Goal: Task Accomplishment & Management: Manage account settings

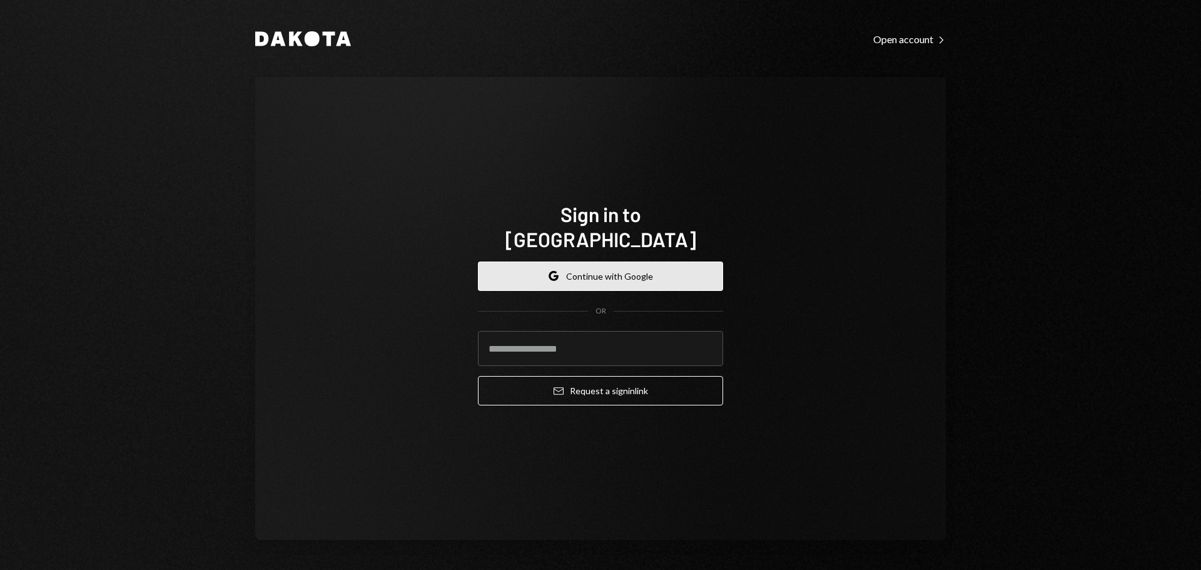
click at [576, 262] on button "Google Continue with Google" at bounding box center [600, 275] width 245 height 29
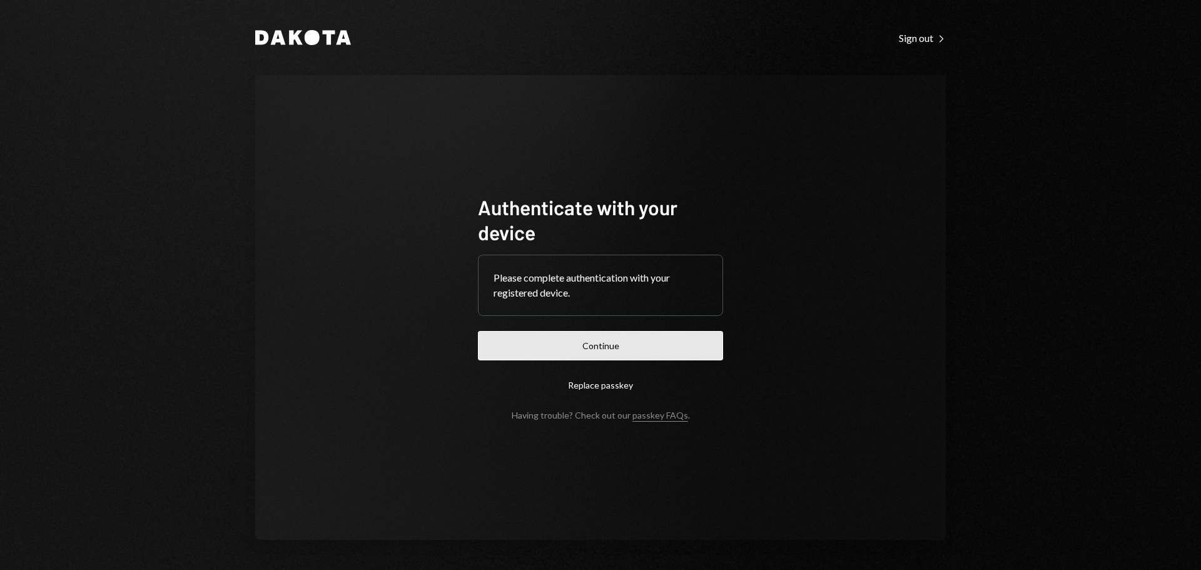
click at [654, 343] on button "Continue" at bounding box center [600, 345] width 245 height 29
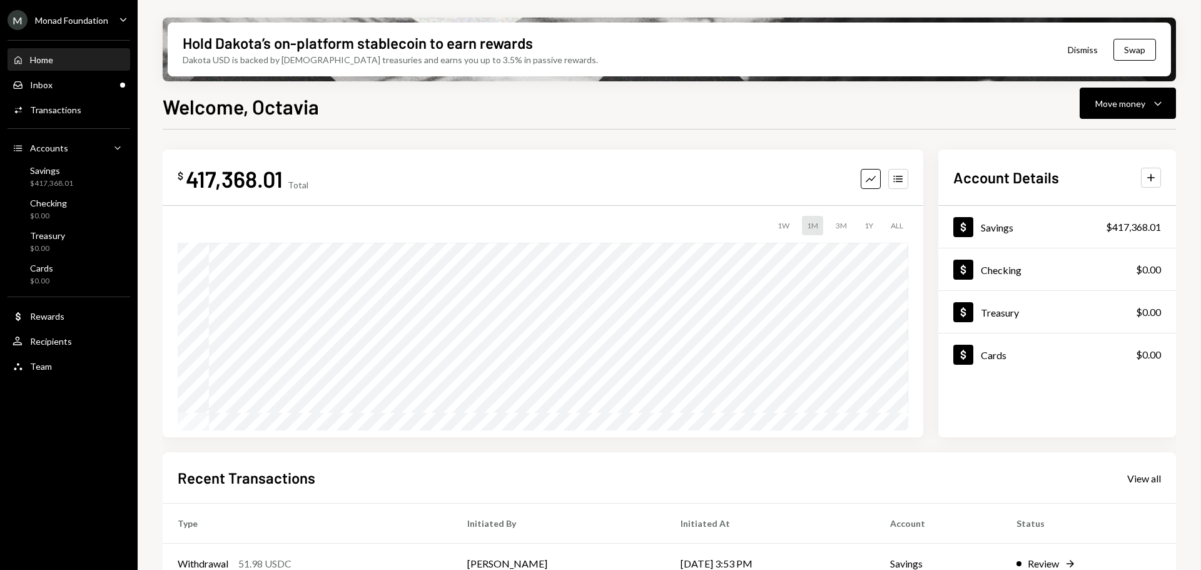
click at [123, 19] on icon "Caret Down" at bounding box center [123, 20] width 14 height 14
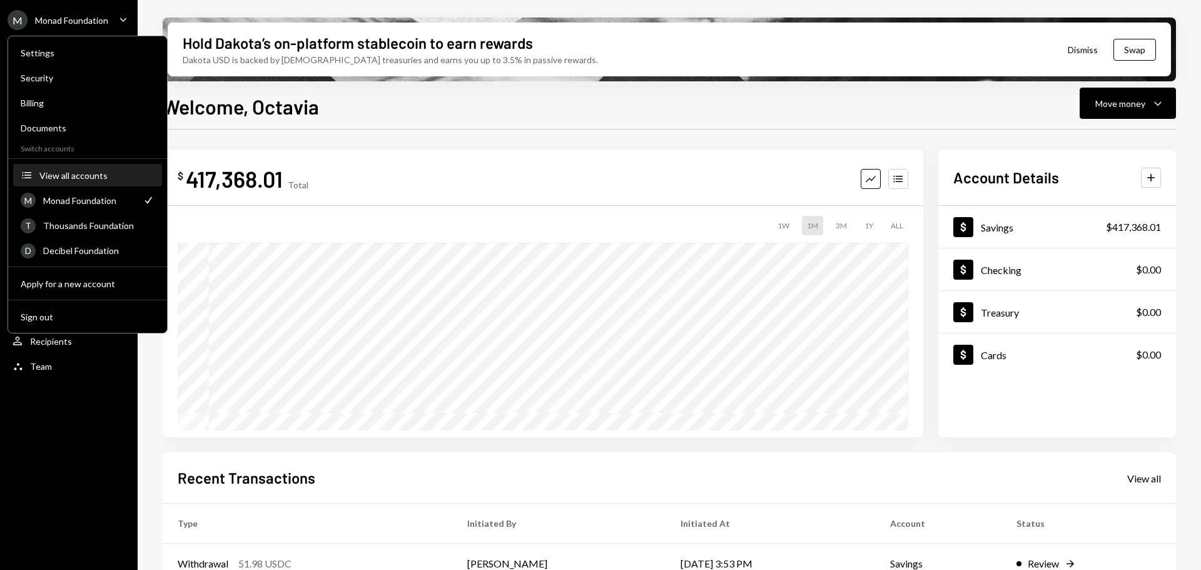
click at [89, 177] on div "View all accounts" at bounding box center [96, 175] width 115 height 11
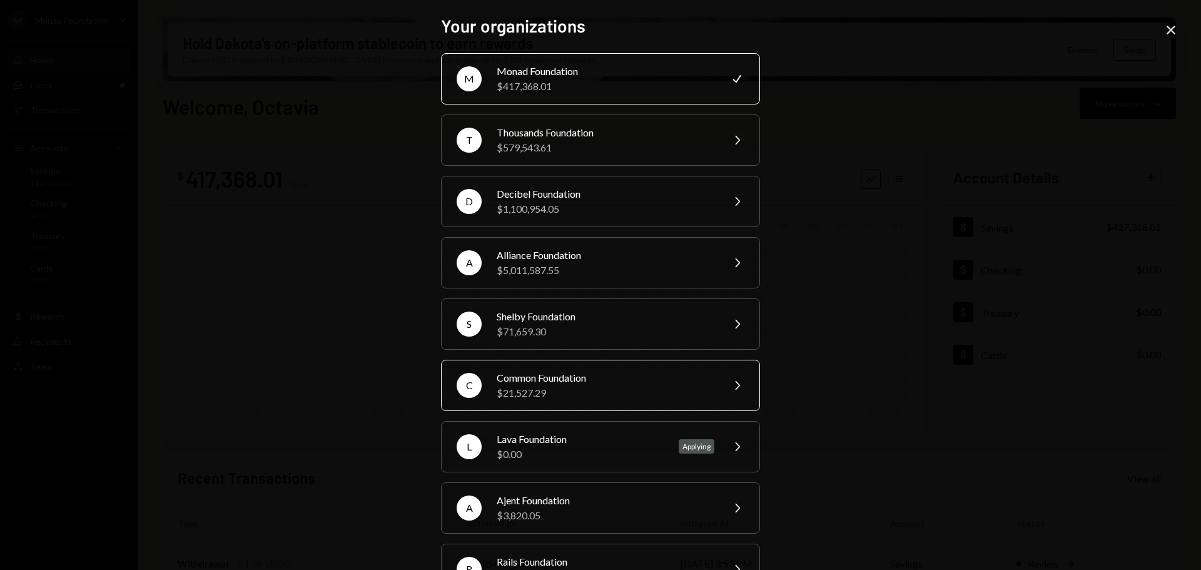
click at [587, 377] on div "Common Foundation" at bounding box center [606, 377] width 218 height 15
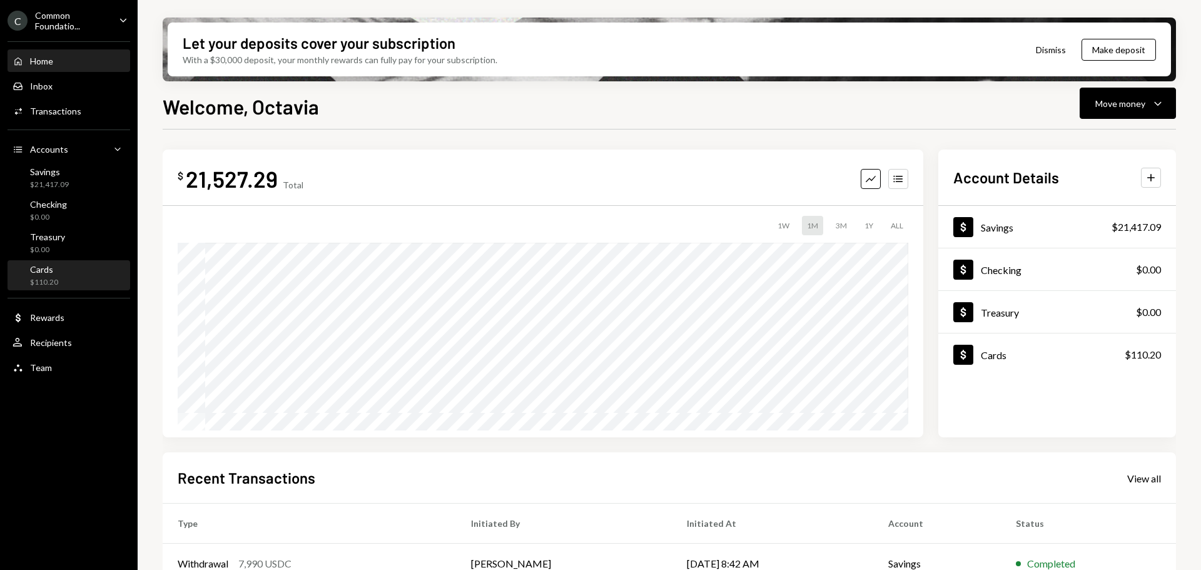
click at [63, 273] on div "Cards $110.20" at bounding box center [69, 276] width 113 height 24
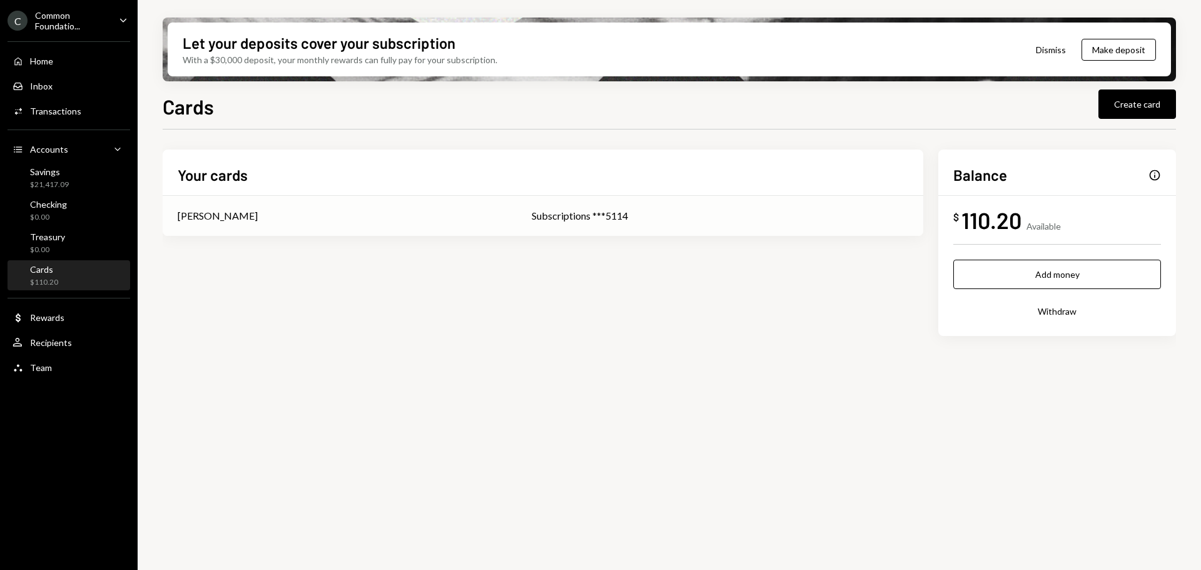
click at [637, 215] on div "Subscriptions ***5114" at bounding box center [720, 215] width 376 height 15
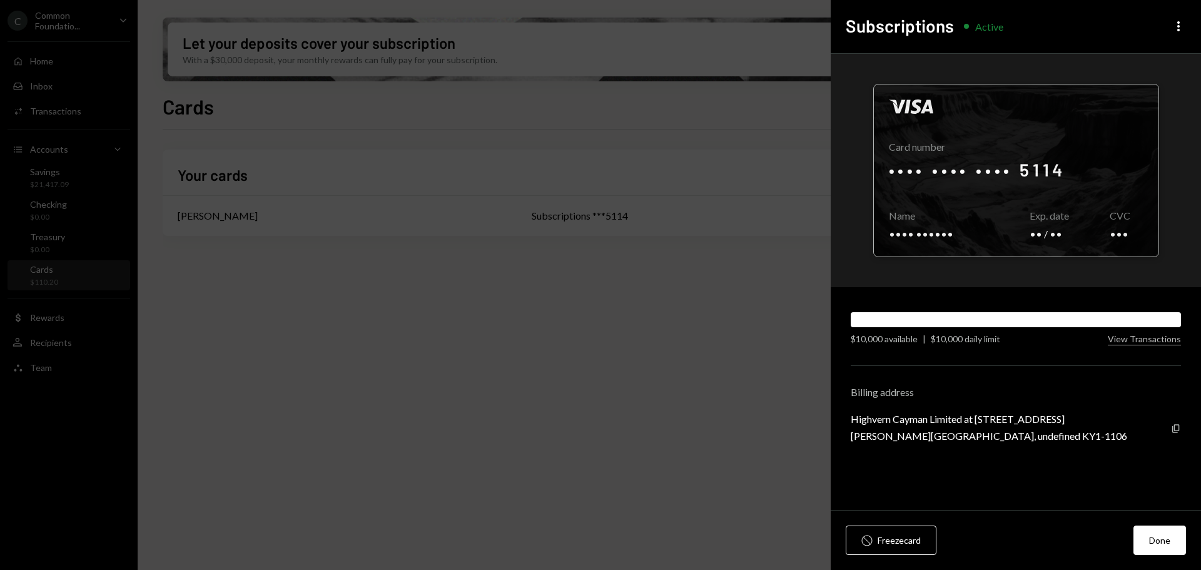
click at [1042, 164] on div at bounding box center [1016, 170] width 285 height 172
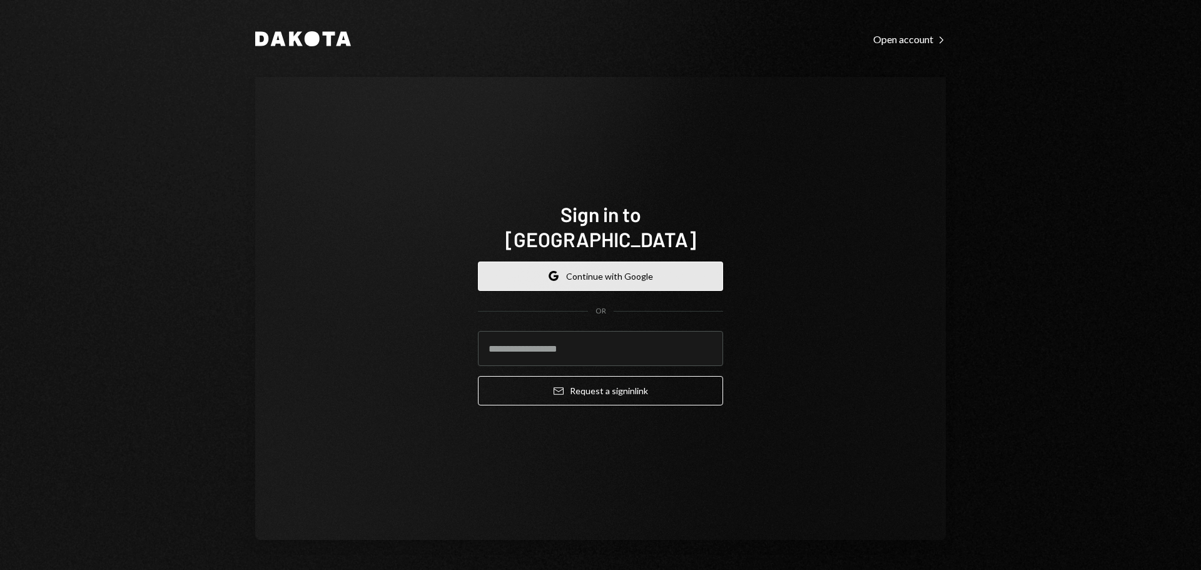
click at [609, 261] on button "Google Continue with Google" at bounding box center [600, 275] width 245 height 29
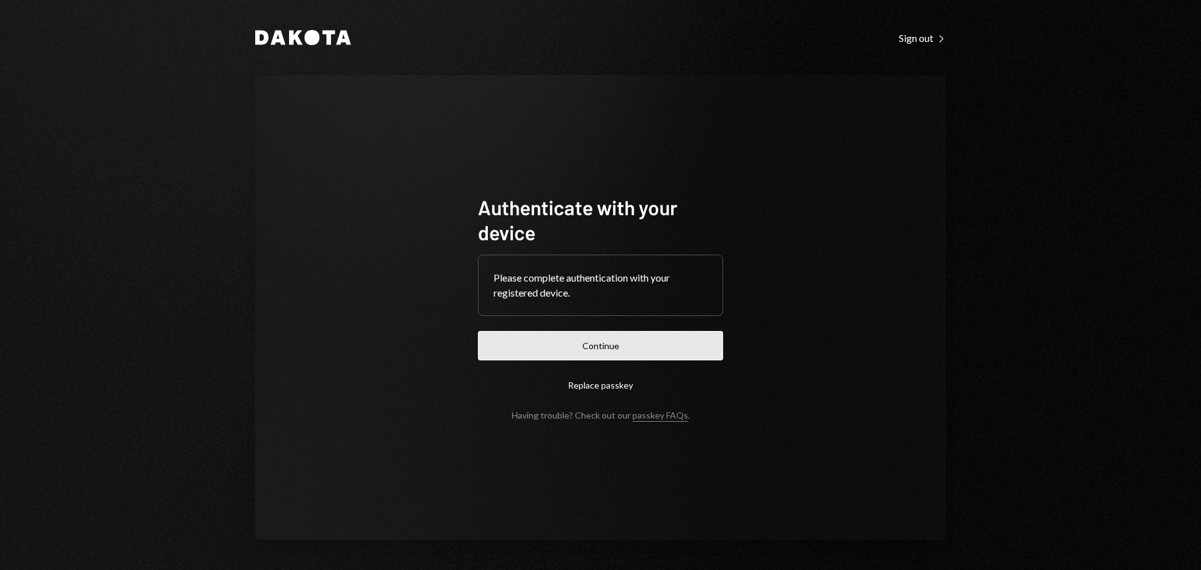
click at [673, 336] on button "Continue" at bounding box center [600, 345] width 245 height 29
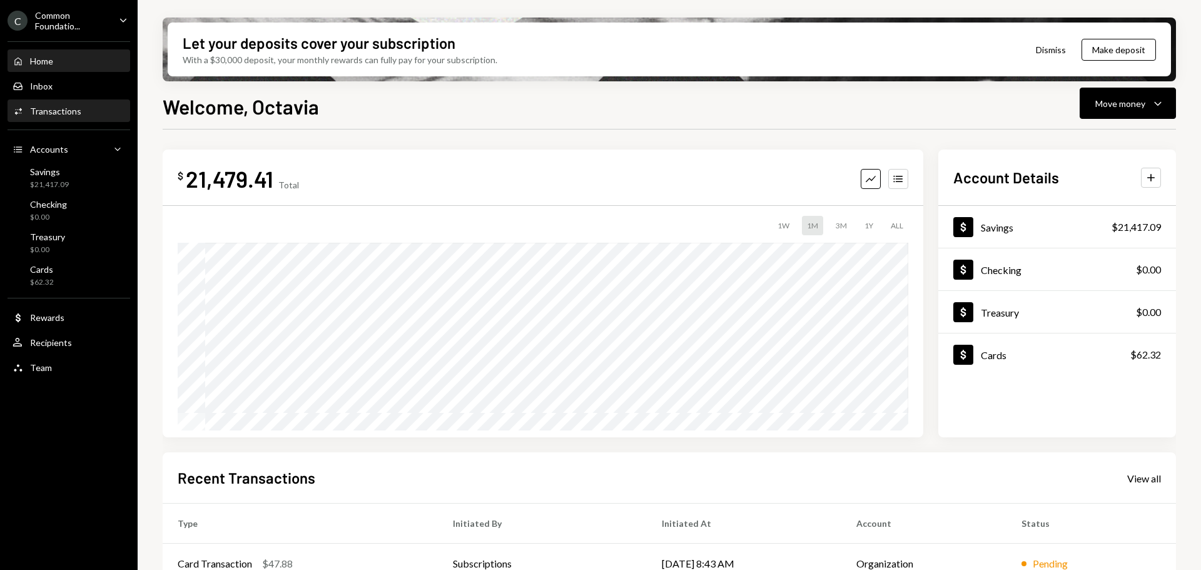
click at [94, 110] on div "Activities Transactions" at bounding box center [69, 111] width 113 height 11
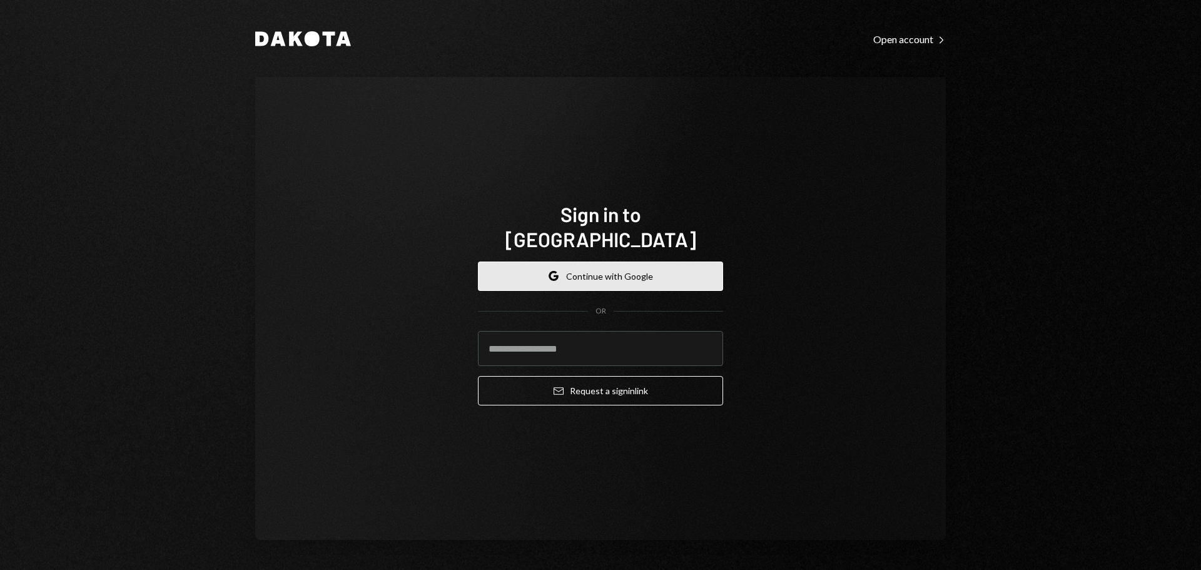
drag, startPoint x: 677, startPoint y: 267, endPoint x: 689, endPoint y: 258, distance: 15.1
click at [677, 267] on button "Google Continue with Google" at bounding box center [600, 275] width 245 height 29
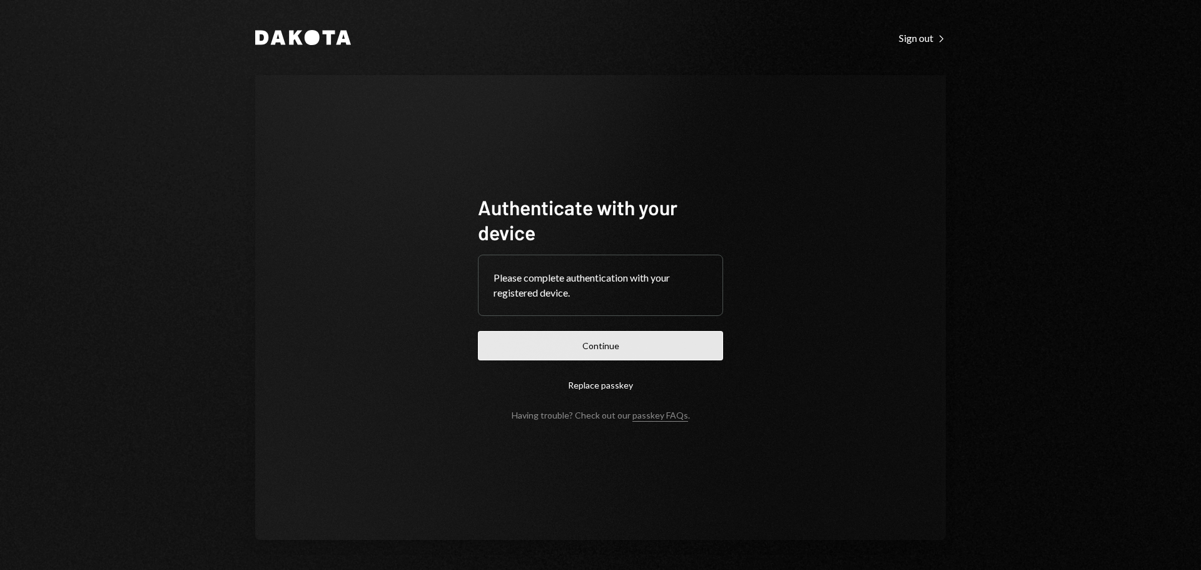
click at [660, 346] on button "Continue" at bounding box center [600, 345] width 245 height 29
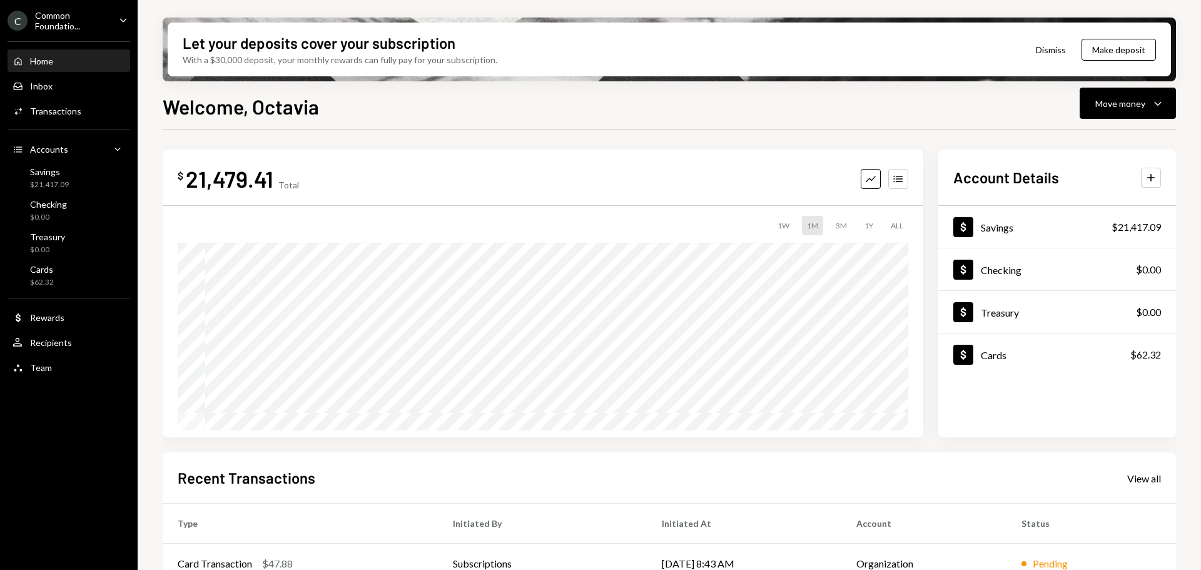
click at [125, 22] on icon "Caret Down" at bounding box center [123, 20] width 14 height 14
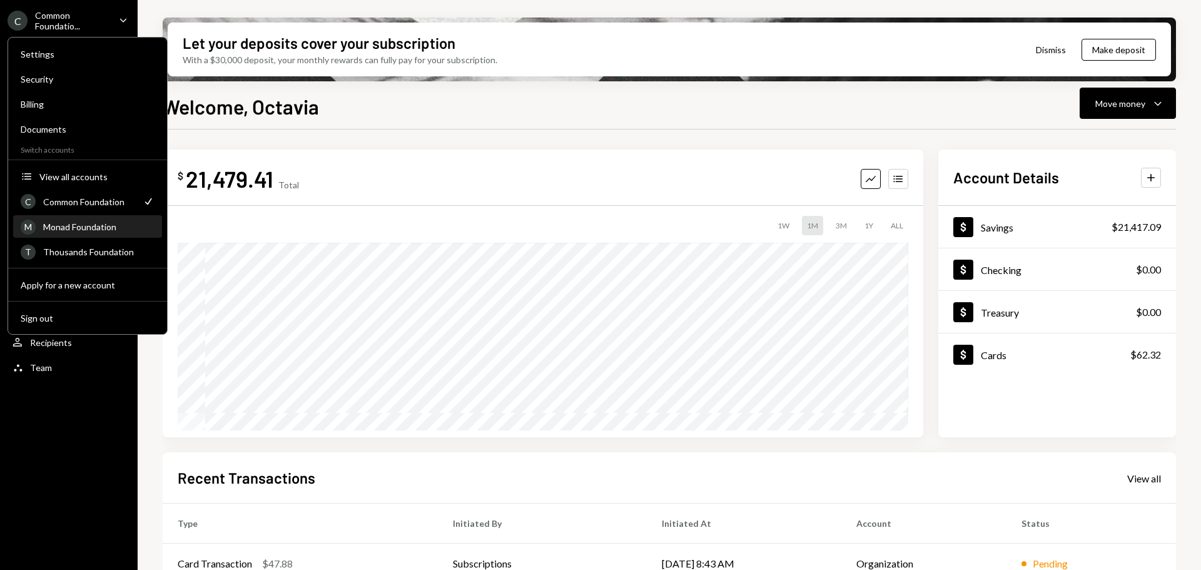
click at [81, 223] on div "Monad Foundation" at bounding box center [98, 226] width 111 height 11
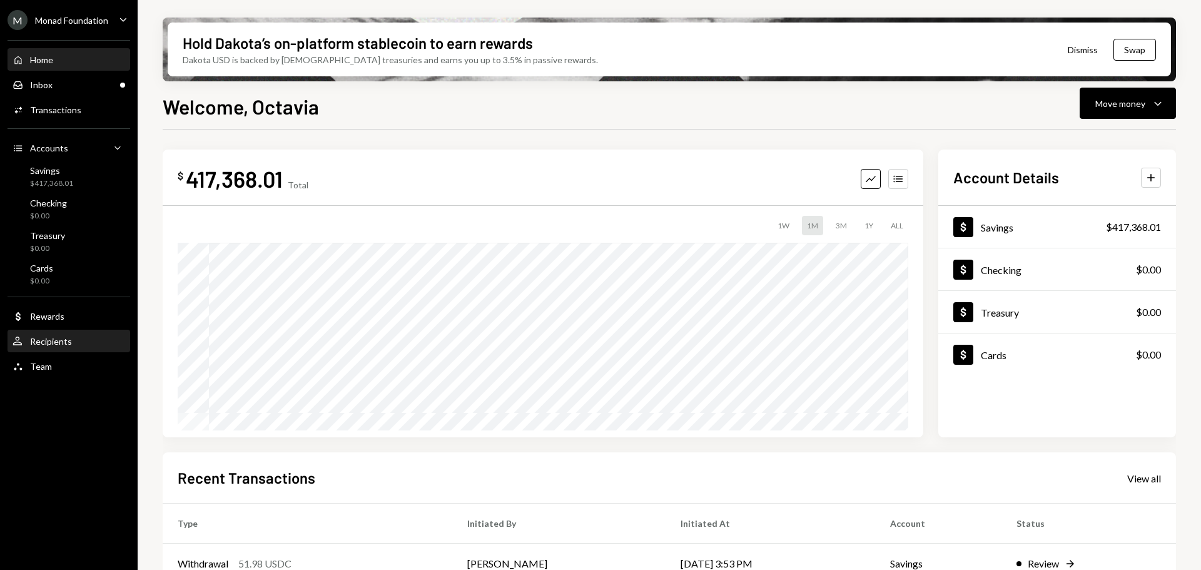
click at [56, 339] on div "Recipients" at bounding box center [51, 341] width 42 height 11
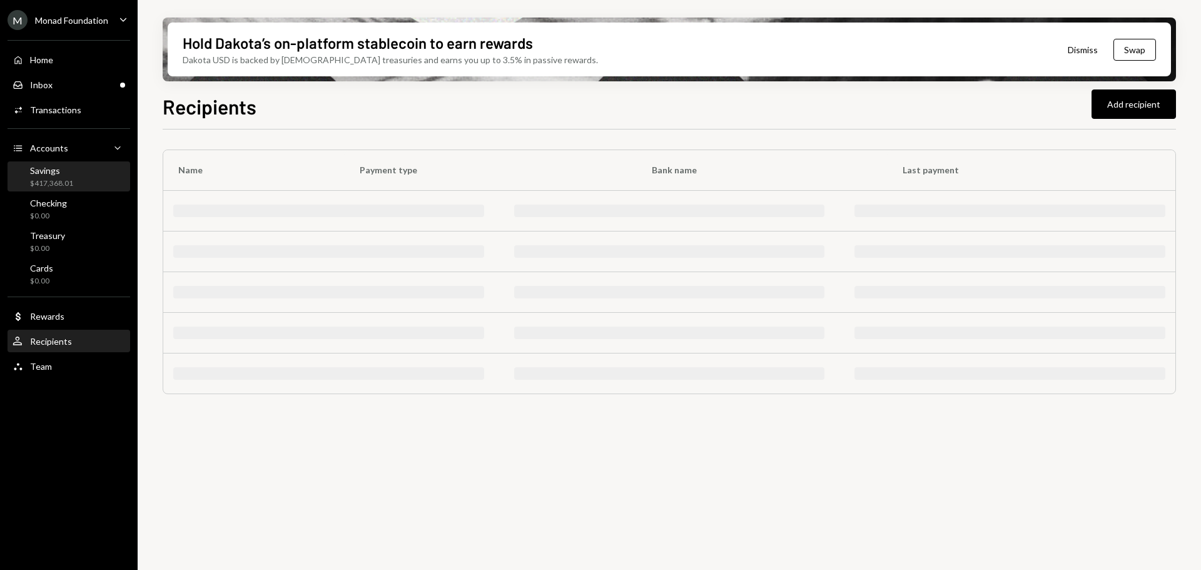
click at [88, 168] on div "Savings $417,368.01" at bounding box center [69, 177] width 113 height 24
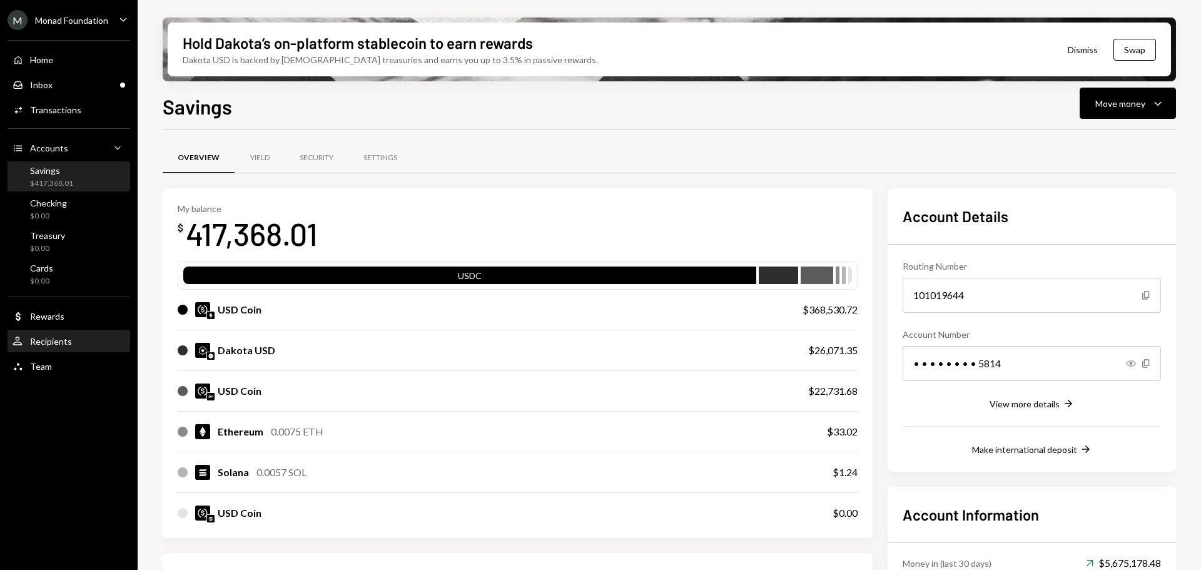
click at [98, 340] on div "User Recipients" at bounding box center [69, 341] width 113 height 11
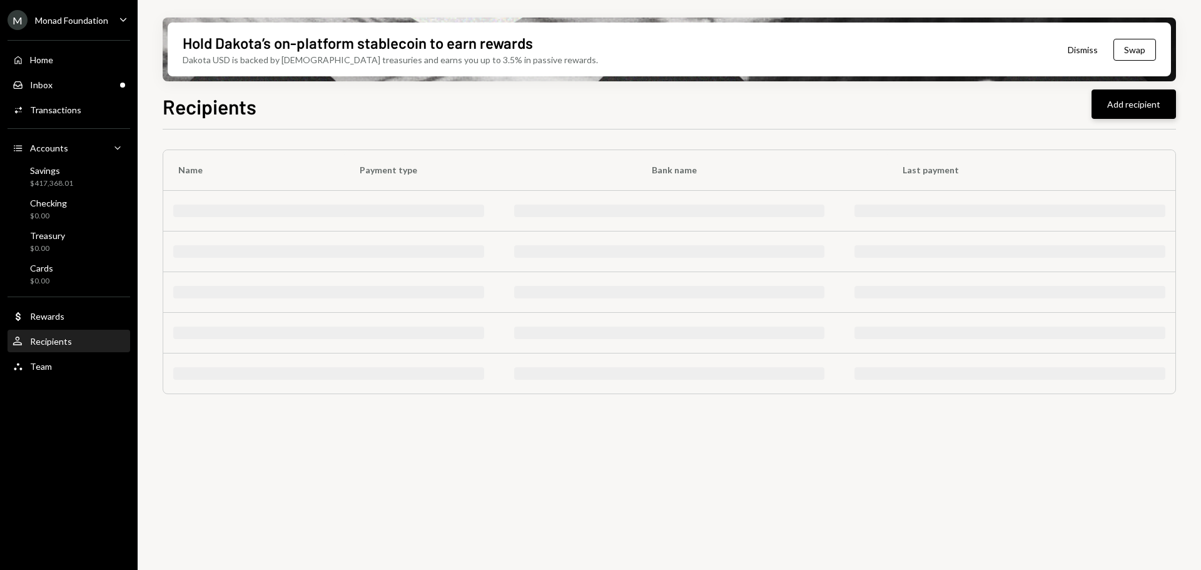
click at [1129, 102] on button "Add recipient" at bounding box center [1133, 103] width 84 height 29
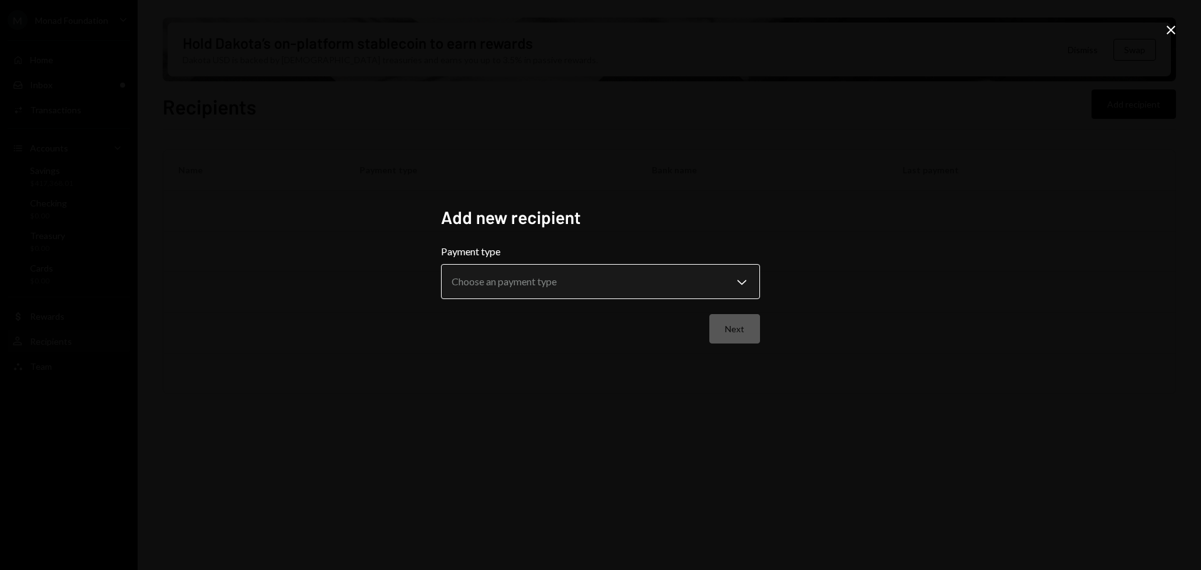
click at [602, 280] on body "**********" at bounding box center [600, 285] width 1201 height 570
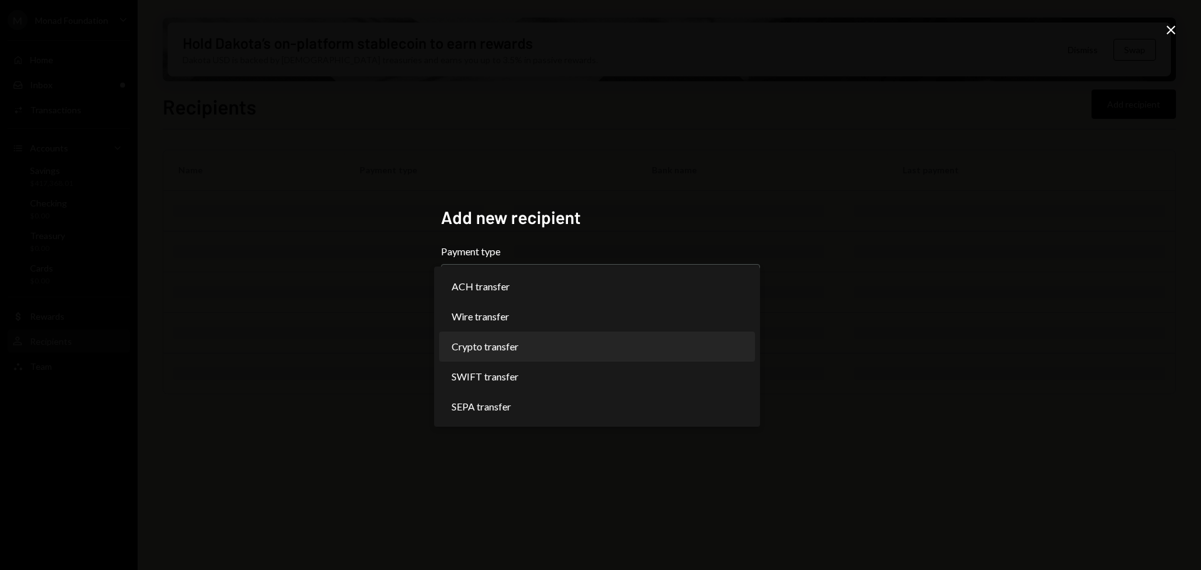
select select "******"
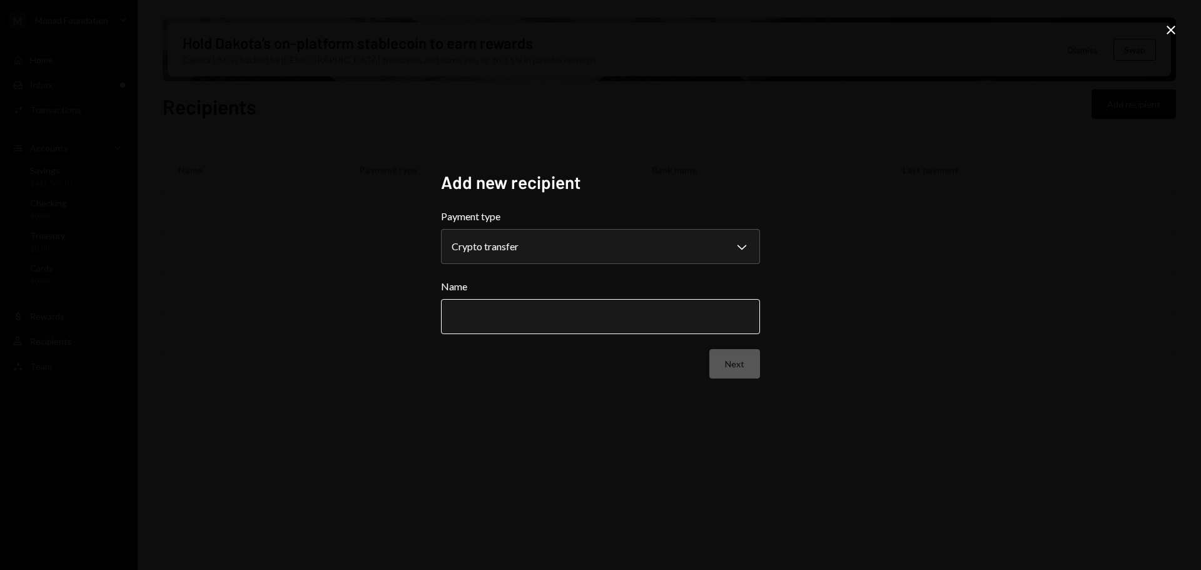
click at [493, 312] on input "Name" at bounding box center [600, 316] width 319 height 35
paste input "*********"
type input "*********"
click at [729, 359] on button "Next" at bounding box center [734, 363] width 51 height 29
click at [545, 239] on body "M Monad Foundation Caret Down Home Home Inbox Inbox Activities Transactions Acc…" at bounding box center [600, 285] width 1201 height 570
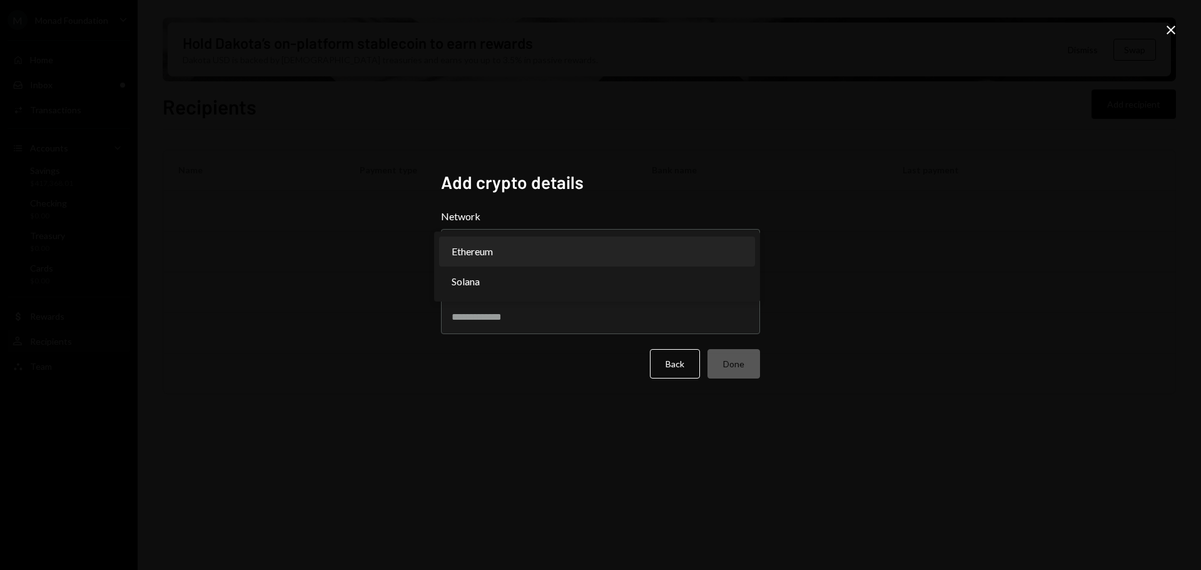
select select "**********"
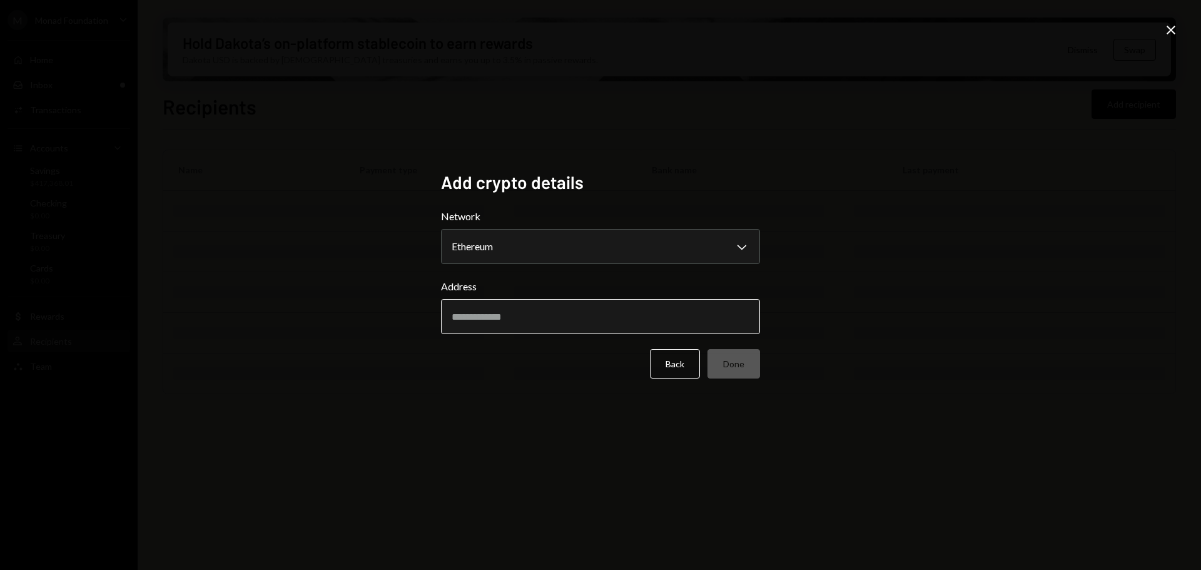
click at [509, 325] on input "Address" at bounding box center [600, 316] width 319 height 35
paste input "**********"
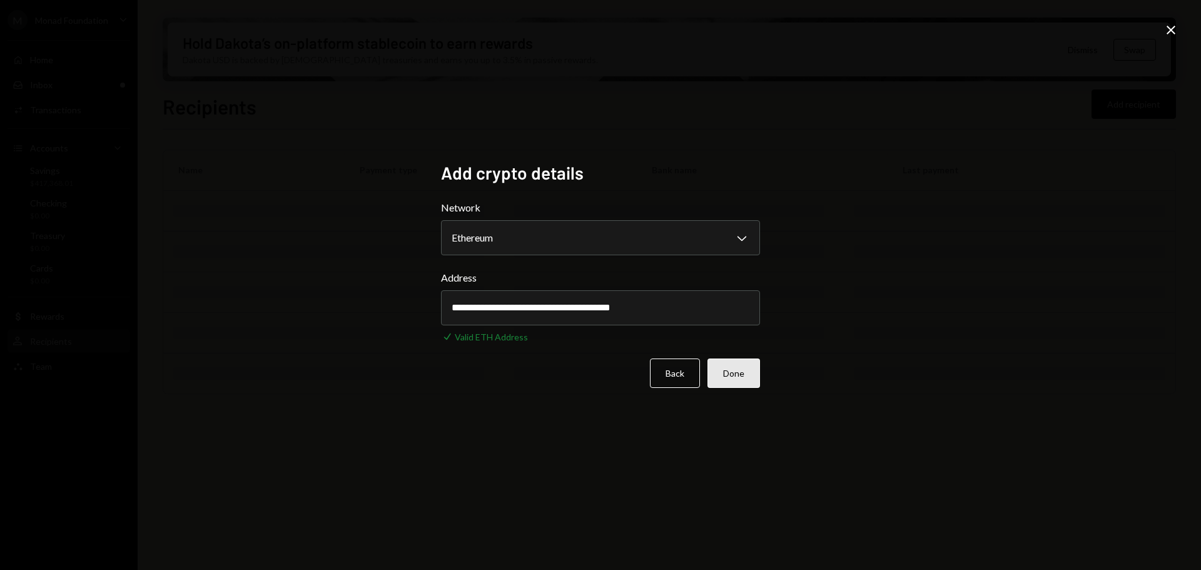
type input "**********"
click at [735, 372] on button "Done" at bounding box center [733, 372] width 53 height 29
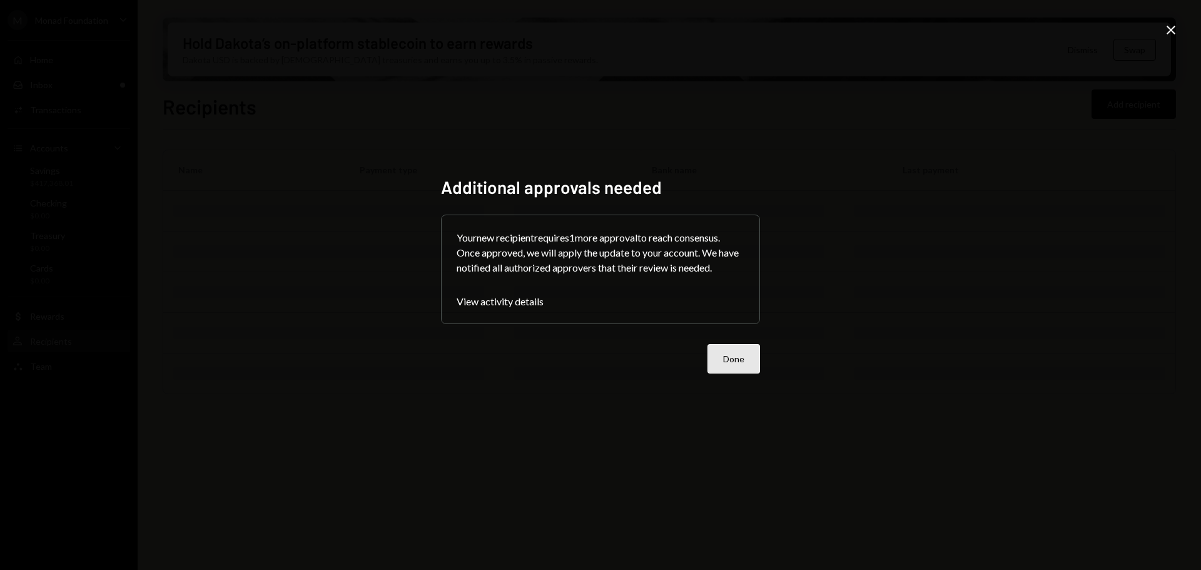
click at [732, 361] on button "Done" at bounding box center [733, 358] width 53 height 29
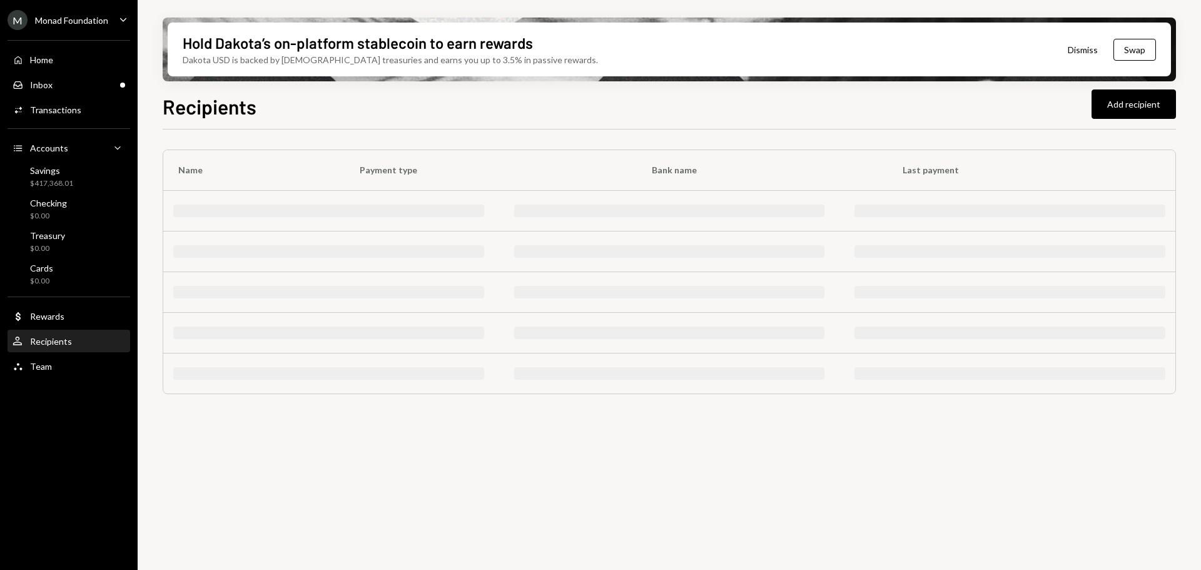
click at [478, 387] on div at bounding box center [669, 373] width 1012 height 40
click at [62, 111] on div "Transactions" at bounding box center [55, 109] width 51 height 11
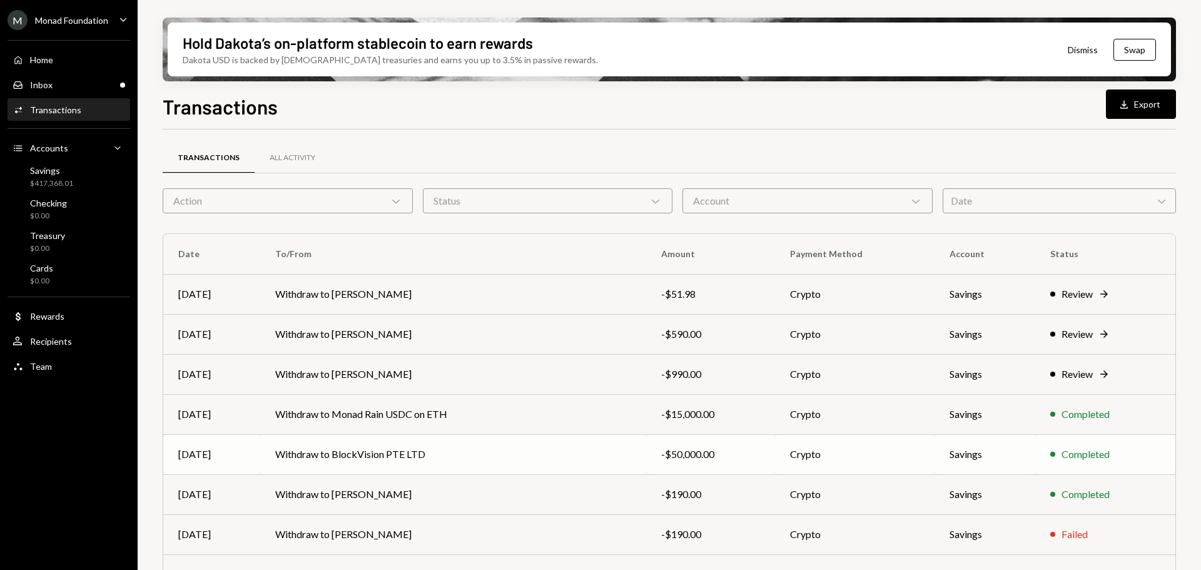
scroll to position [143, 0]
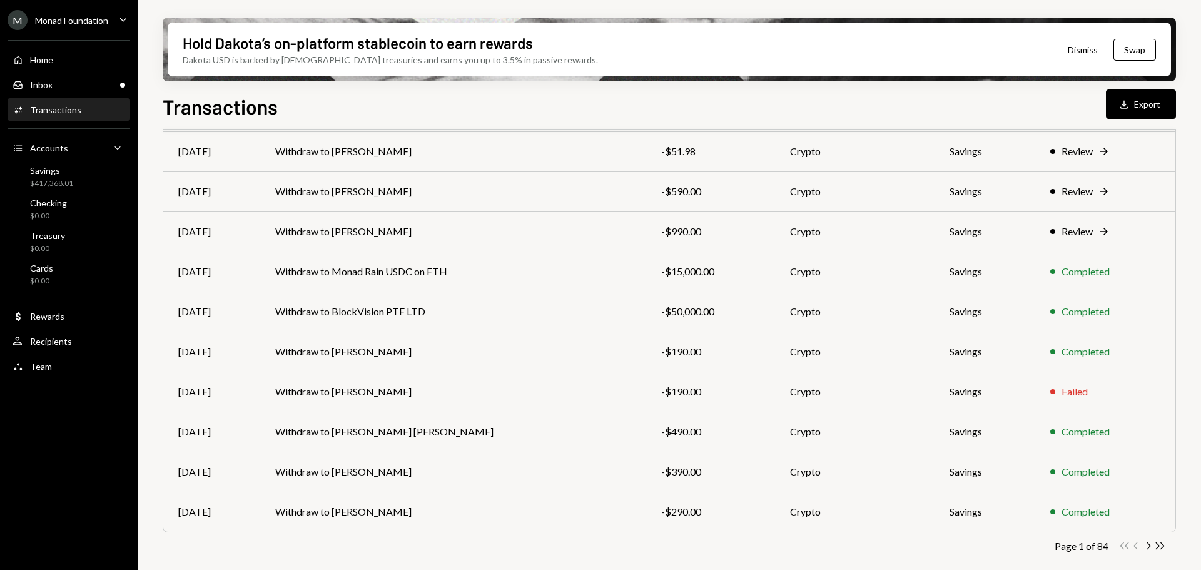
drag, startPoint x: 0, startPoint y: 0, endPoint x: 1148, endPoint y: 548, distance: 1271.6
click at [1148, 547] on icon "Chevron Right" at bounding box center [1148, 546] width 12 height 12
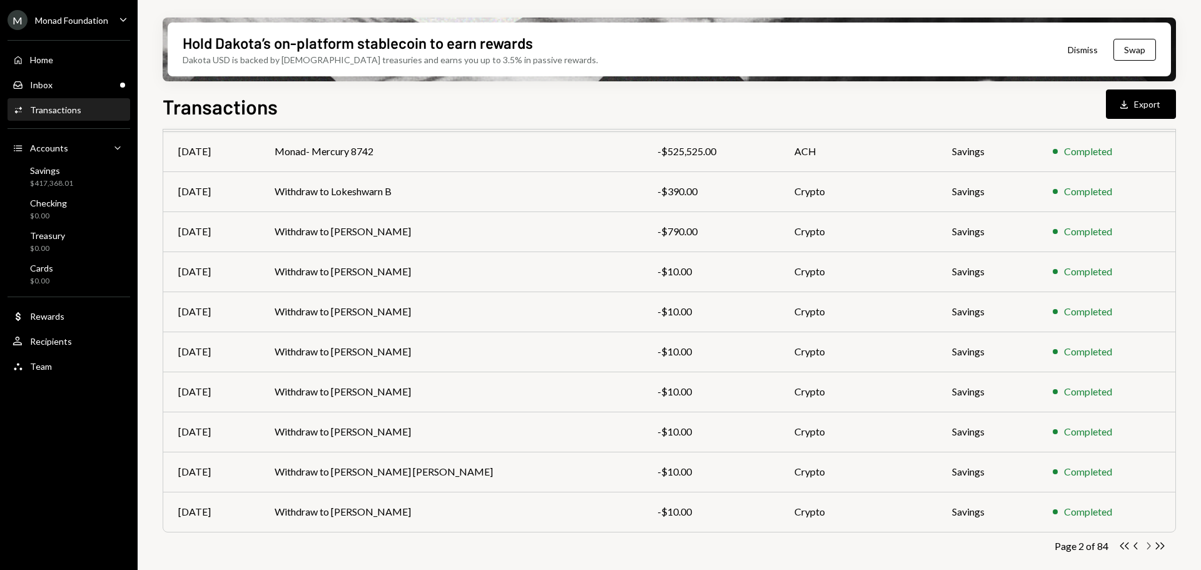
click at [1148, 545] on icon "Chevron Right" at bounding box center [1148, 546] width 12 height 12
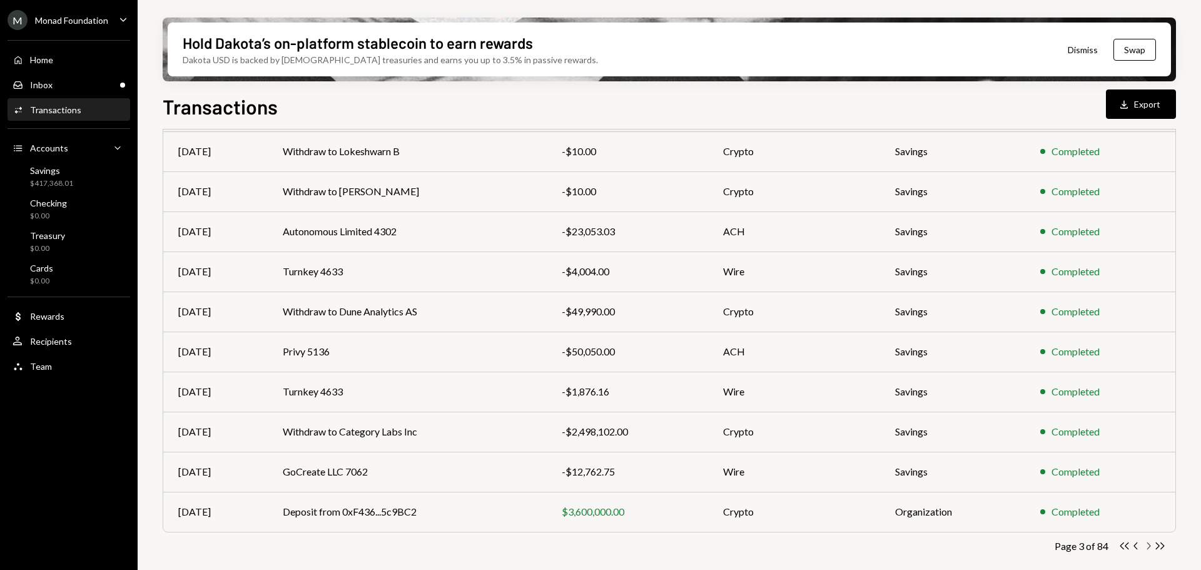
click at [1149, 545] on icon "button" at bounding box center [1149, 545] width 4 height 7
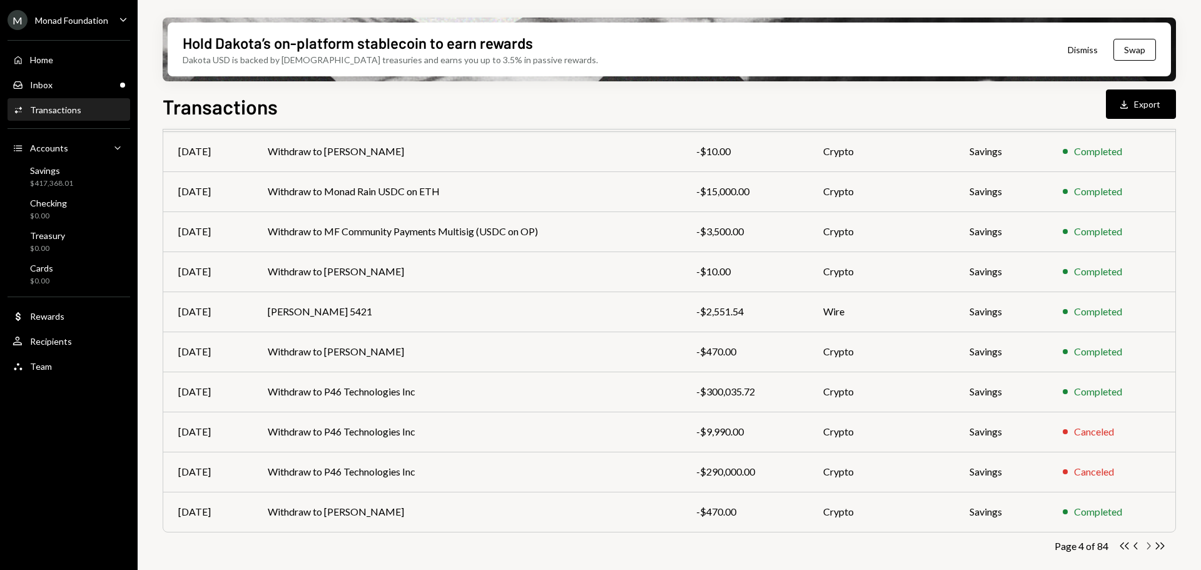
click at [1147, 547] on icon "Chevron Right" at bounding box center [1148, 546] width 12 height 12
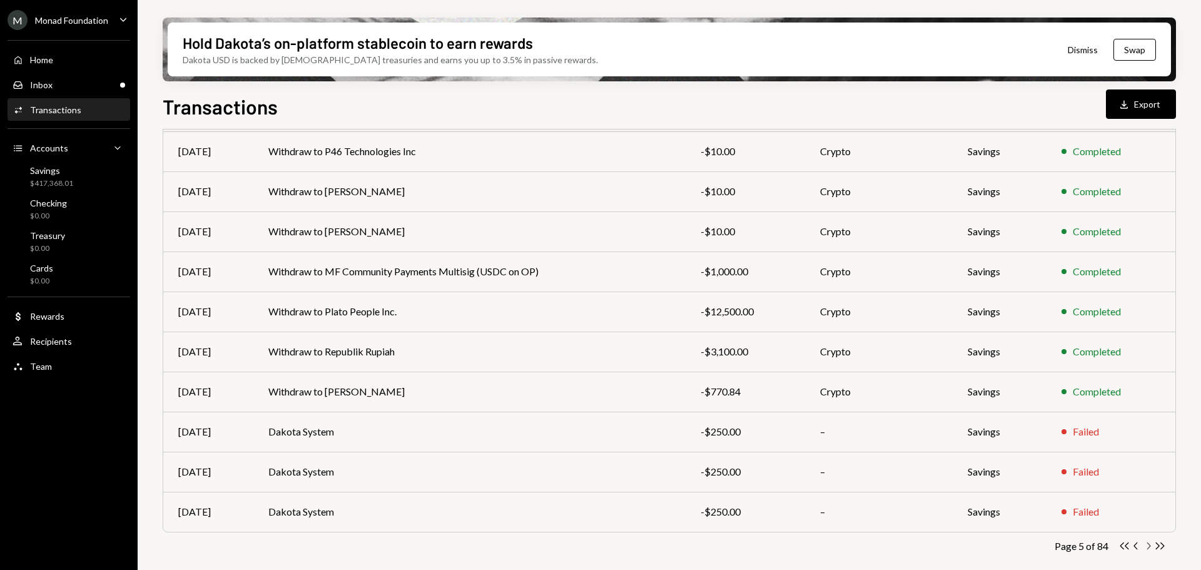
click at [1149, 544] on icon "button" at bounding box center [1149, 545] width 4 height 7
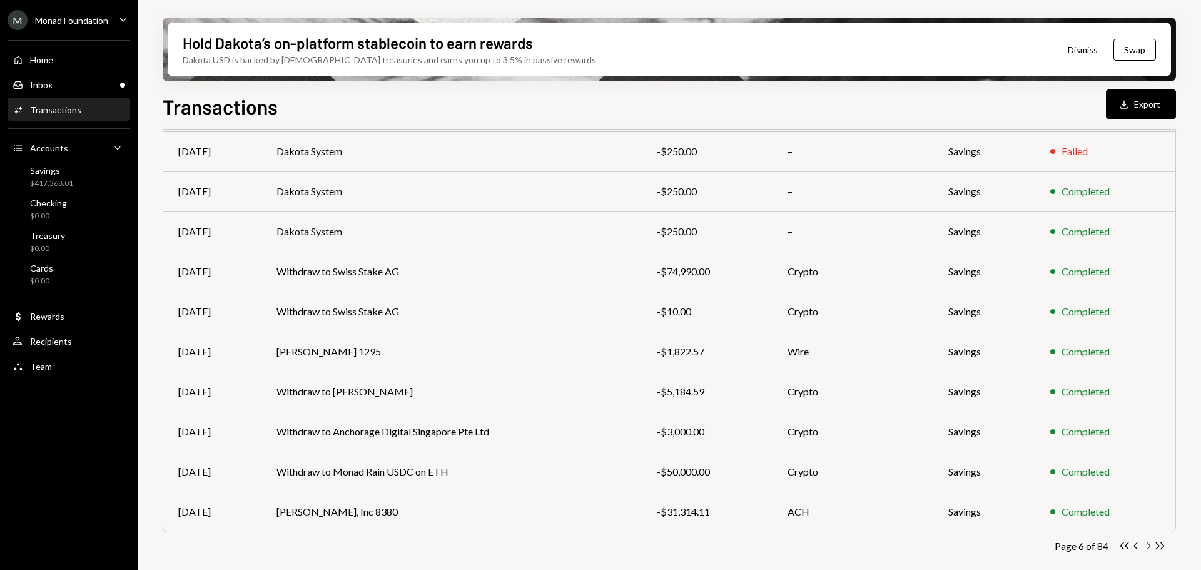
click at [1149, 545] on icon "Chevron Right" at bounding box center [1148, 546] width 12 height 12
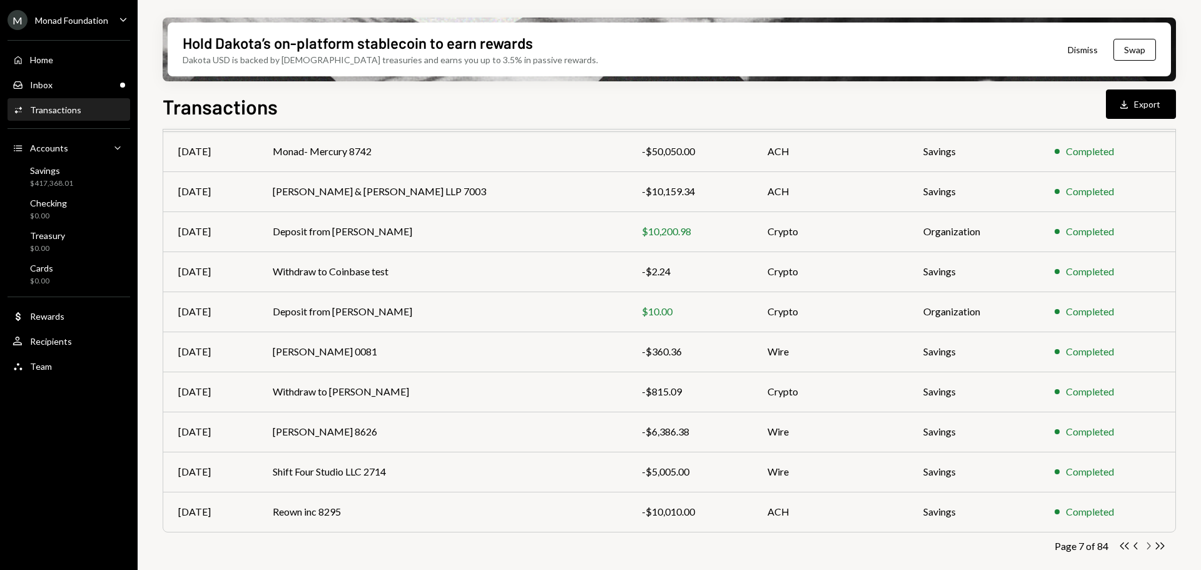
click at [1148, 545] on icon "Chevron Right" at bounding box center [1148, 546] width 12 height 12
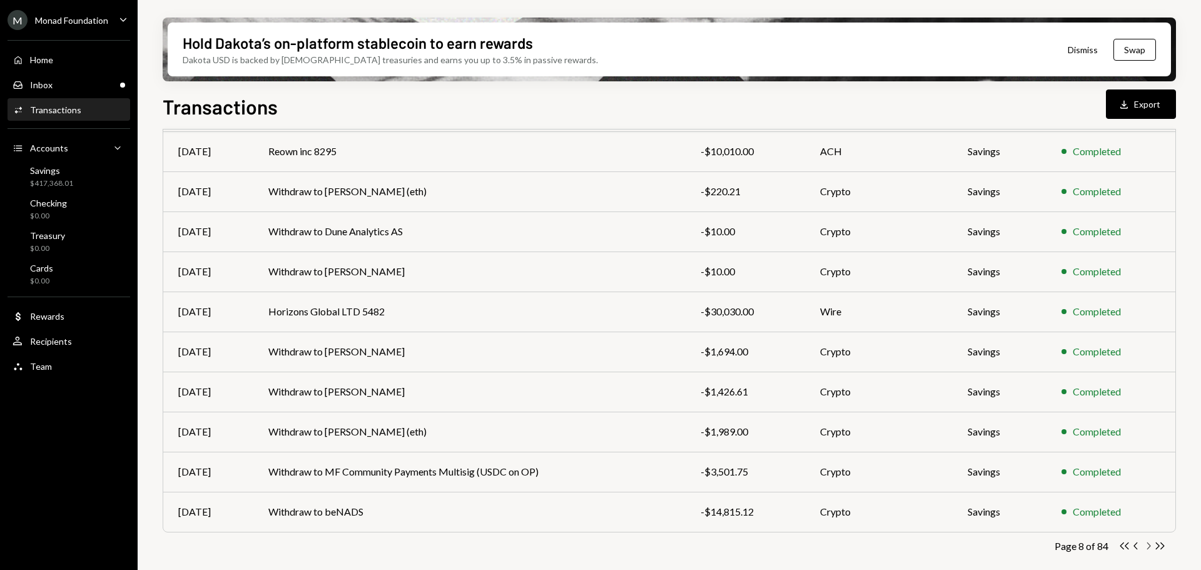
click at [1148, 545] on icon "Chevron Right" at bounding box center [1148, 546] width 12 height 12
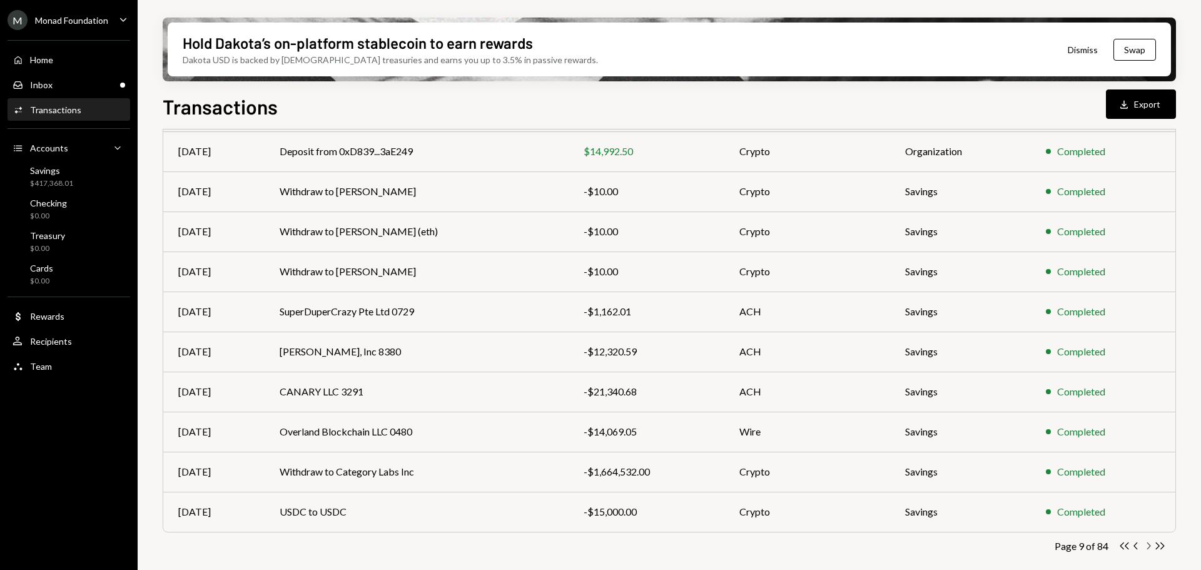
click at [1144, 542] on icon "Chevron Right" at bounding box center [1148, 546] width 12 height 12
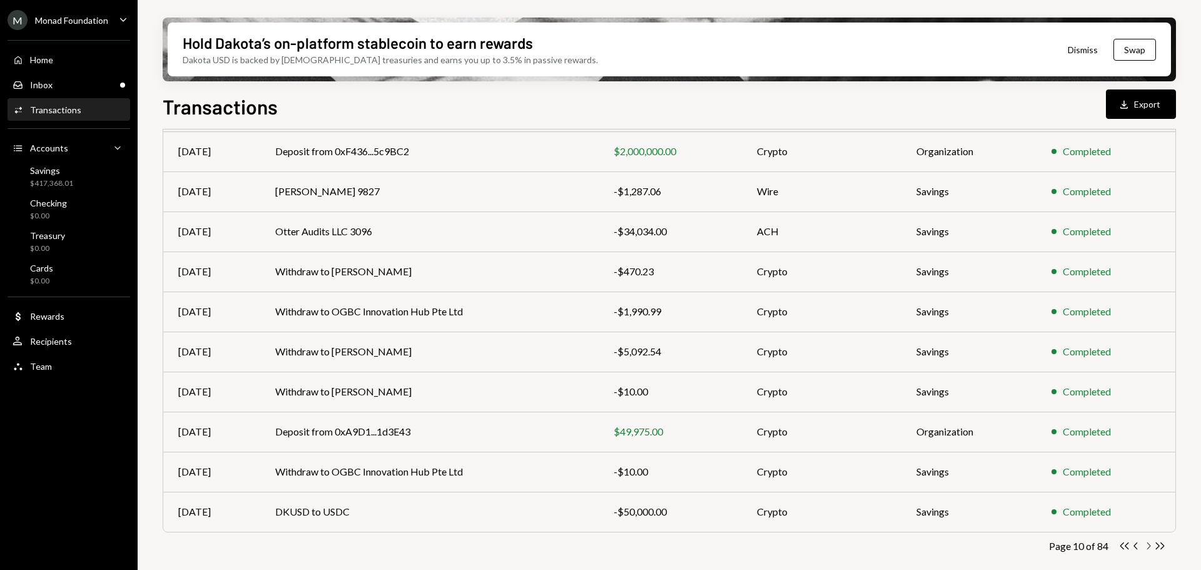
click at [1148, 543] on icon "button" at bounding box center [1149, 545] width 4 height 7
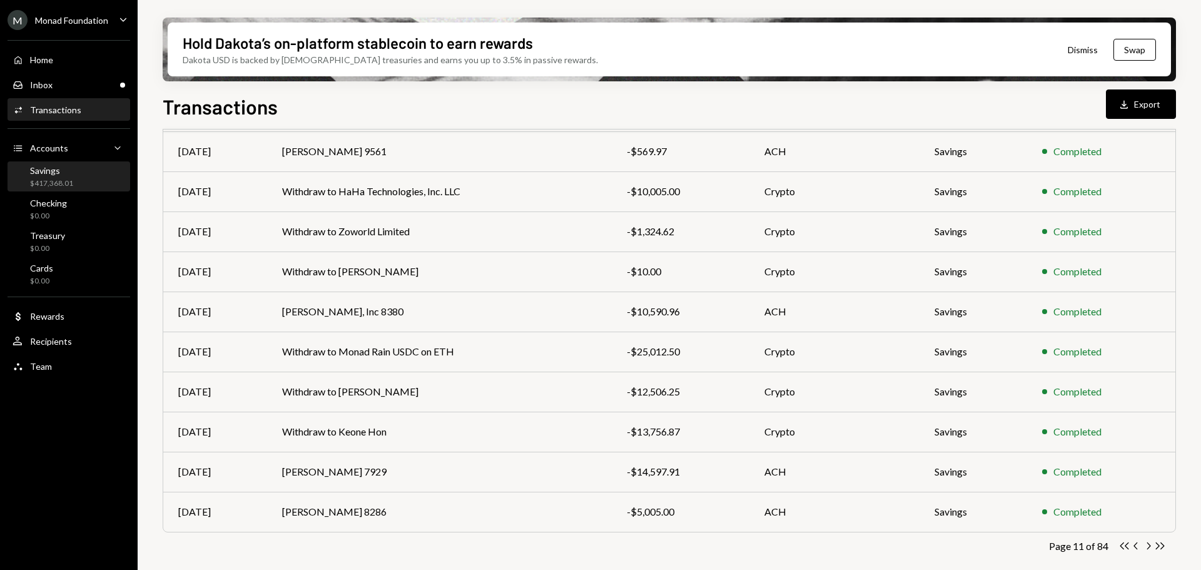
click at [49, 173] on div "Savings" at bounding box center [51, 170] width 43 height 11
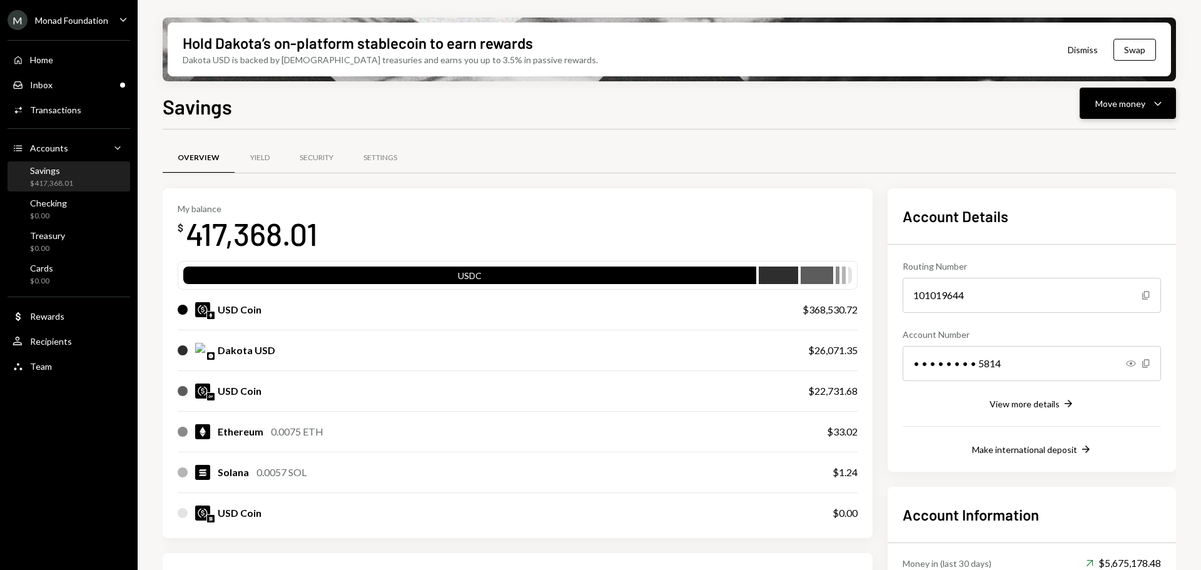
click at [1126, 103] on div "Move money" at bounding box center [1120, 103] width 50 height 13
click at [1091, 143] on div "Send" at bounding box center [1117, 140] width 91 height 13
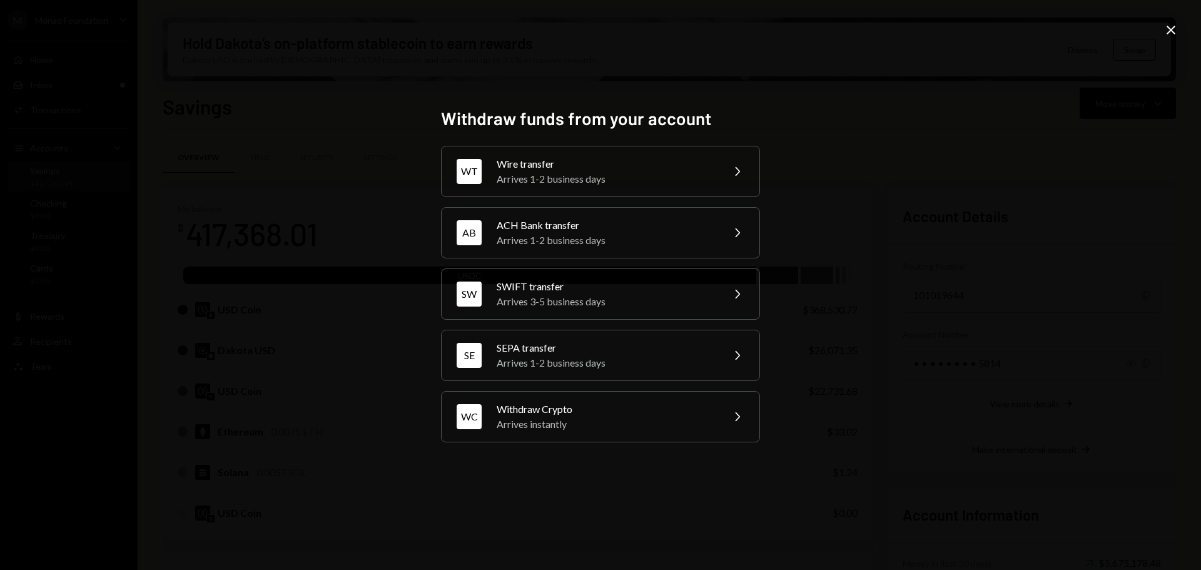
click at [570, 160] on div "Wire transfer" at bounding box center [606, 163] width 218 height 15
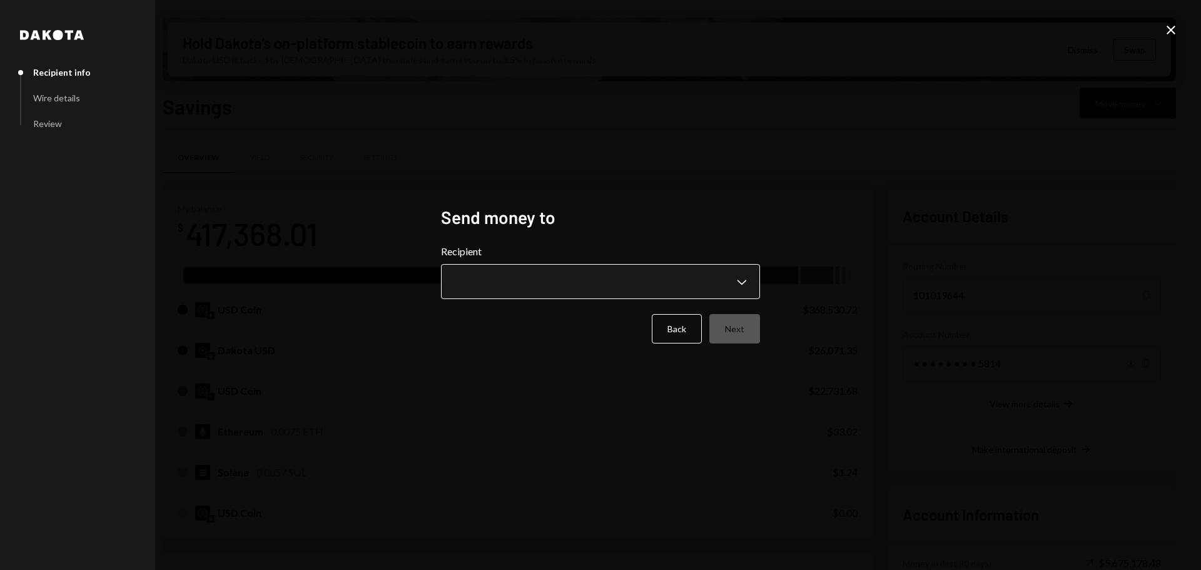
click at [620, 274] on body "M Monad Foundation Caret Down Home Home Inbox Inbox Activities Transactions Acc…" at bounding box center [600, 285] width 1201 height 570
click at [495, 281] on body "M Monad Foundation Caret Down Home Home Inbox Inbox Activities Transactions Acc…" at bounding box center [600, 285] width 1201 height 570
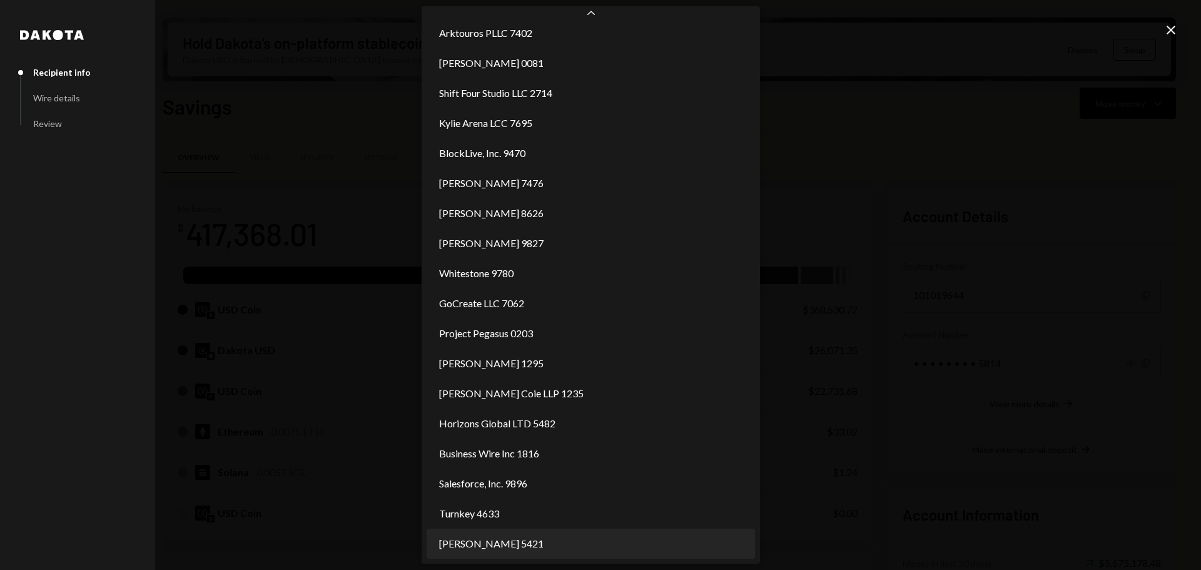
scroll to position [98, 0]
click at [1178, 26] on icon "Close" at bounding box center [1170, 30] width 15 height 15
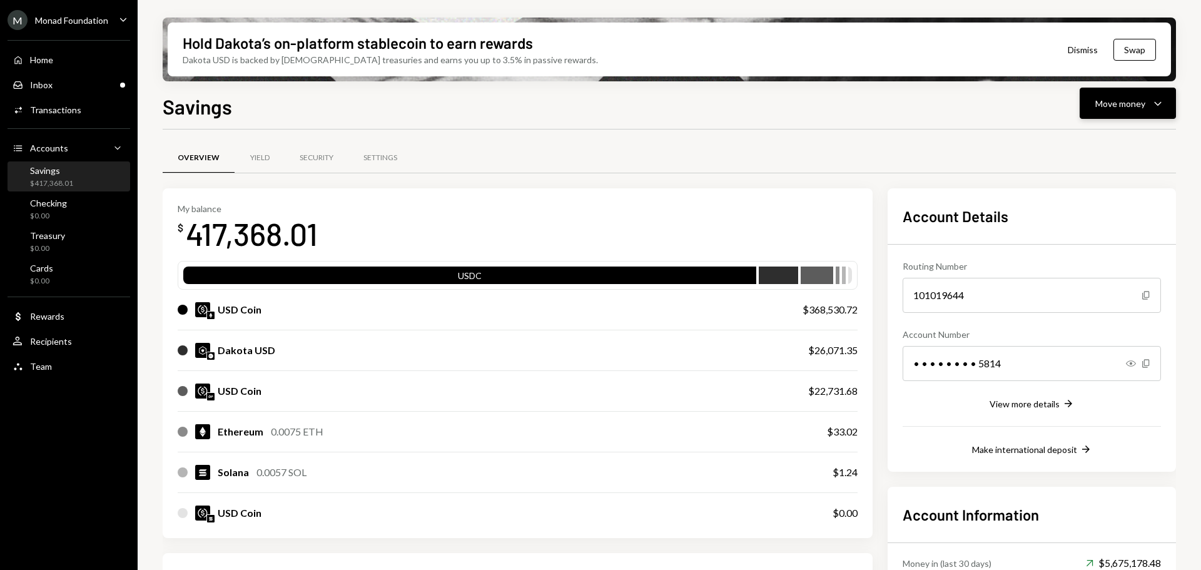
click at [1129, 104] on div "Move money" at bounding box center [1120, 103] width 50 height 13
click at [1076, 144] on div "Send" at bounding box center [1117, 140] width 91 height 13
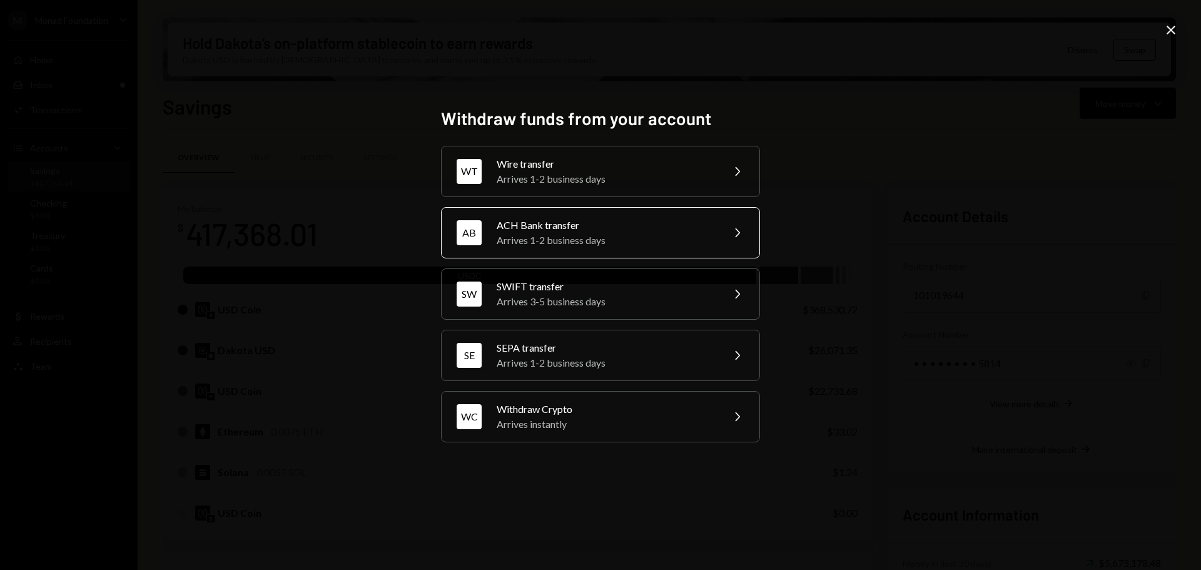
click at [518, 233] on div "Arrives 1-2 business days" at bounding box center [606, 240] width 218 height 15
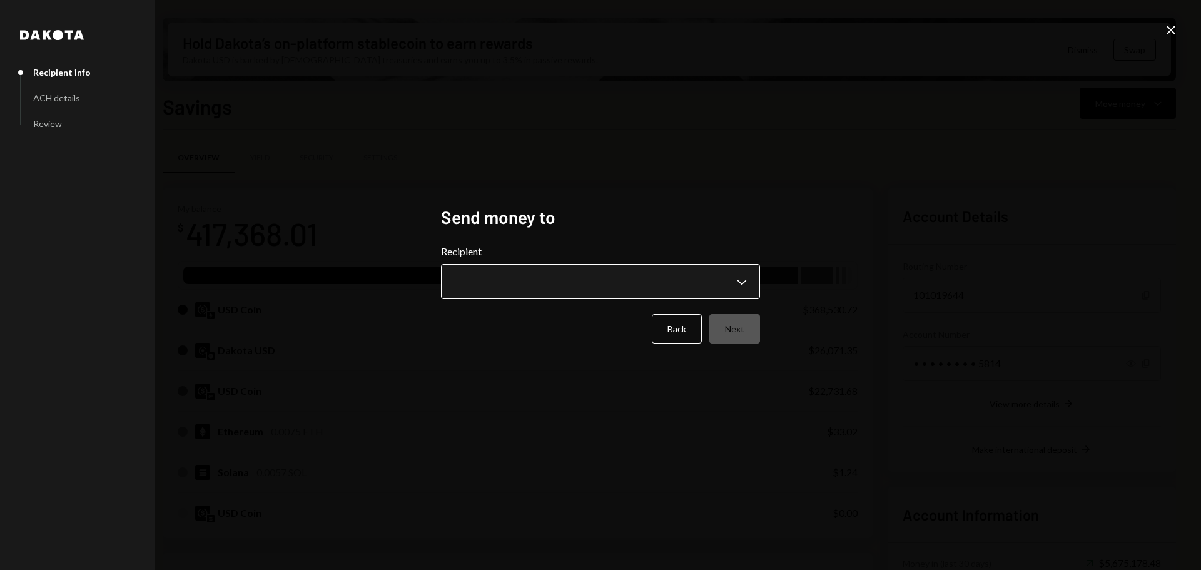
click at [640, 275] on body "M Monad Foundation Caret Down Home Home Inbox Inbox Activities Transactions Acc…" at bounding box center [600, 285] width 1201 height 570
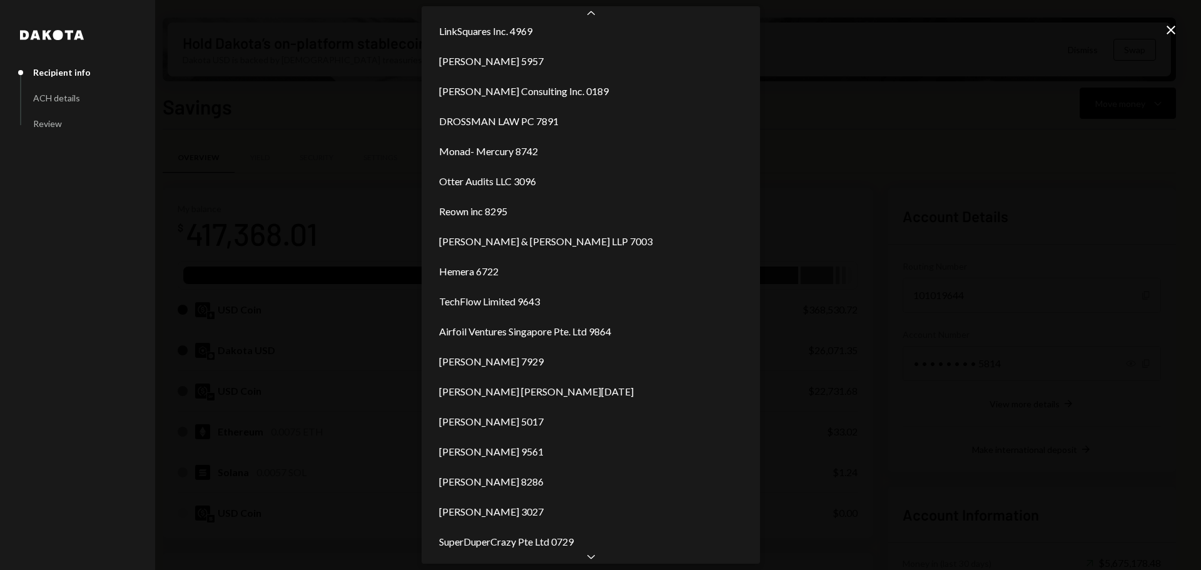
scroll to position [250, 0]
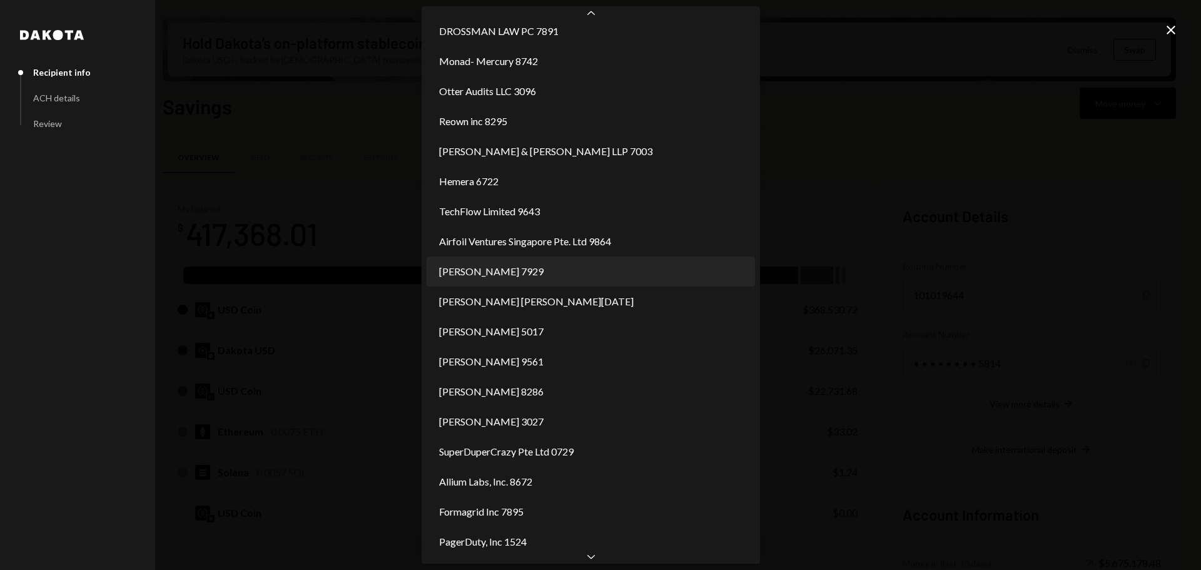
select select "**********"
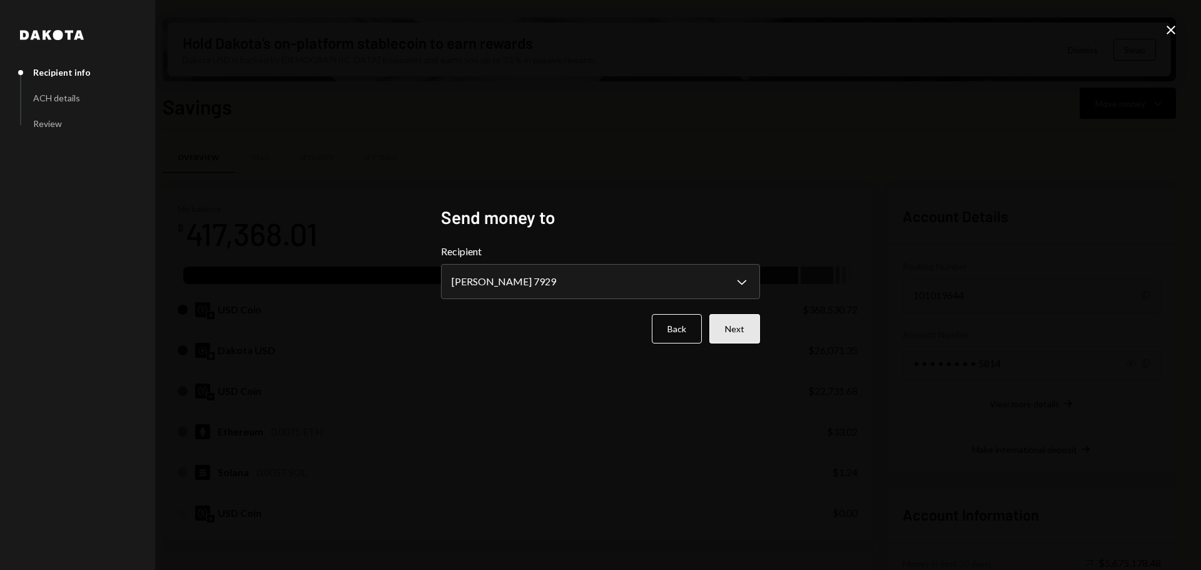
click at [735, 335] on button "Next" at bounding box center [734, 328] width 51 height 29
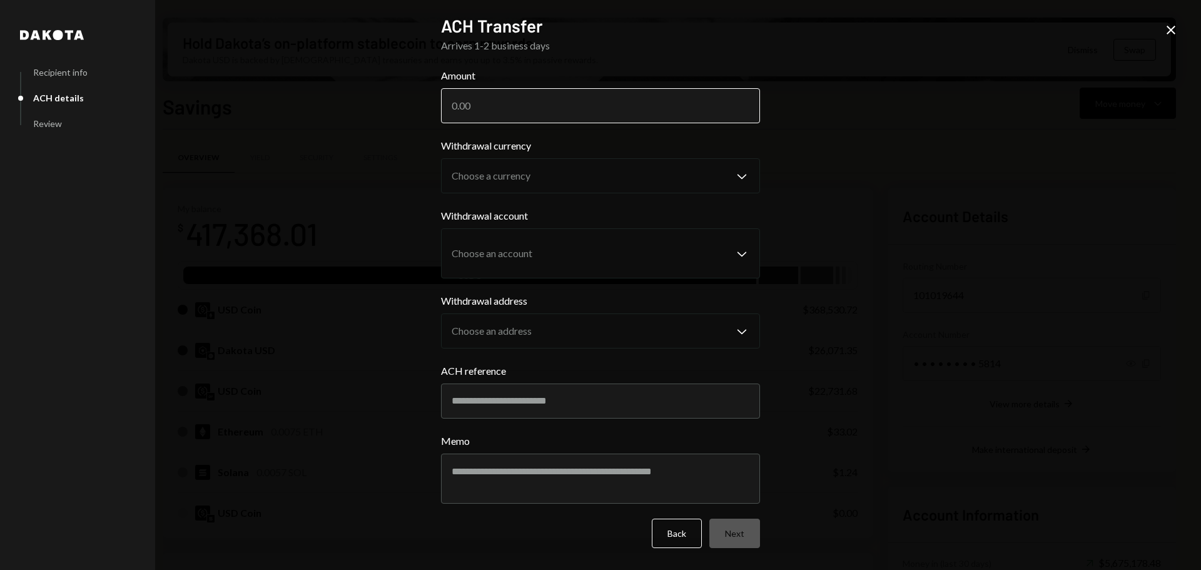
click at [556, 108] on input "Amount" at bounding box center [600, 105] width 319 height 35
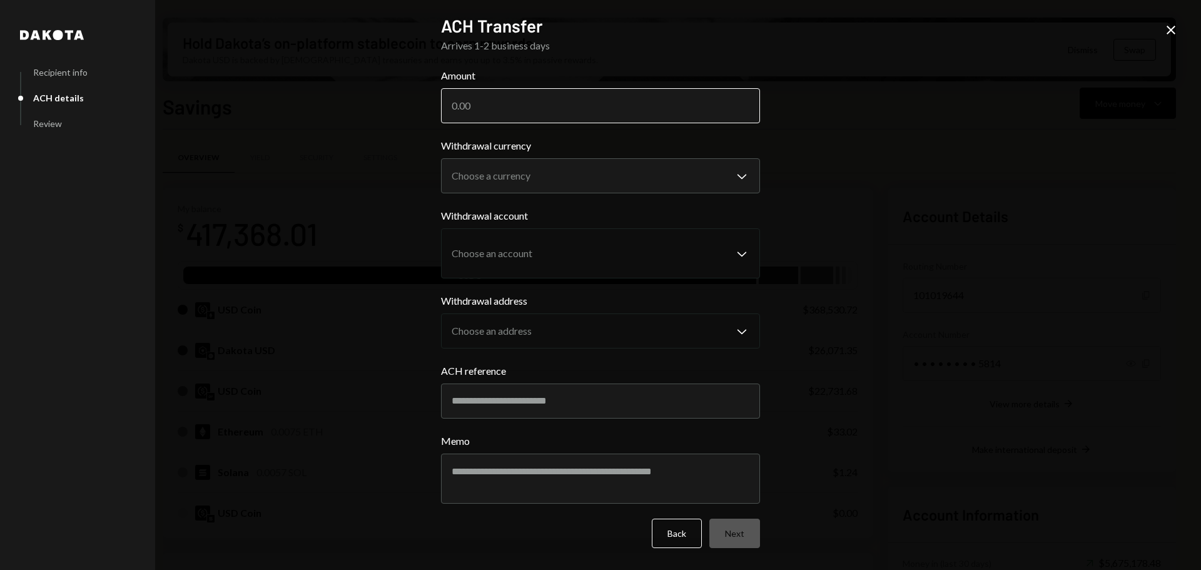
paste input "19902.83"
type input "19902.83"
click at [505, 176] on body "M Monad Foundation Caret Down Home Home Inbox Inbox Activities Transactions Acc…" at bounding box center [600, 285] width 1201 height 570
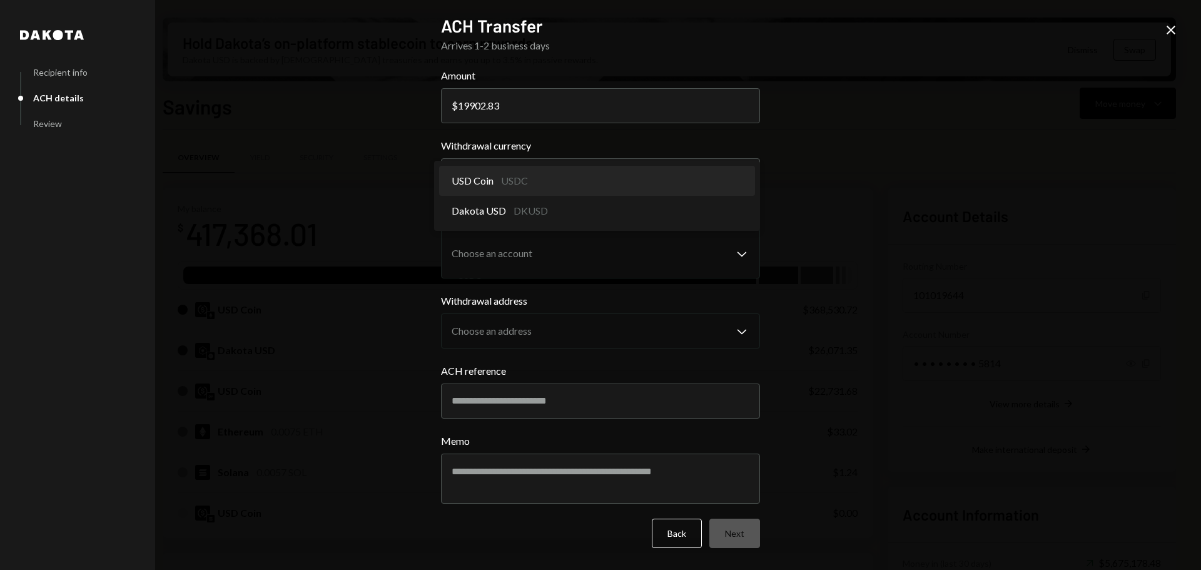
select select "****"
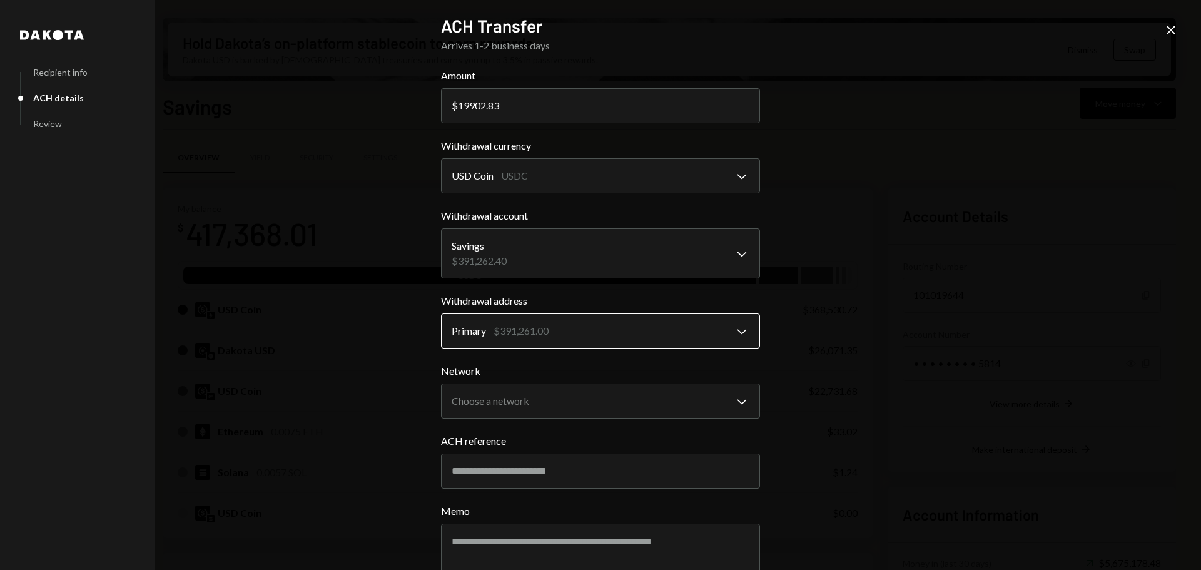
scroll to position [68, 0]
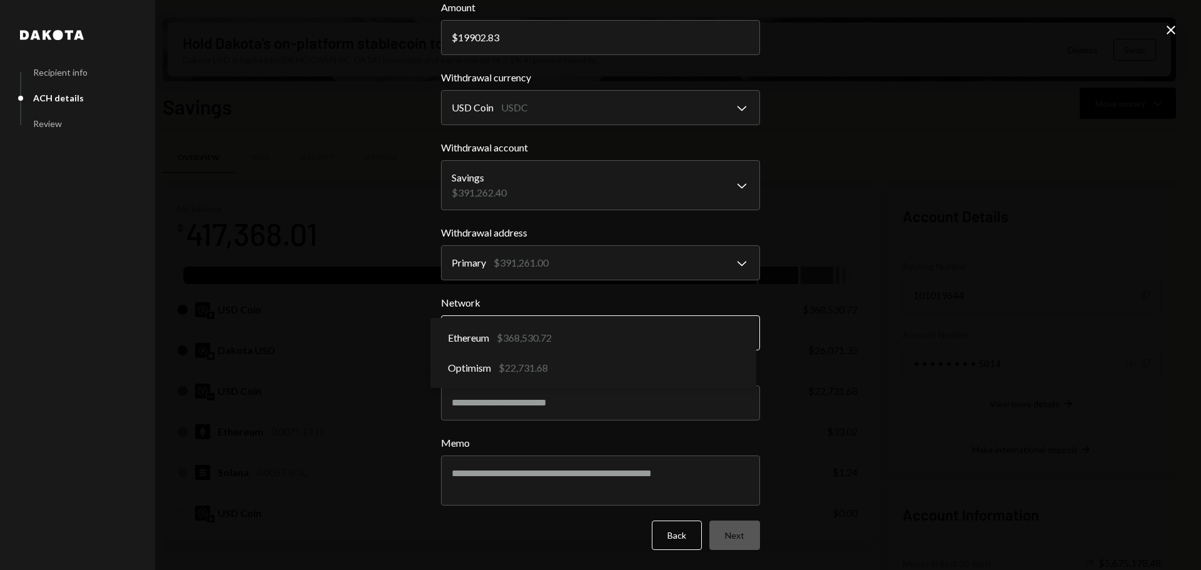
click at [565, 322] on body "M Monad Foundation Caret Down Home Home Inbox Inbox Activities Transactions Acc…" at bounding box center [600, 285] width 1201 height 570
select select "**********"
click at [539, 415] on input "ACH reference" at bounding box center [600, 402] width 319 height 35
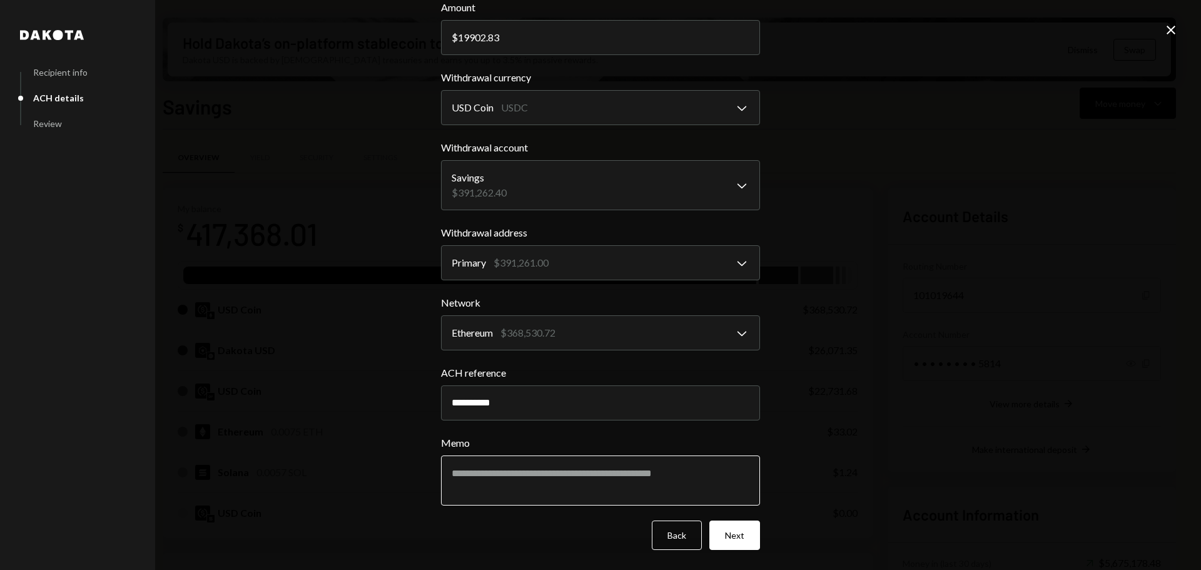
click at [633, 477] on textarea "Memo" at bounding box center [600, 480] width 319 height 50
click at [545, 400] on input "**********" at bounding box center [600, 402] width 319 height 35
drag, startPoint x: 498, startPoint y: 399, endPoint x: 482, endPoint y: 398, distance: 15.7
click at [482, 398] on input "**********" at bounding box center [600, 402] width 319 height 35
type input "*******"
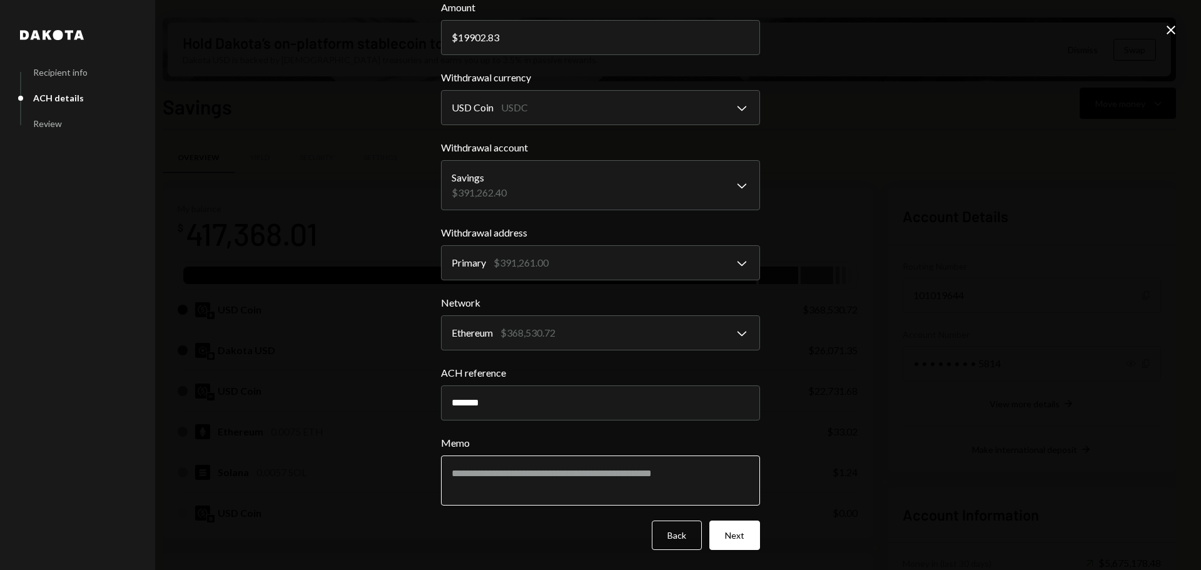
click at [501, 470] on textarea "Memo" at bounding box center [600, 480] width 319 height 50
type textarea "**********"
click at [727, 534] on button "Next" at bounding box center [734, 534] width 51 height 29
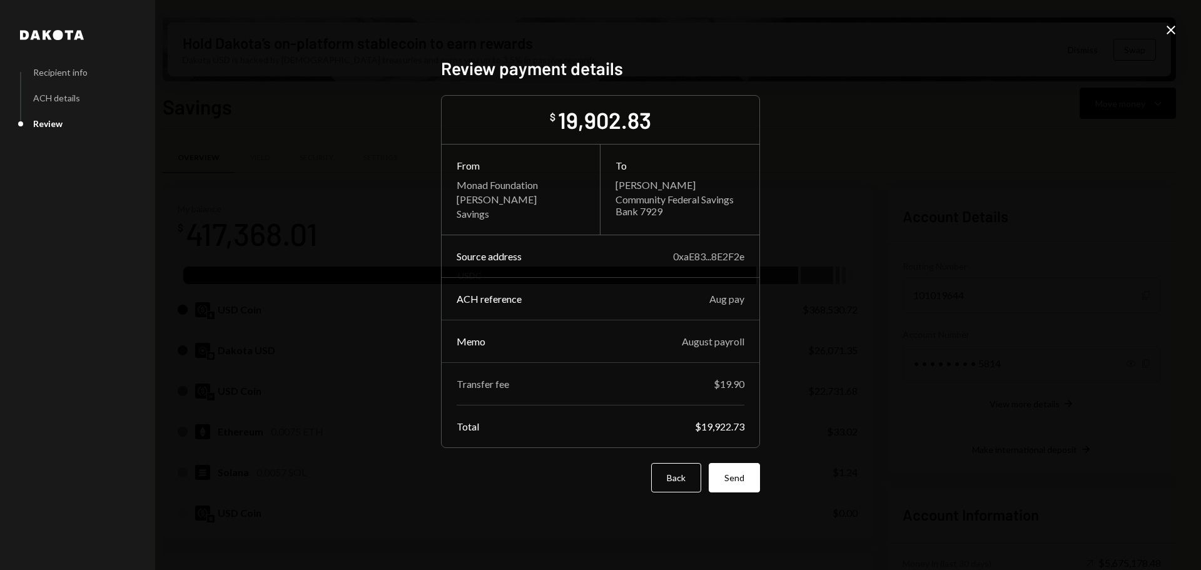
click at [1111, 147] on div "Dakota Recipient info ACH details Review Review payment details $ 19,902.83 Fro…" at bounding box center [600, 285] width 1201 height 570
click at [749, 477] on button "Send" at bounding box center [734, 477] width 51 height 29
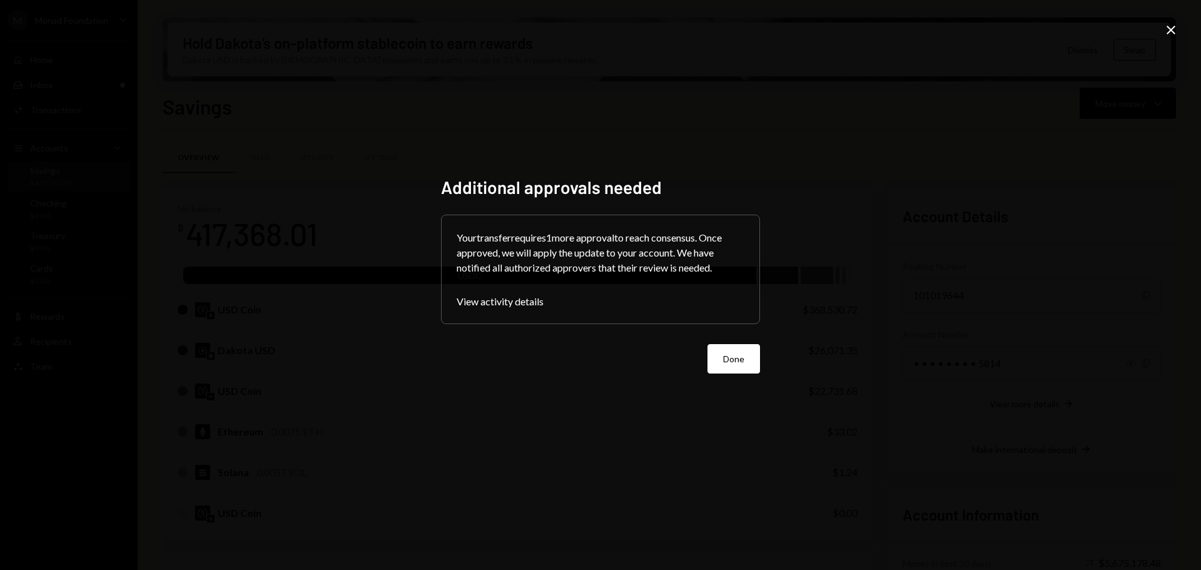
click at [730, 354] on button "Done" at bounding box center [733, 358] width 53 height 29
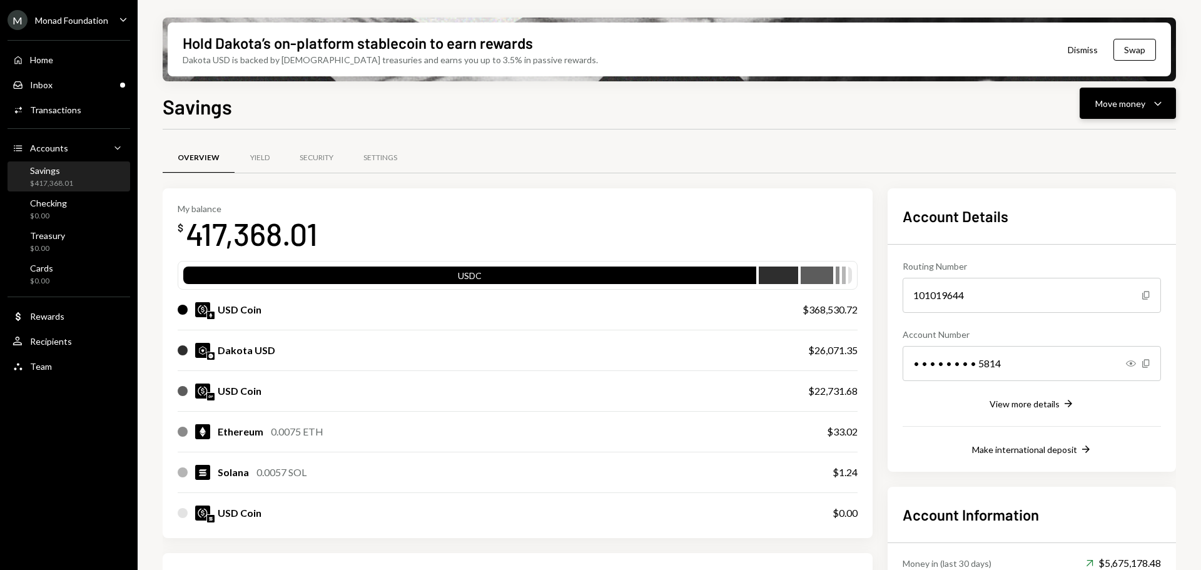
click at [1138, 105] on div "Move money" at bounding box center [1120, 103] width 50 height 13
click at [1099, 137] on div "Send" at bounding box center [1117, 140] width 91 height 13
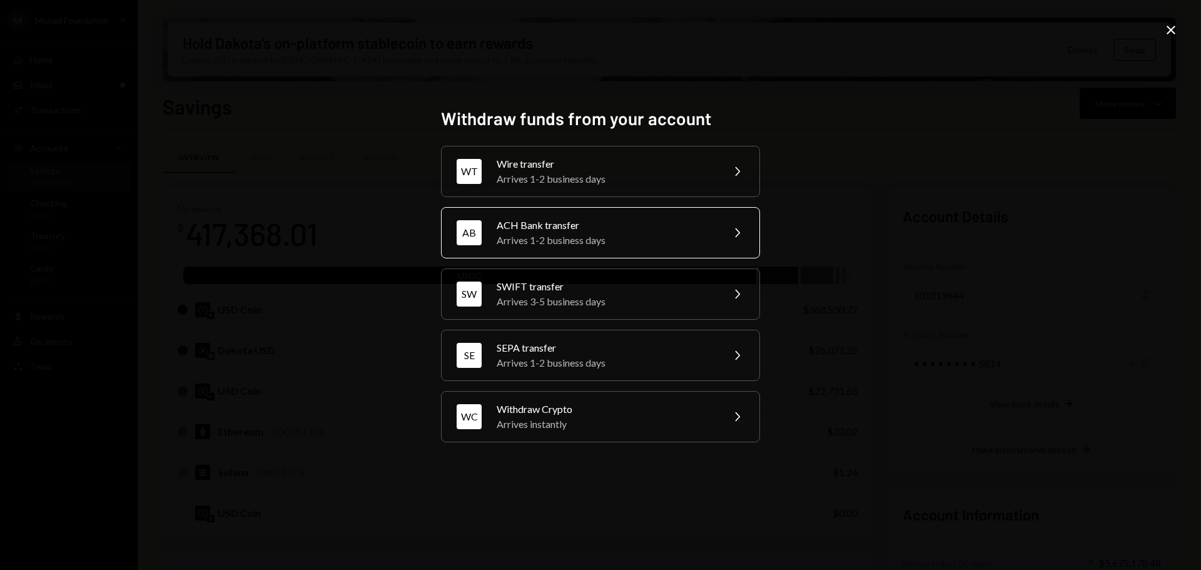
click at [599, 241] on div "Arrives 1-2 business days" at bounding box center [606, 240] width 218 height 15
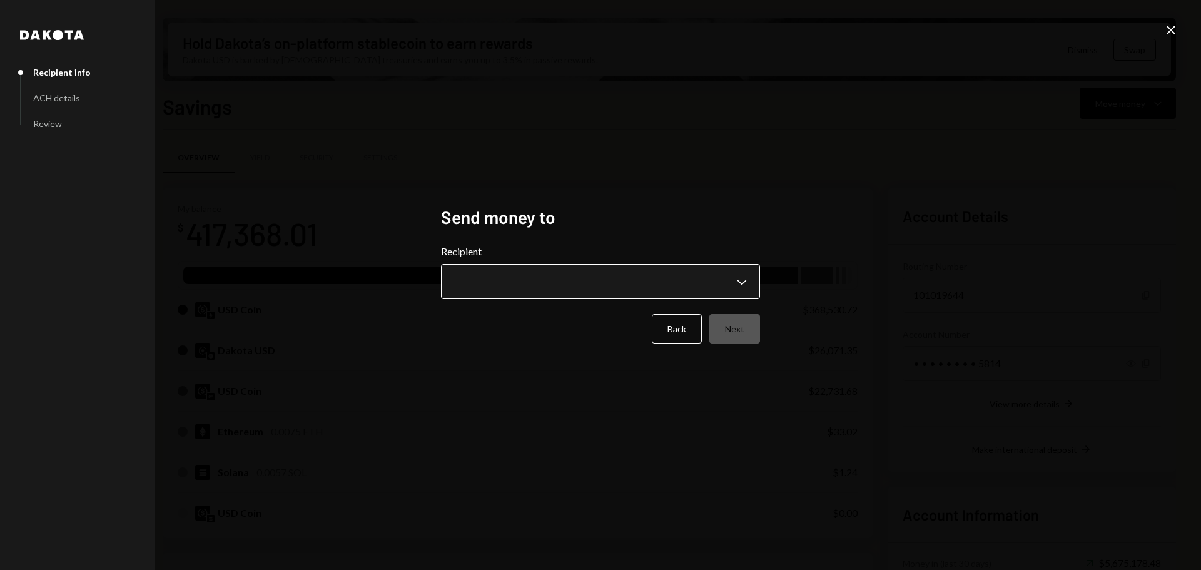
click at [569, 285] on body "M Monad Foundation Caret Down Home Home Inbox Inbox Activities Transactions Acc…" at bounding box center [600, 285] width 1201 height 570
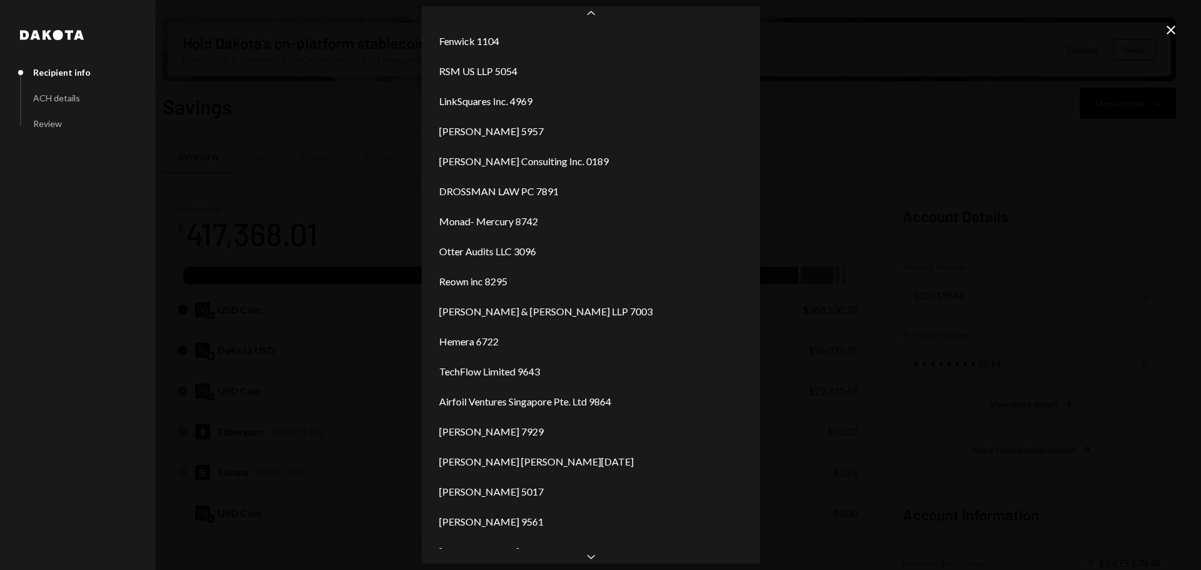
scroll to position [210, 0]
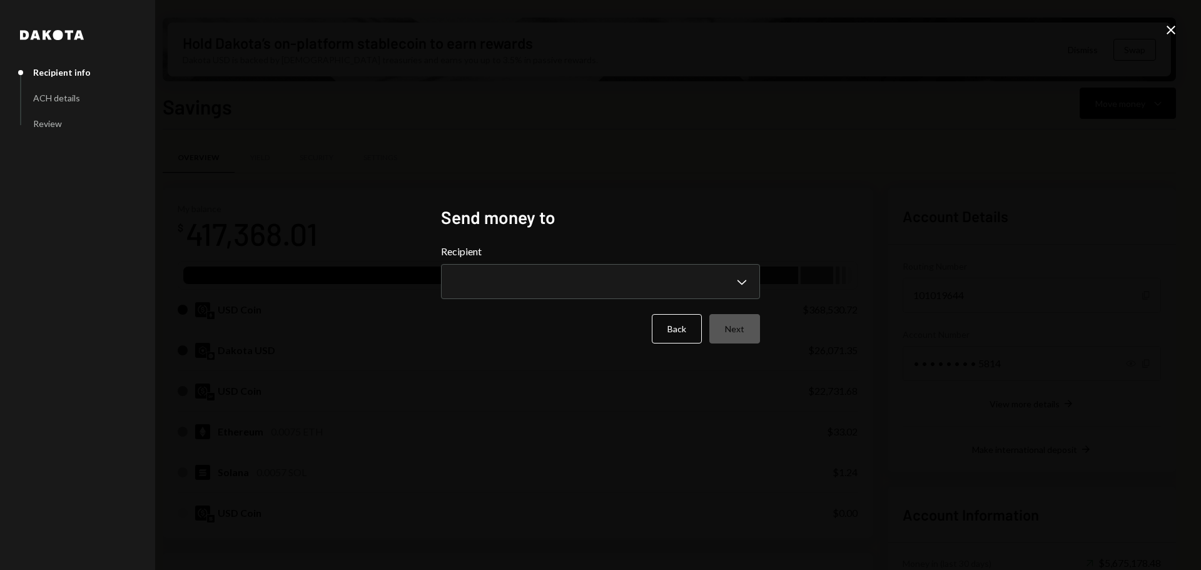
drag, startPoint x: 549, startPoint y: 478, endPoint x: 560, endPoint y: 446, distance: 33.6
click at [550, 478] on div "**********" at bounding box center [600, 285] width 1201 height 570
click at [1169, 28] on icon "Close" at bounding box center [1170, 30] width 15 height 15
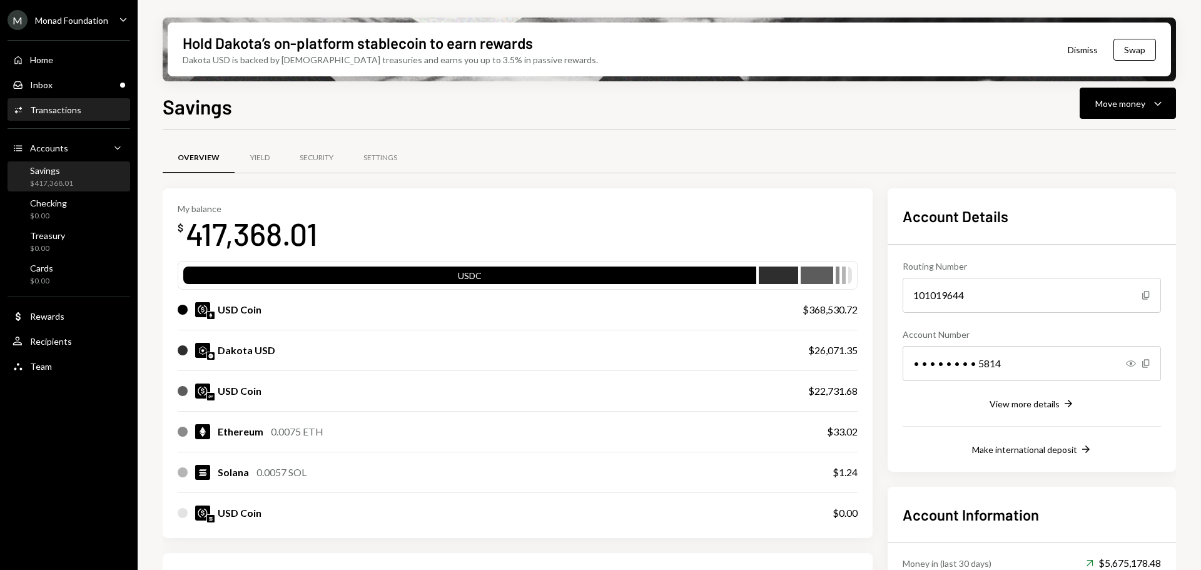
click at [51, 110] on div "Transactions" at bounding box center [55, 109] width 51 height 11
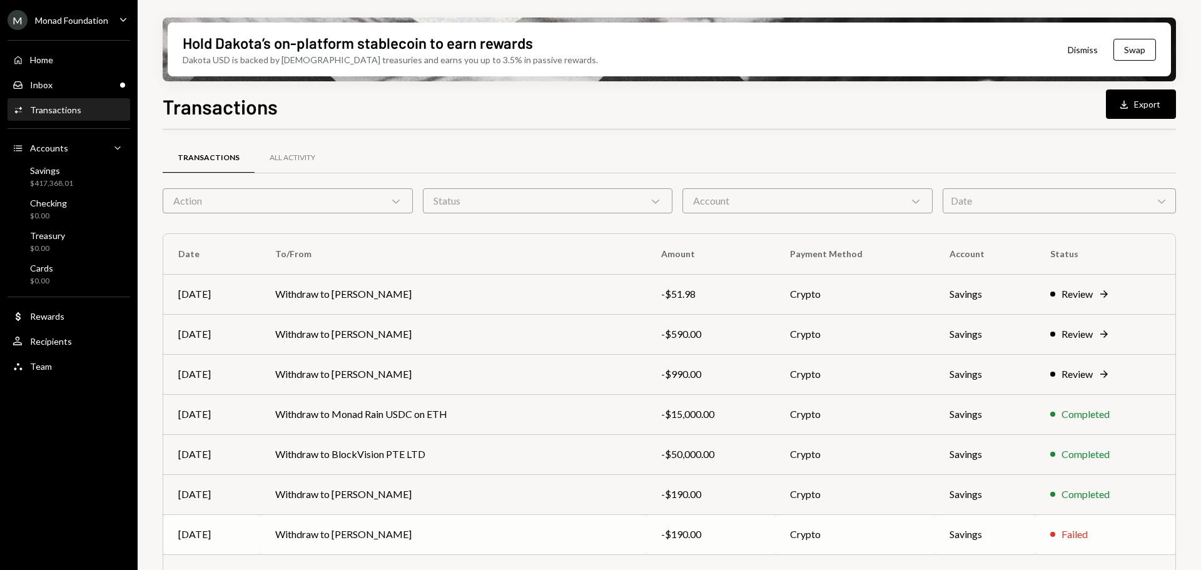
scroll to position [143, 0]
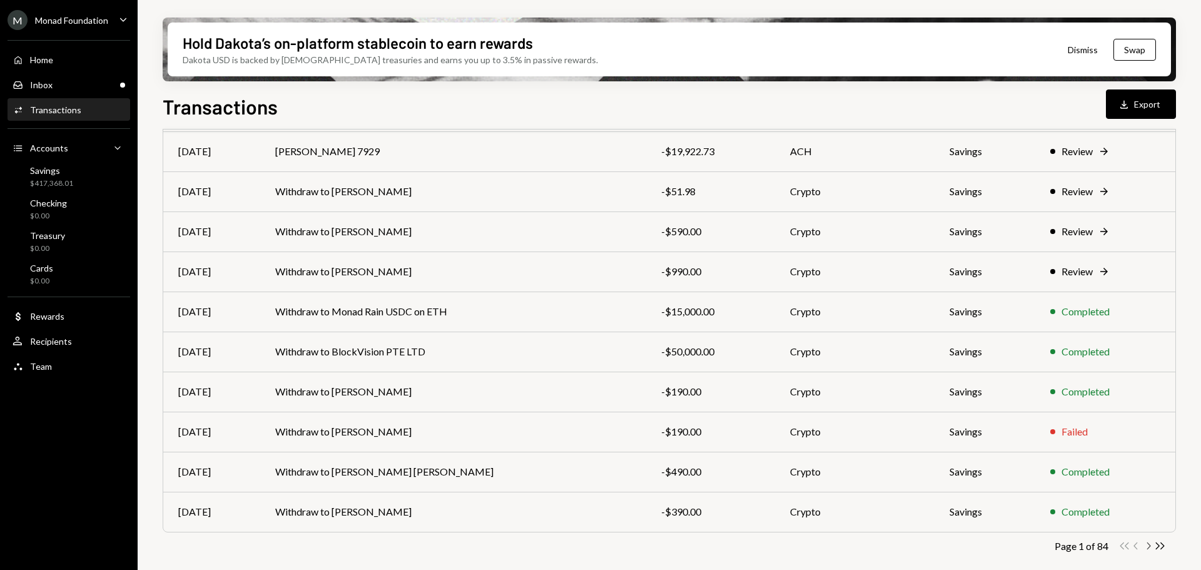
click at [1148, 543] on icon "button" at bounding box center [1149, 545] width 4 height 7
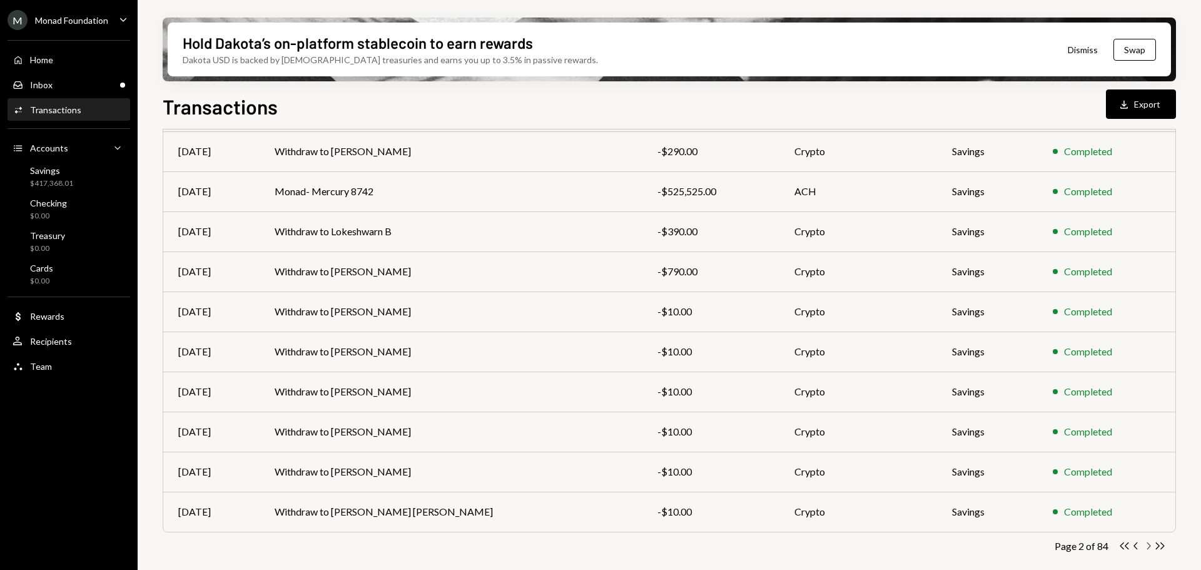
click at [1149, 546] on icon "button" at bounding box center [1149, 545] width 4 height 7
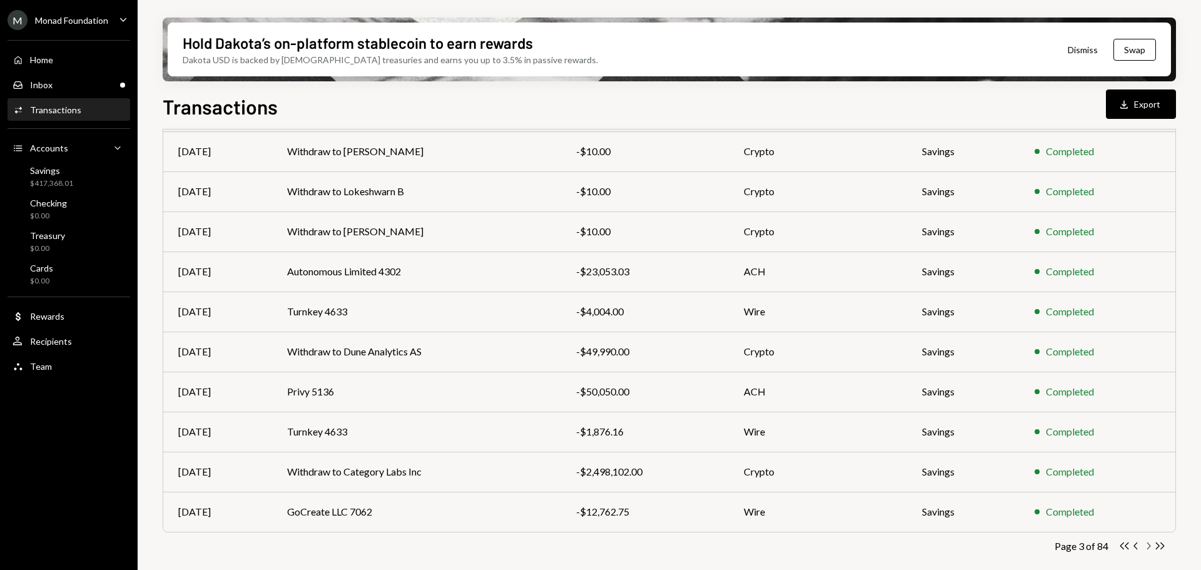
click at [1148, 546] on icon "Chevron Right" at bounding box center [1148, 546] width 12 height 12
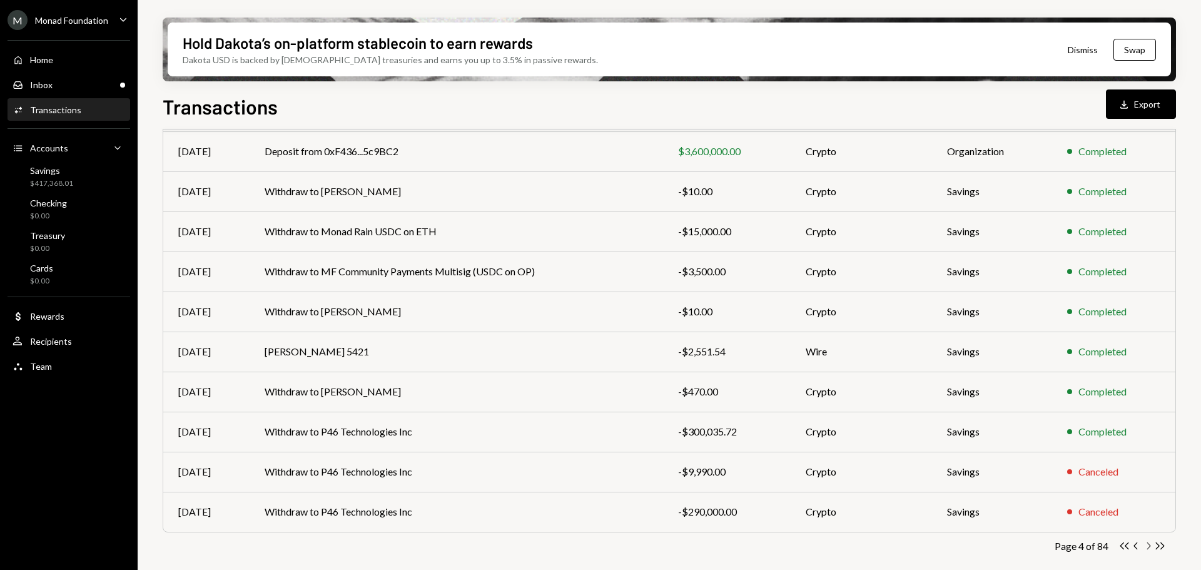
click at [1148, 546] on icon "Chevron Right" at bounding box center [1148, 546] width 12 height 12
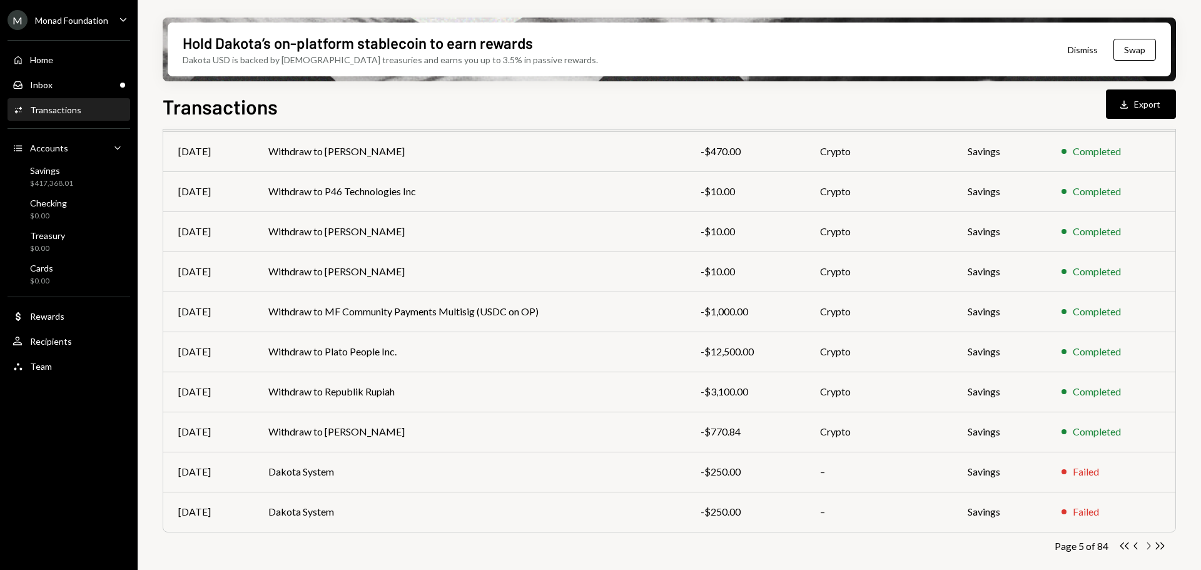
click at [1148, 546] on icon "Chevron Right" at bounding box center [1148, 546] width 12 height 12
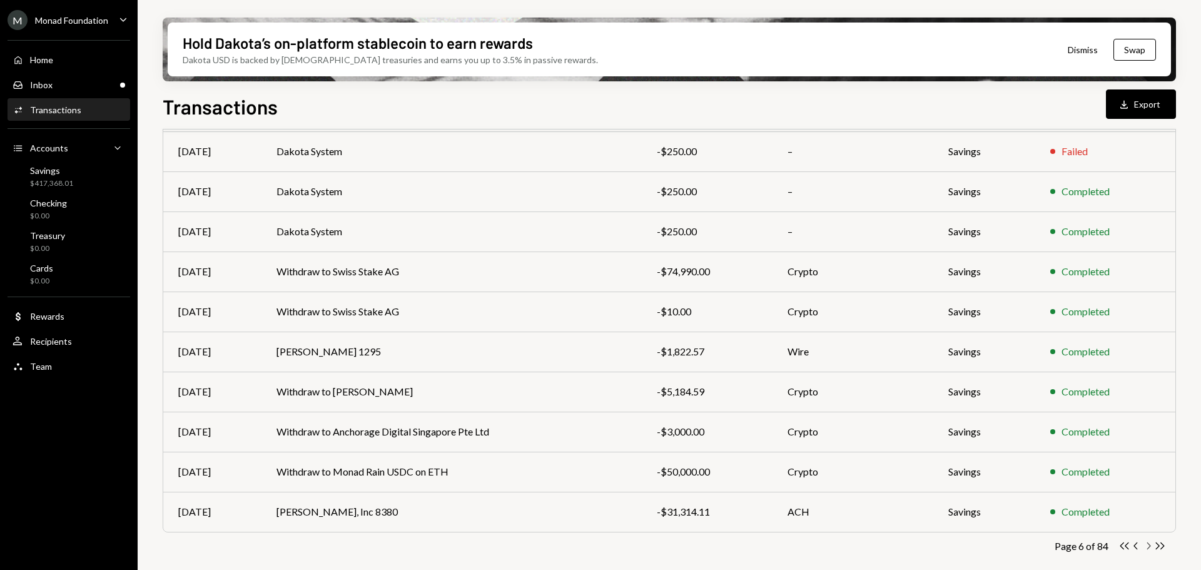
click at [1148, 546] on icon "Chevron Right" at bounding box center [1148, 546] width 12 height 12
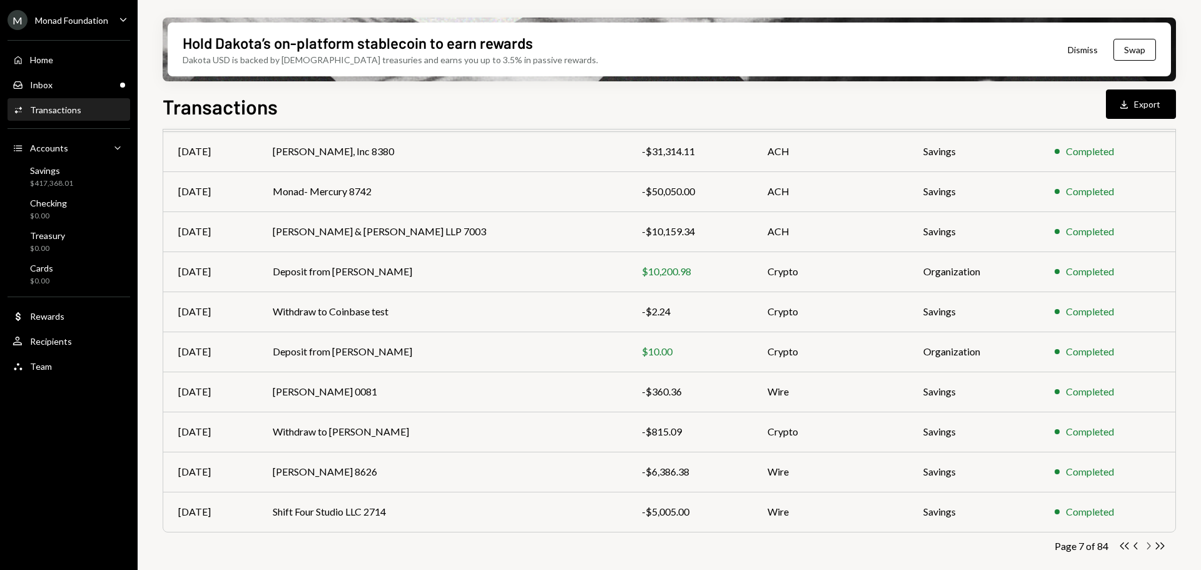
click at [1148, 546] on icon "Chevron Right" at bounding box center [1148, 546] width 12 height 12
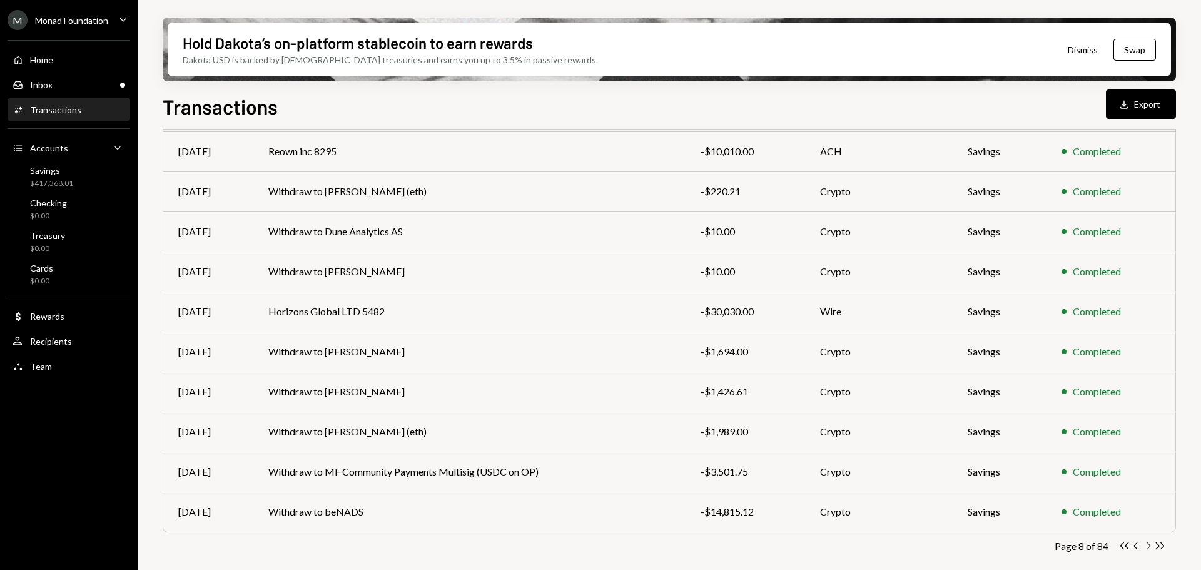
click at [1148, 546] on icon "Chevron Right" at bounding box center [1148, 546] width 12 height 12
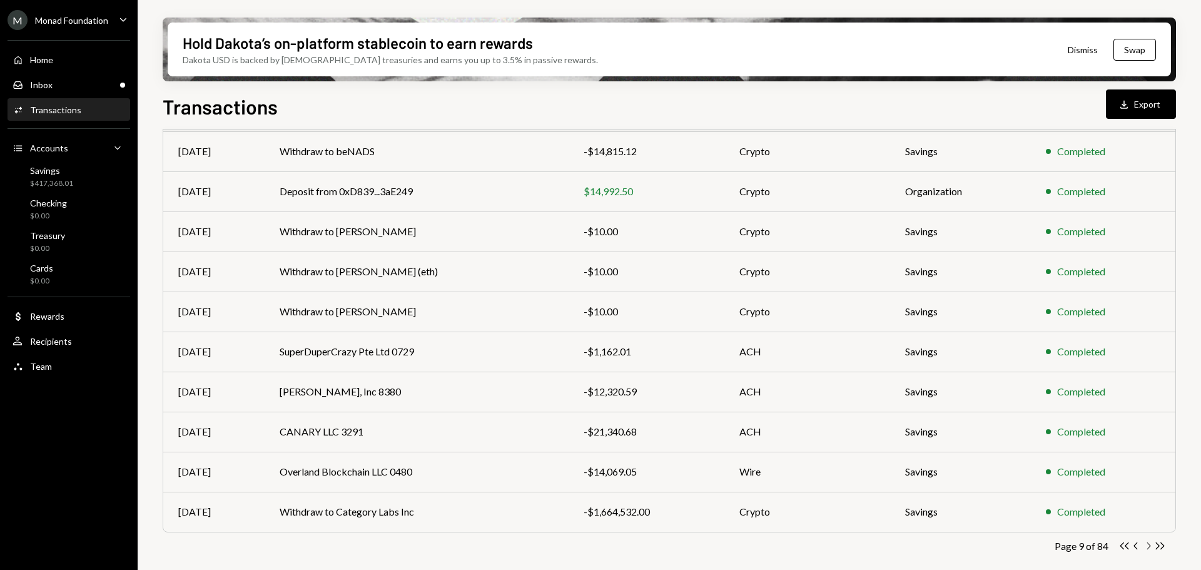
click at [1148, 546] on icon "Chevron Right" at bounding box center [1148, 546] width 12 height 12
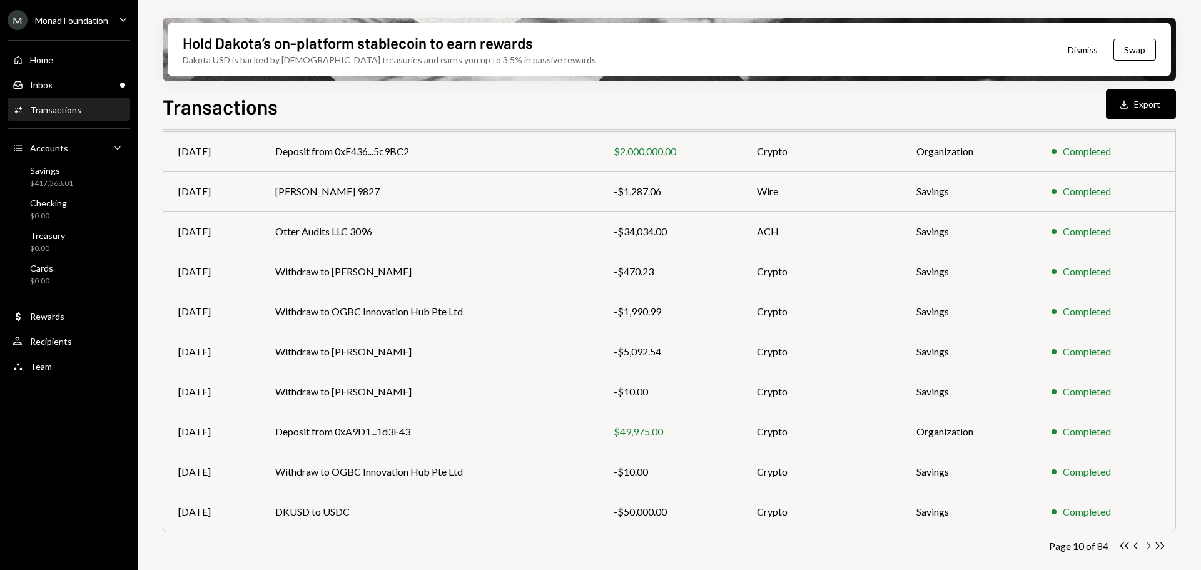
click at [1148, 546] on icon "Chevron Right" at bounding box center [1148, 546] width 12 height 12
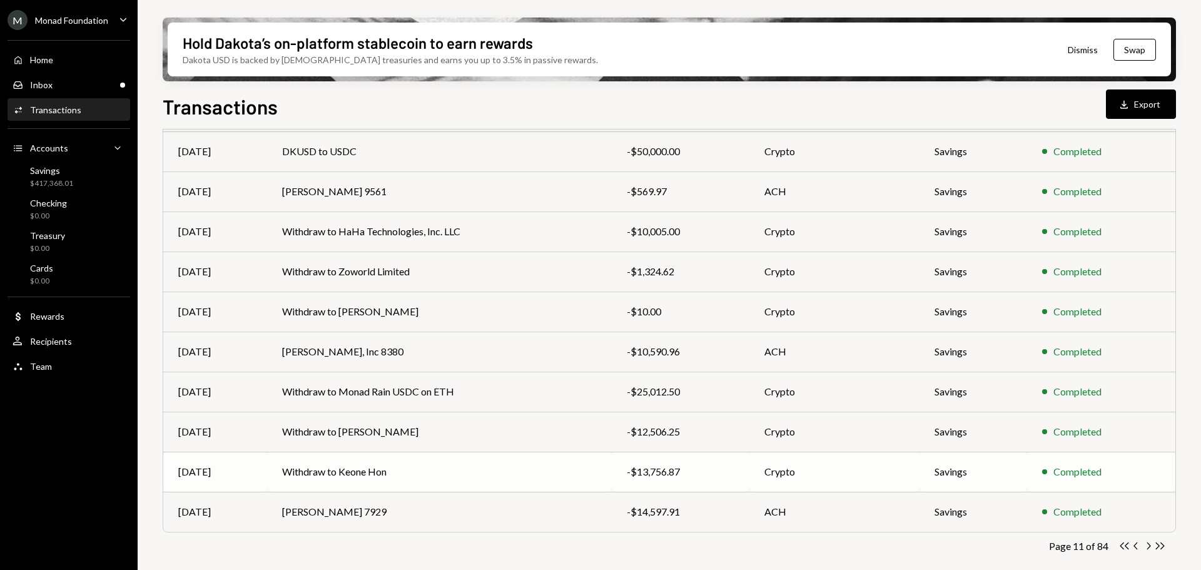
click at [347, 469] on td "Withdraw to Keone Hon" at bounding box center [439, 472] width 345 height 40
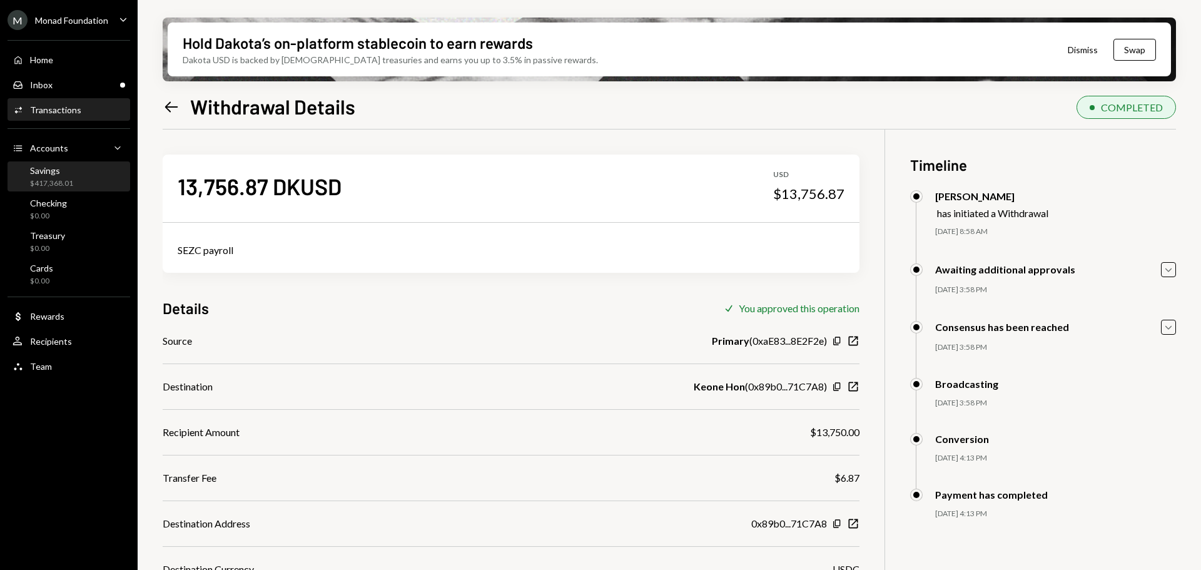
click at [64, 177] on div "Savings $417,368.01" at bounding box center [51, 177] width 43 height 24
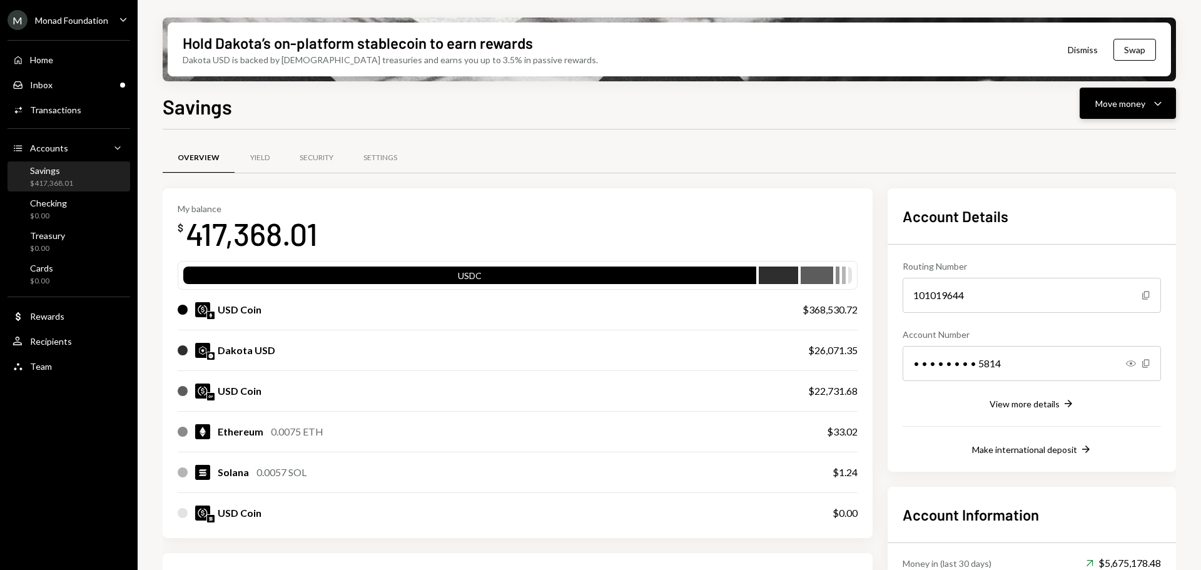
click at [1129, 106] on div "Move money" at bounding box center [1120, 103] width 50 height 13
click at [1091, 140] on div "Send" at bounding box center [1117, 140] width 91 height 13
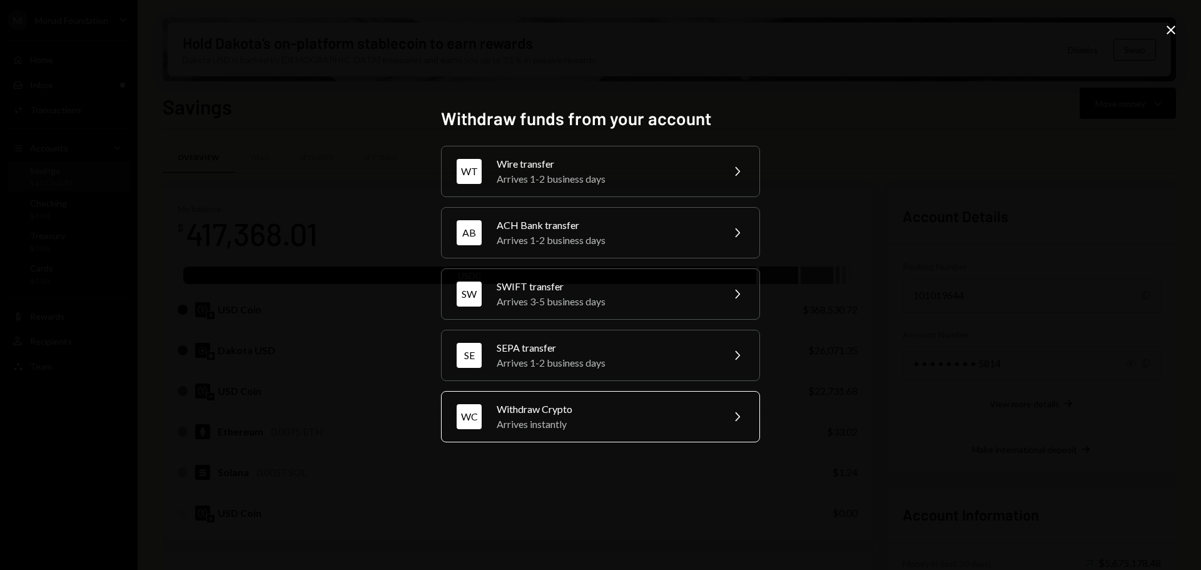
click at [533, 418] on div "Arrives instantly" at bounding box center [606, 423] width 218 height 15
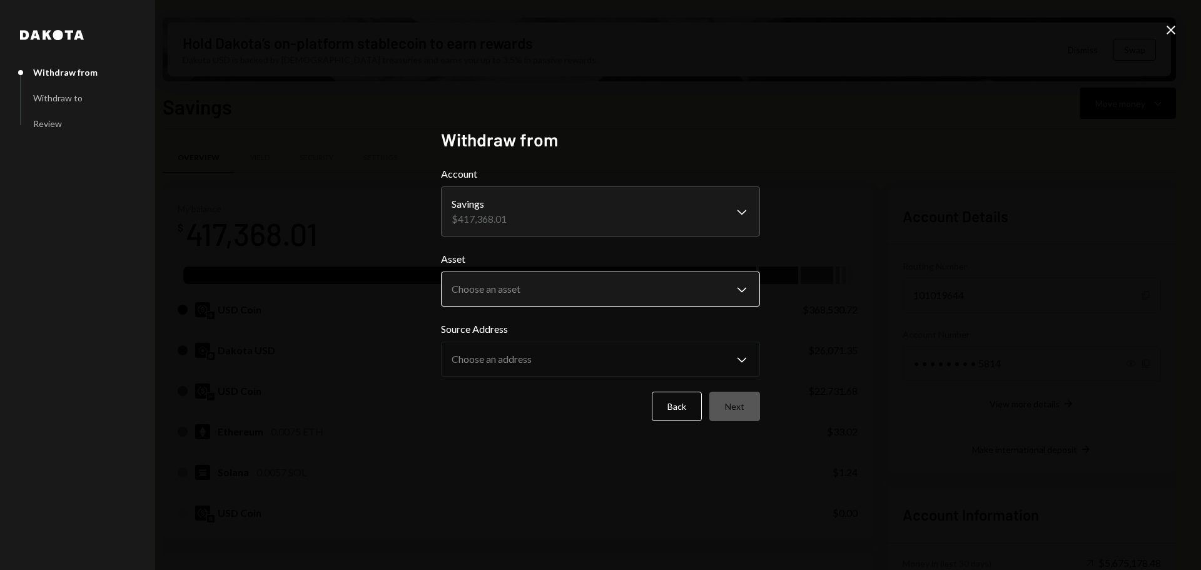
click at [544, 285] on body "M Monad Foundation Caret Down Home Home Inbox Inbox Activities Transactions Acc…" at bounding box center [600, 285] width 1201 height 570
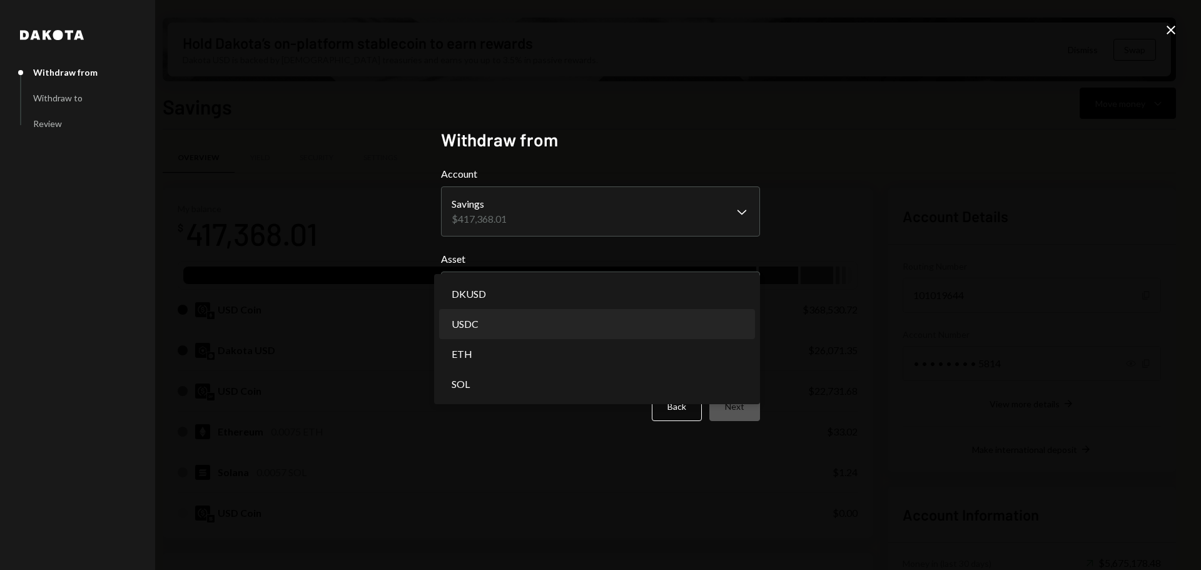
select select "****"
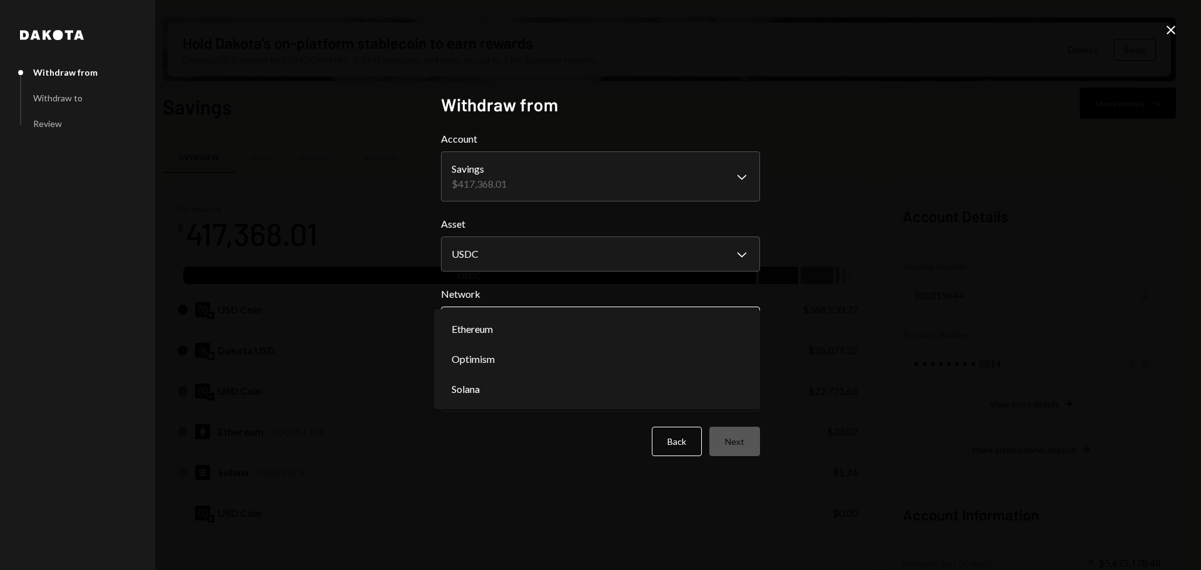
click at [532, 325] on body "M Monad Foundation Caret Down Home Home Inbox Inbox Activities Transactions Acc…" at bounding box center [600, 285] width 1201 height 570
select select "**********"
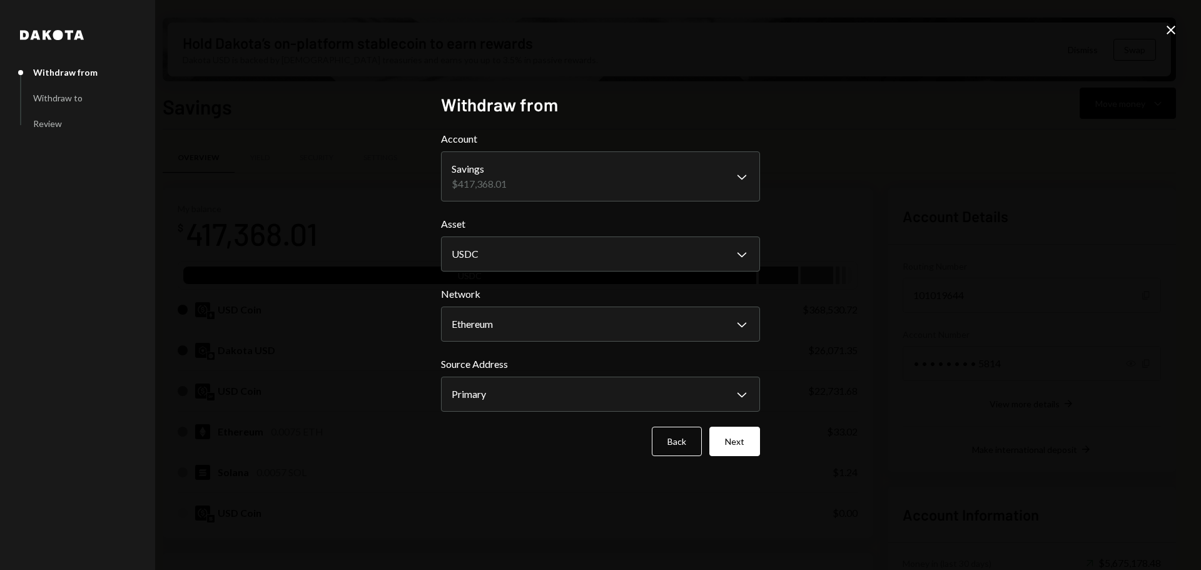
click at [1171, 32] on icon "Close" at bounding box center [1170, 30] width 15 height 15
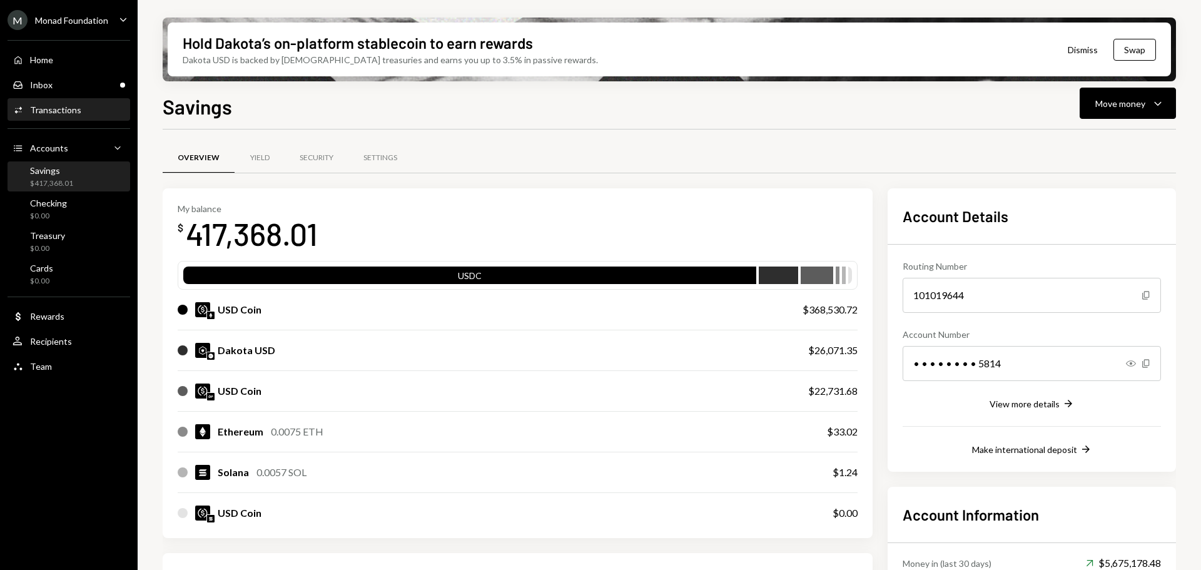
click at [39, 114] on div "Activities Transactions" at bounding box center [47, 109] width 69 height 11
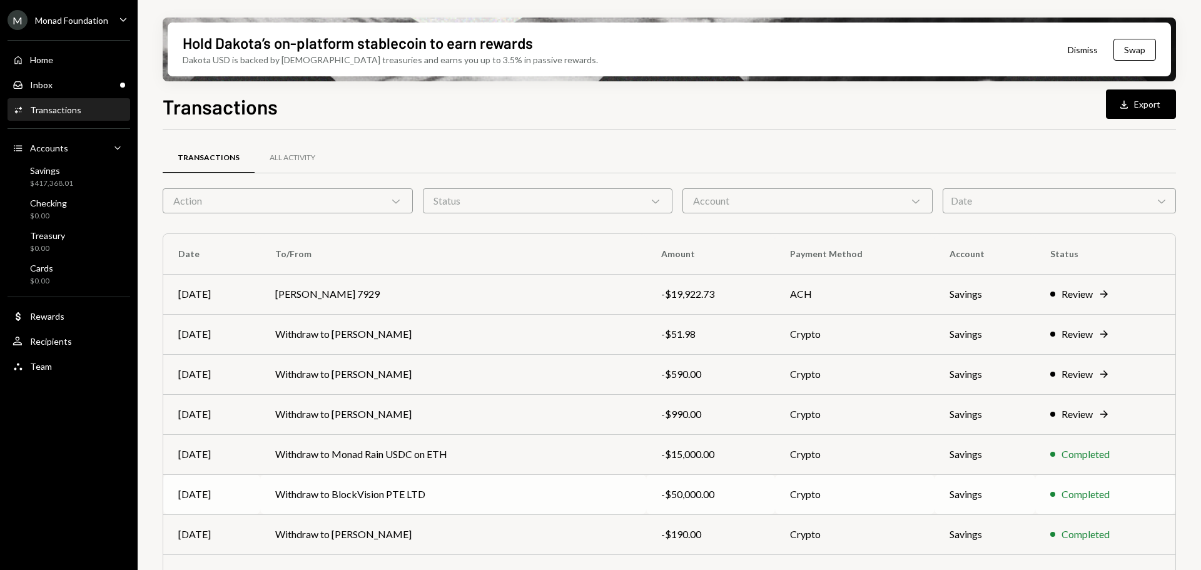
scroll to position [143, 0]
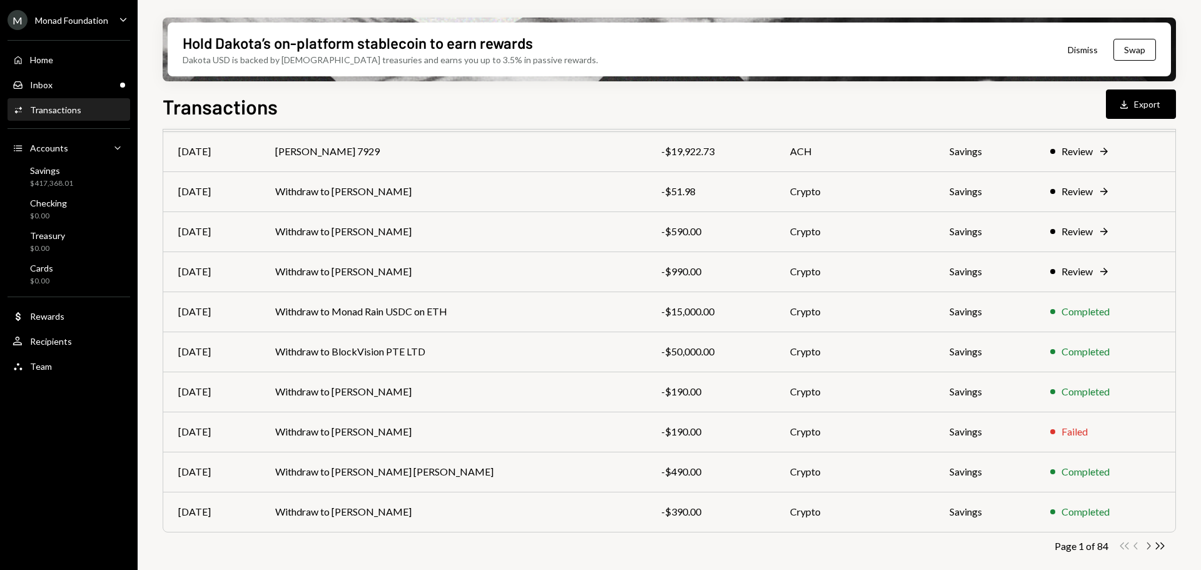
click at [1148, 547] on icon "Chevron Right" at bounding box center [1148, 546] width 12 height 12
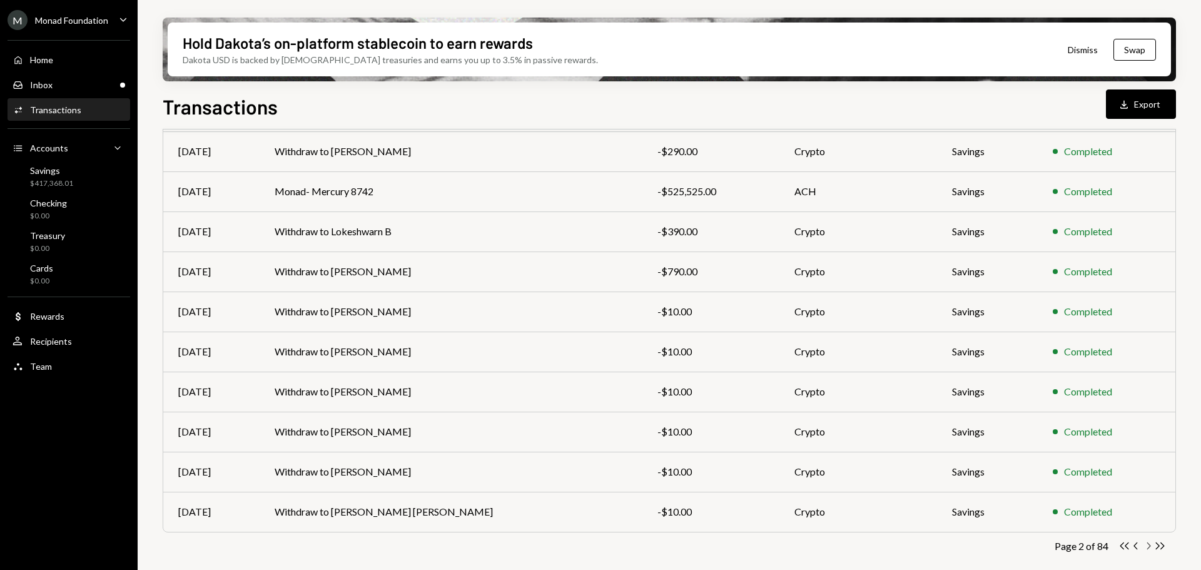
click at [1148, 547] on icon "Chevron Right" at bounding box center [1148, 546] width 12 height 12
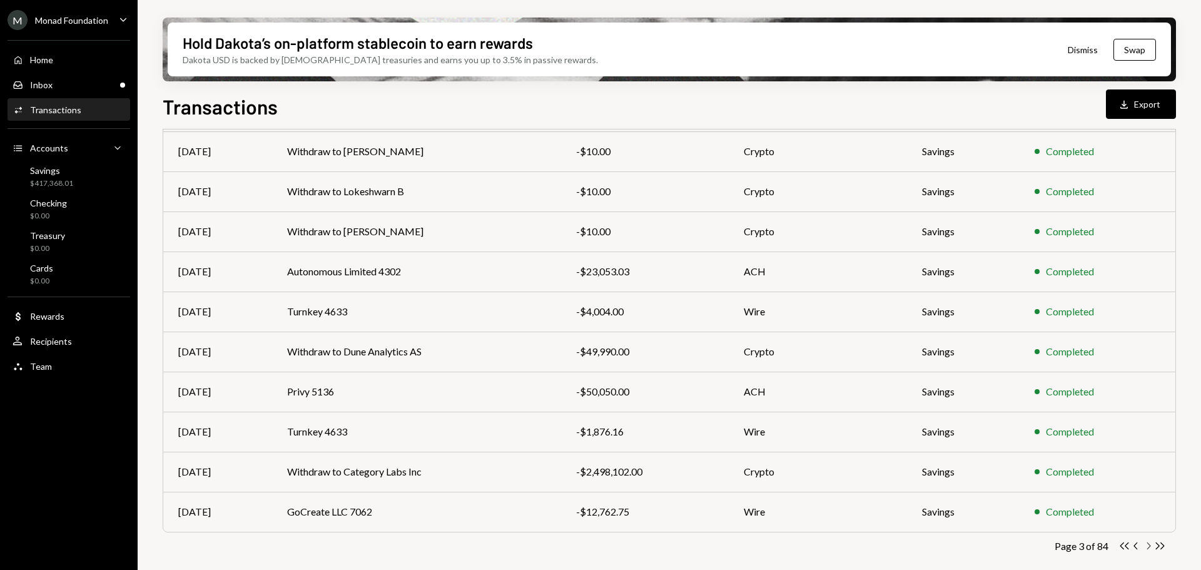
click at [1148, 548] on icon "button" at bounding box center [1149, 545] width 4 height 7
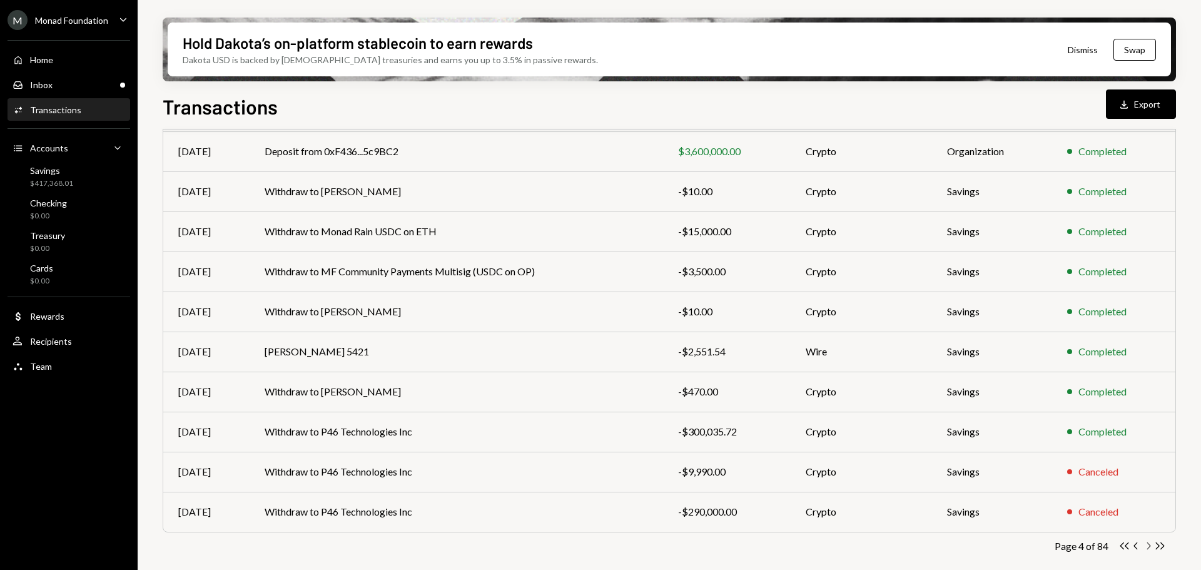
click at [1148, 548] on icon "button" at bounding box center [1149, 545] width 4 height 7
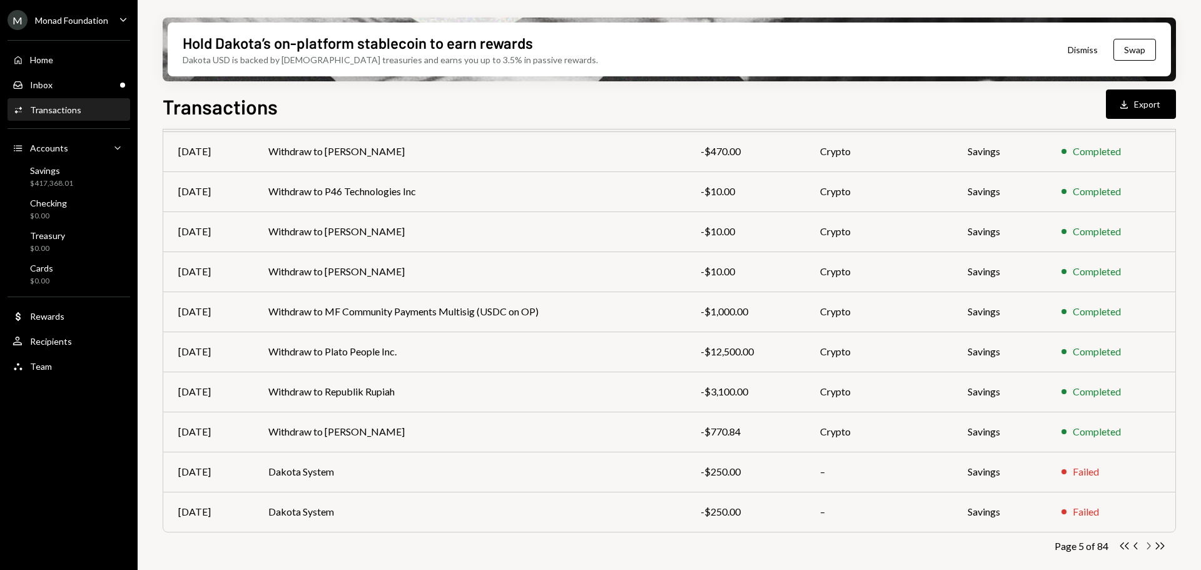
click at [1148, 548] on icon "button" at bounding box center [1149, 545] width 4 height 7
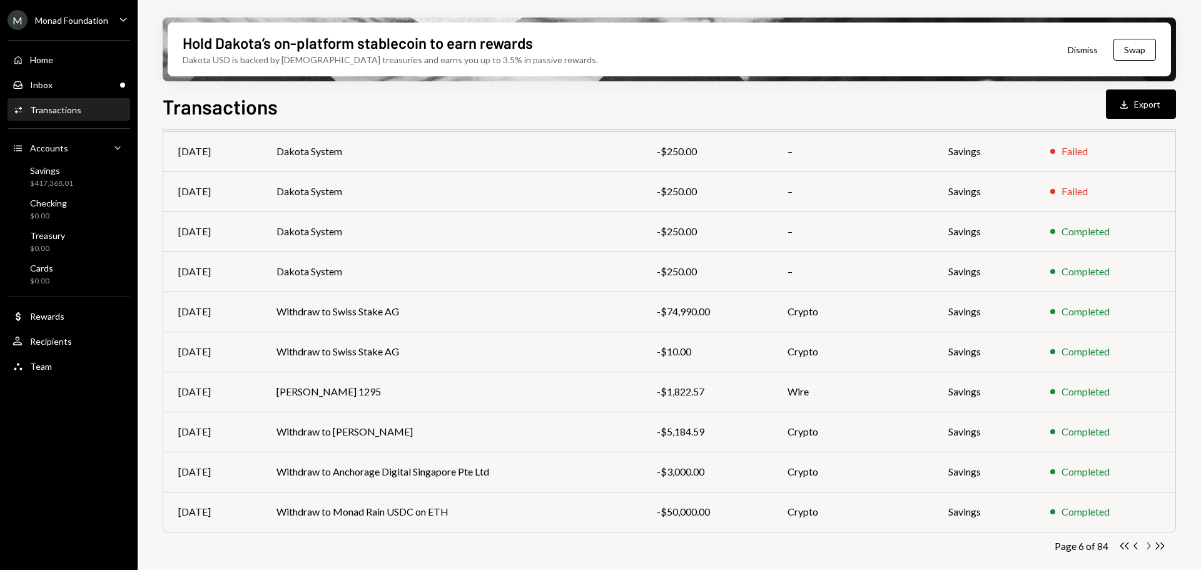
click at [1149, 548] on icon "Chevron Right" at bounding box center [1148, 546] width 12 height 12
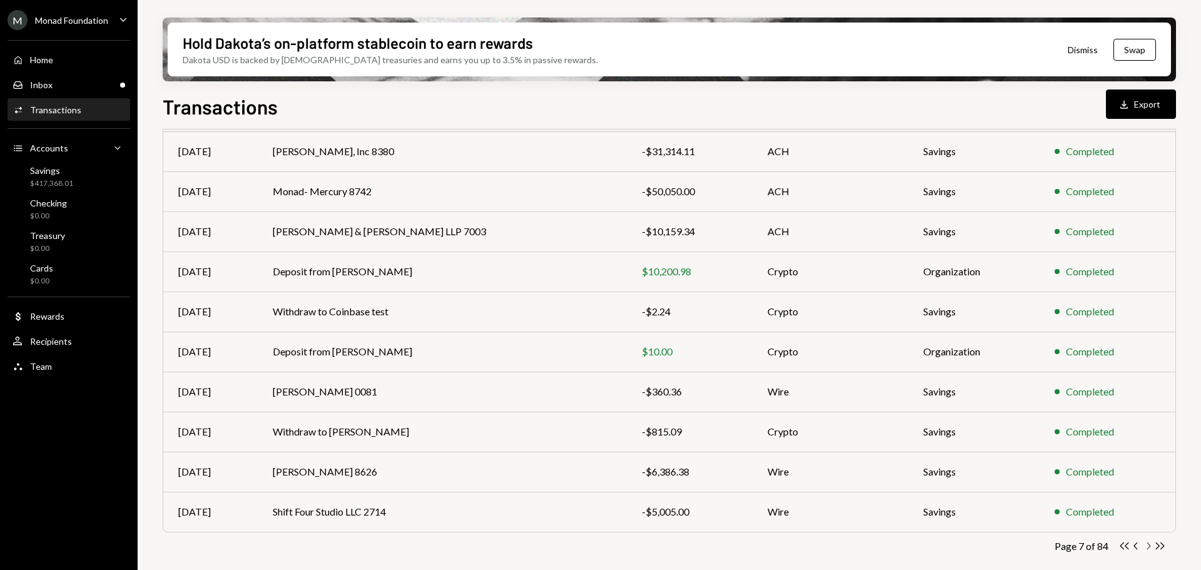
click at [1149, 548] on icon "Chevron Right" at bounding box center [1148, 546] width 12 height 12
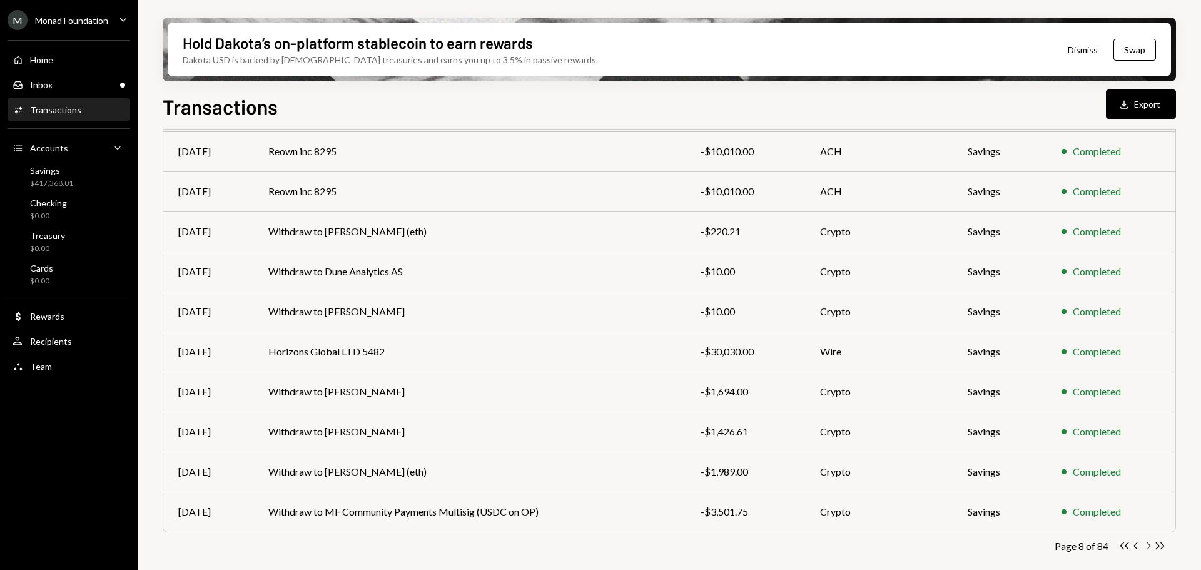
click at [1149, 548] on icon "Chevron Right" at bounding box center [1148, 546] width 12 height 12
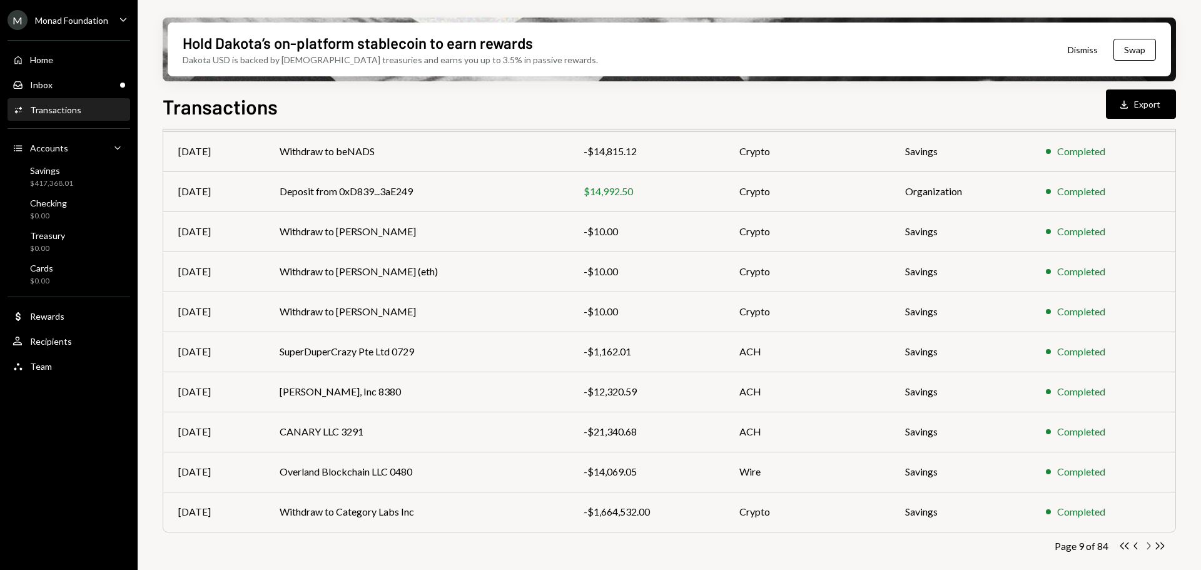
click at [1151, 548] on icon "Chevron Right" at bounding box center [1148, 546] width 12 height 12
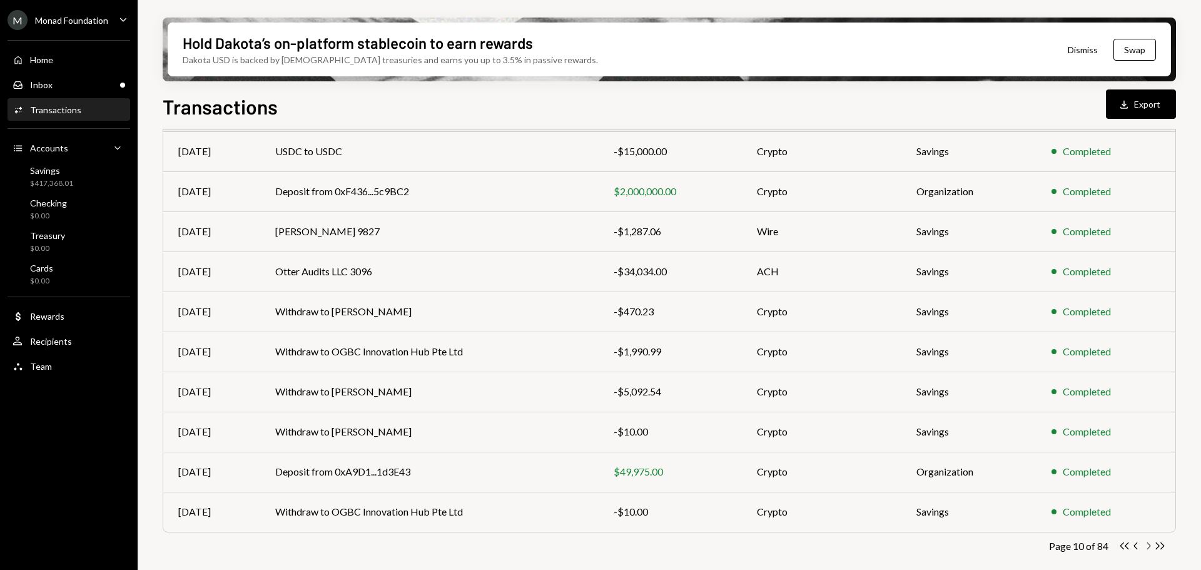
click at [1151, 547] on icon "Chevron Right" at bounding box center [1148, 546] width 12 height 12
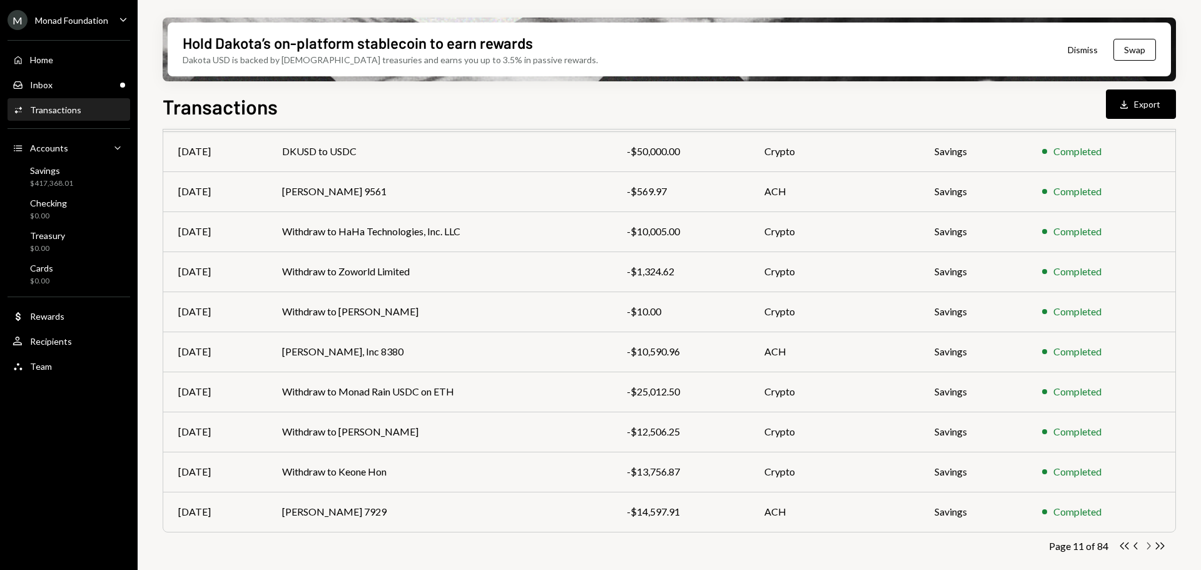
click at [1151, 547] on icon "Chevron Right" at bounding box center [1148, 546] width 12 height 12
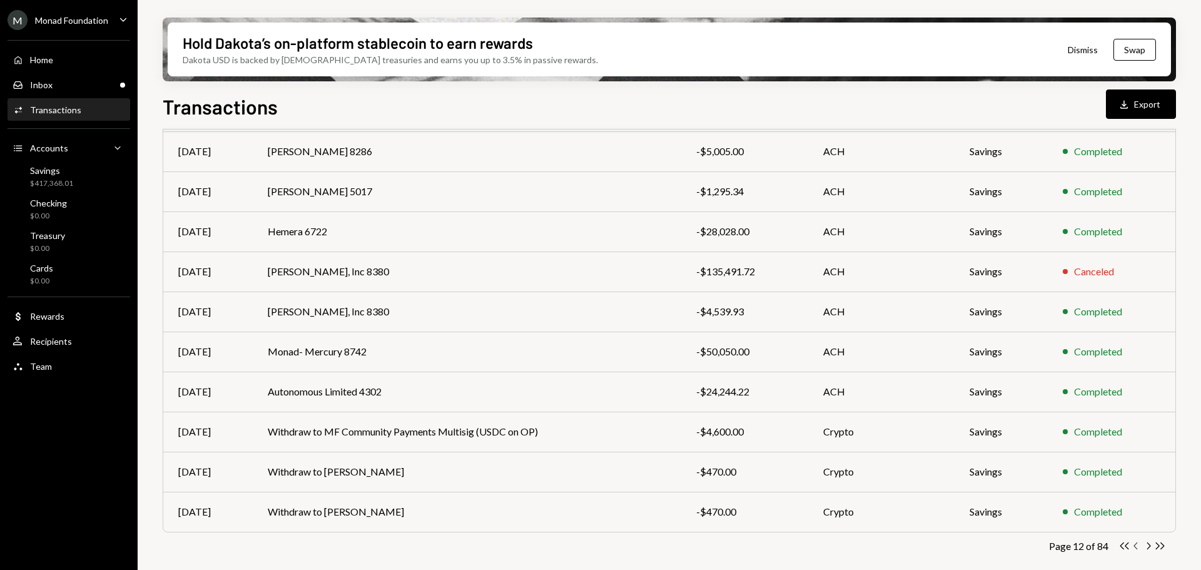
click at [1136, 544] on icon "button" at bounding box center [1135, 545] width 4 height 7
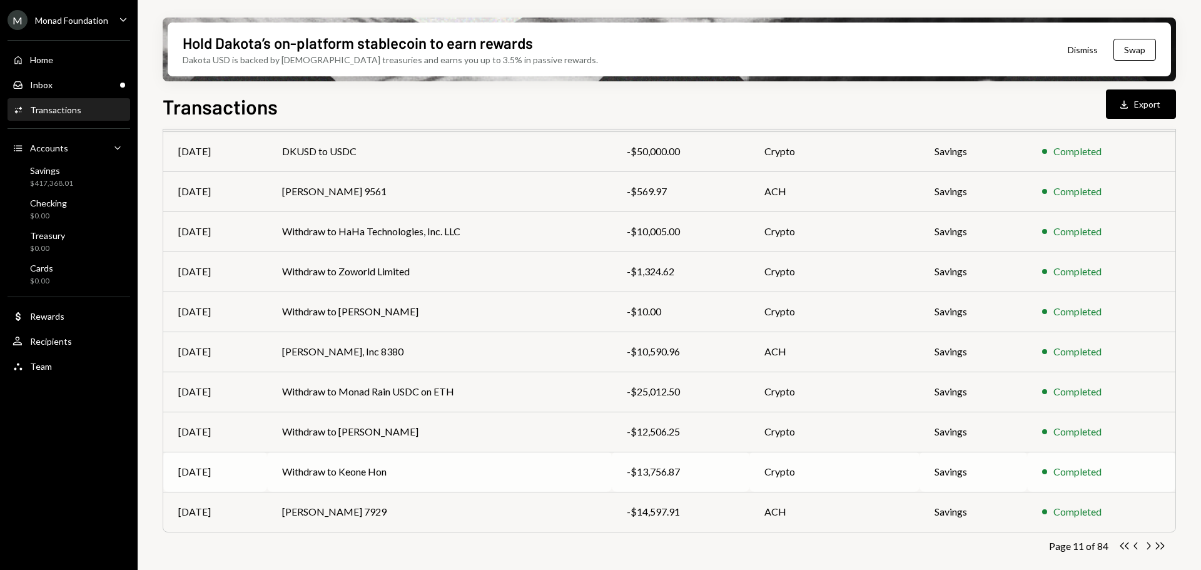
click at [331, 469] on td "Withdraw to Keone Hon" at bounding box center [439, 472] width 345 height 40
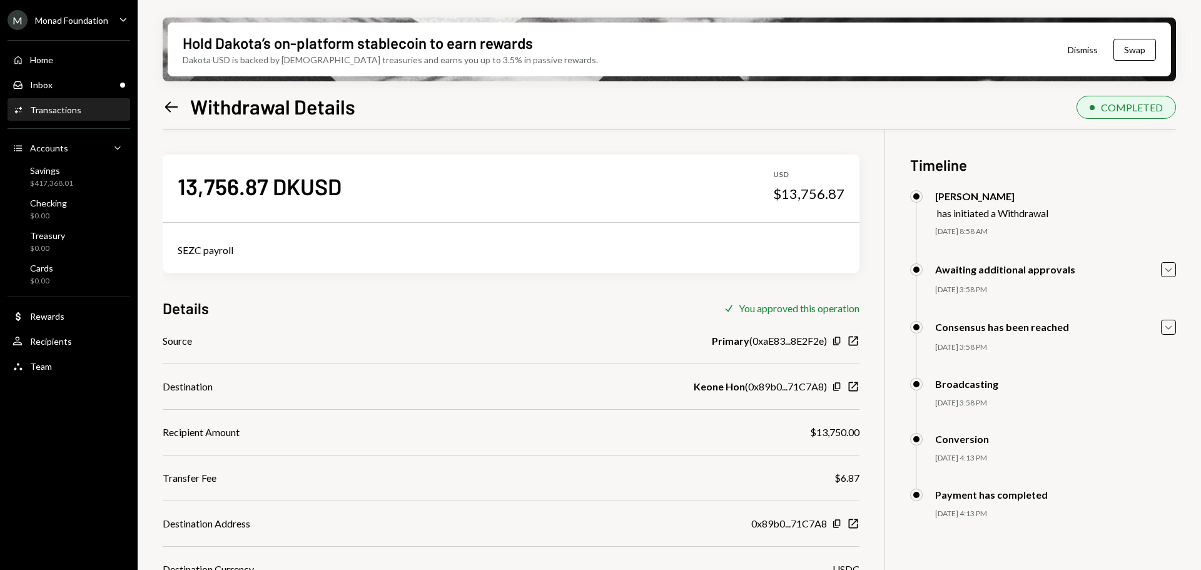
scroll to position [100, 0]
drag, startPoint x: 240, startPoint y: 246, endPoint x: 174, endPoint y: 249, distance: 65.1
click at [174, 249] on div "SEZC payroll" at bounding box center [511, 250] width 697 height 45
copy div "SEZC payroll"
click at [71, 171] on div "Savings" at bounding box center [51, 170] width 43 height 11
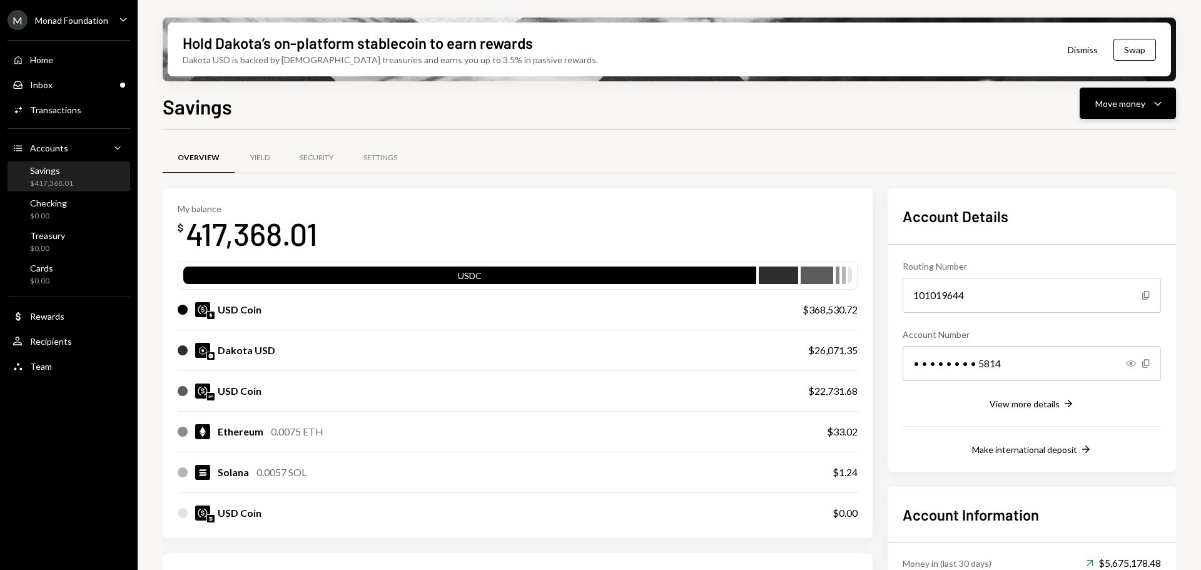
click at [1162, 109] on icon "Caret Down" at bounding box center [1157, 103] width 15 height 15
click at [1098, 139] on div "Send" at bounding box center [1117, 140] width 91 height 13
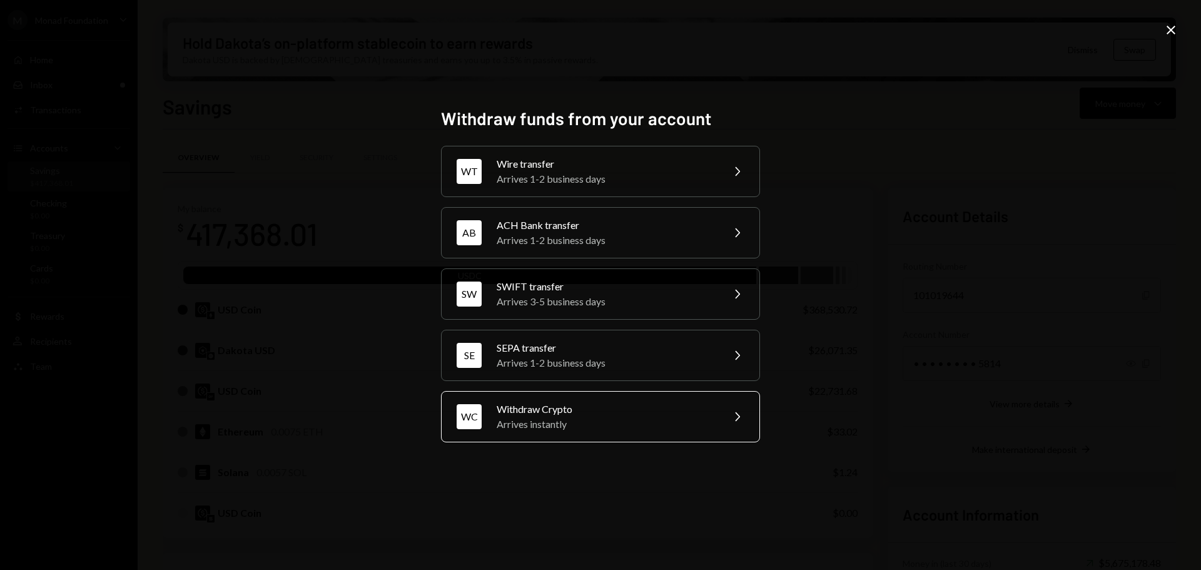
click at [548, 410] on div "Withdraw Crypto" at bounding box center [606, 408] width 218 height 15
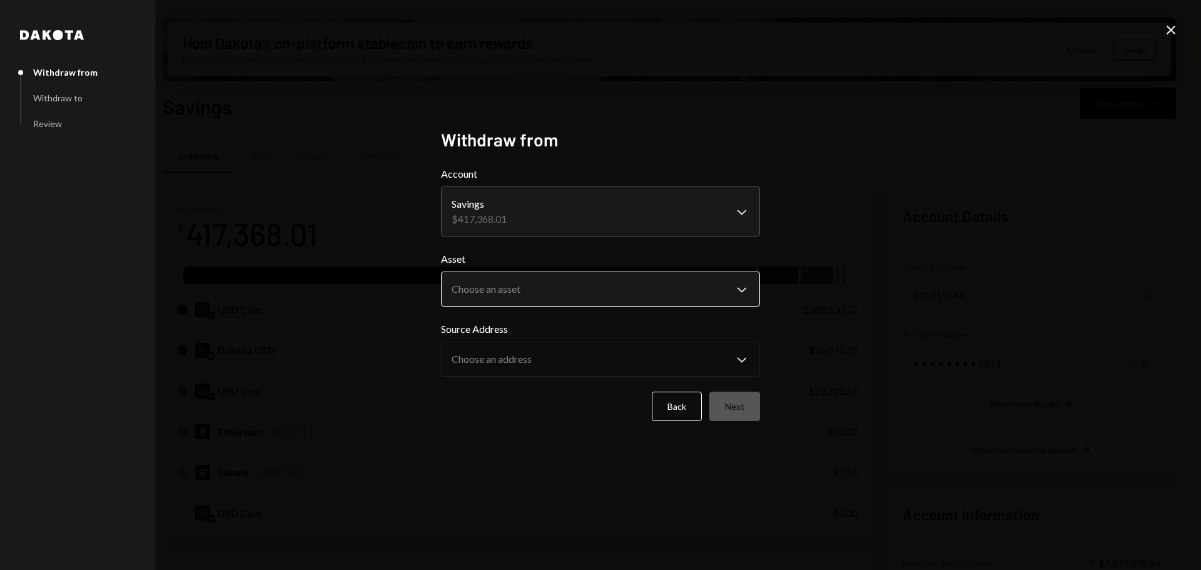
click at [523, 285] on body "M Monad Foundation Caret Down Home Home Inbox Inbox Activities Transactions Acc…" at bounding box center [600, 285] width 1201 height 570
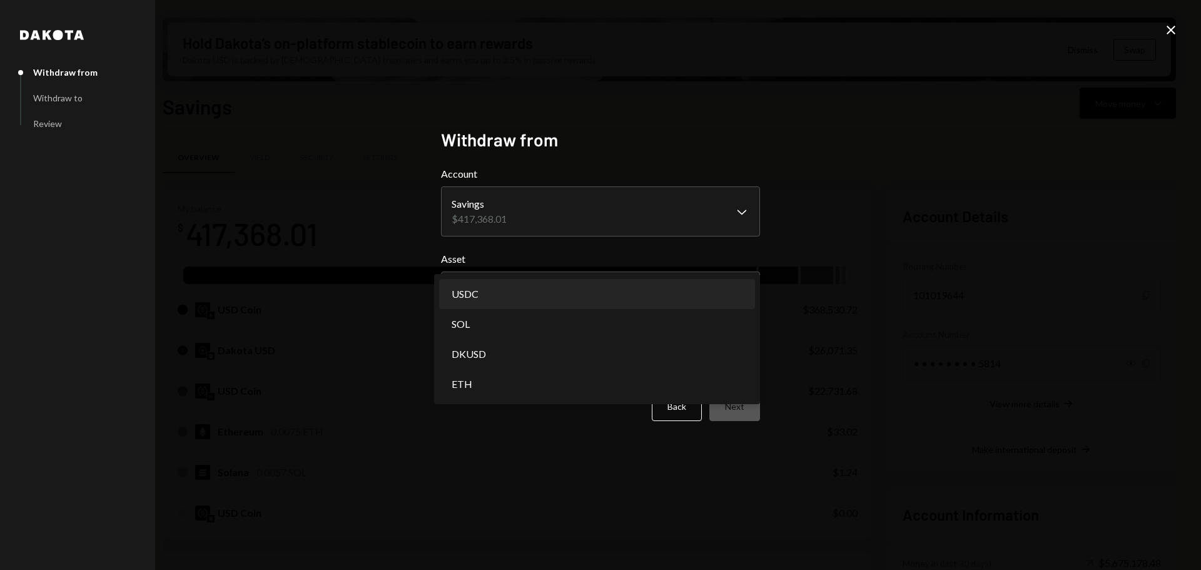
select select "****"
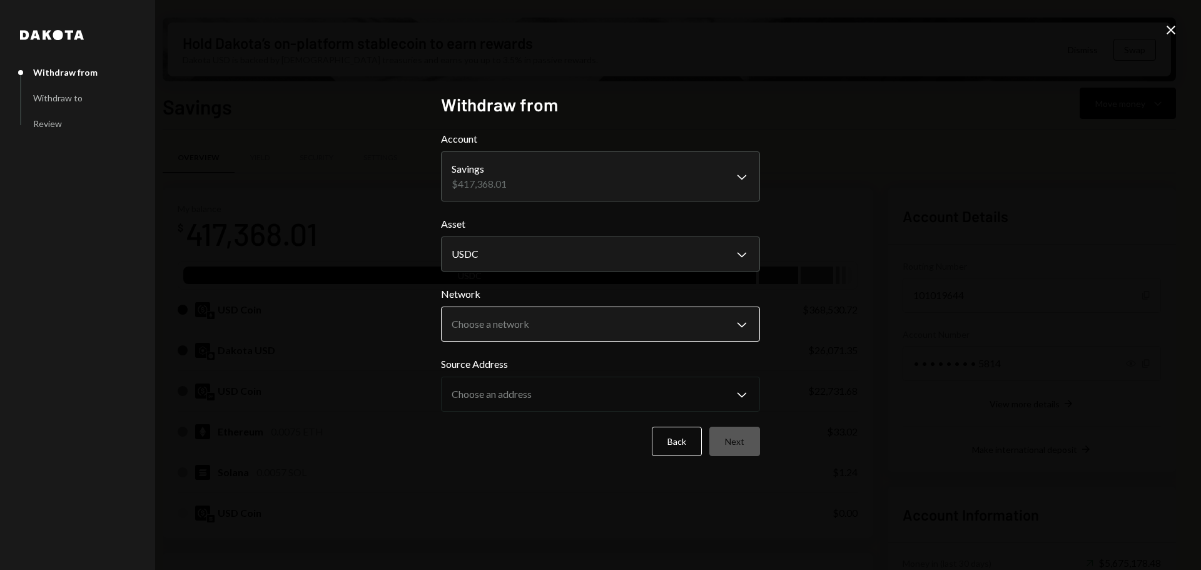
click at [514, 325] on body "M Monad Foundation Caret Down Home Home Inbox Inbox Activities Transactions Acc…" at bounding box center [600, 285] width 1201 height 570
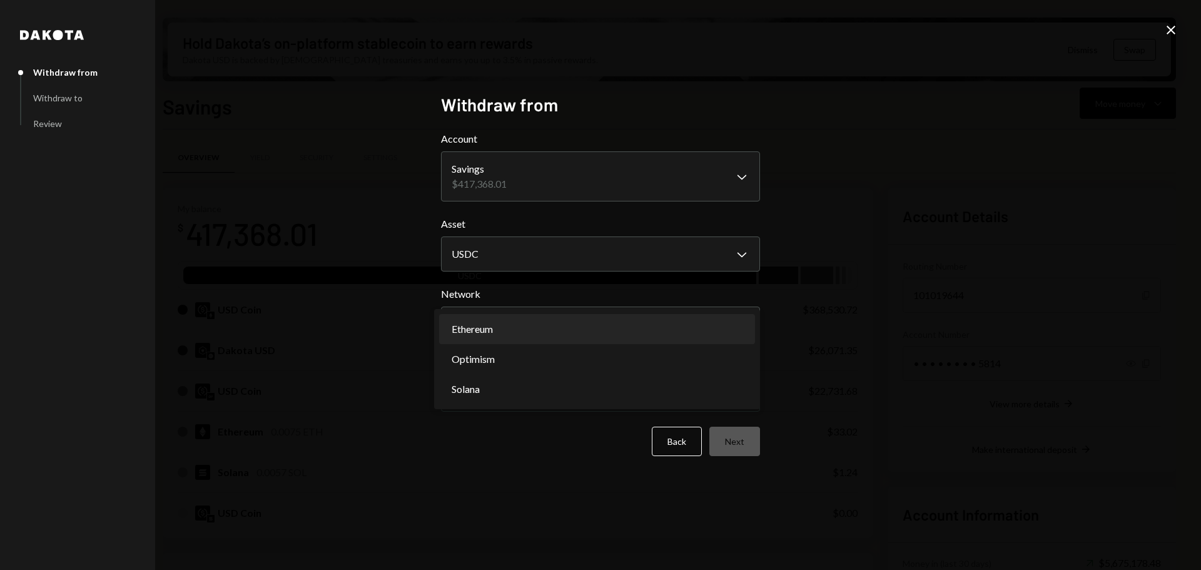
select select "**********"
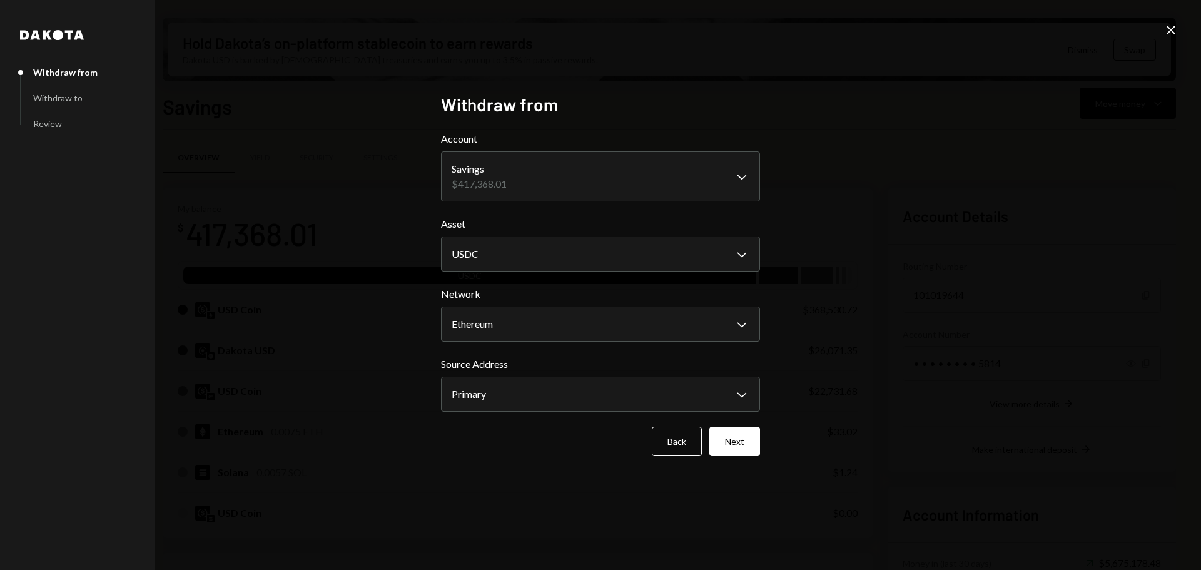
click at [746, 440] on button "Next" at bounding box center [734, 440] width 51 height 29
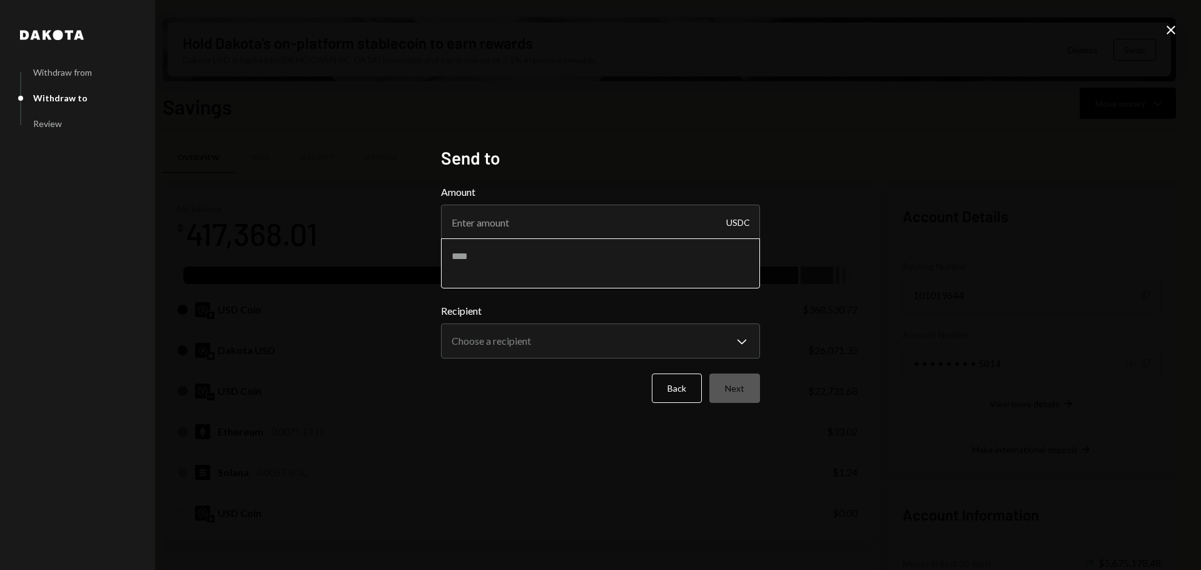
click at [719, 265] on textarea at bounding box center [600, 263] width 319 height 50
paste textarea "**********"
type textarea "**********"
click at [725, 341] on body "M Monad Foundation Caret Down Home Home Inbox Inbox Activities Transactions Acc…" at bounding box center [600, 285] width 1201 height 570
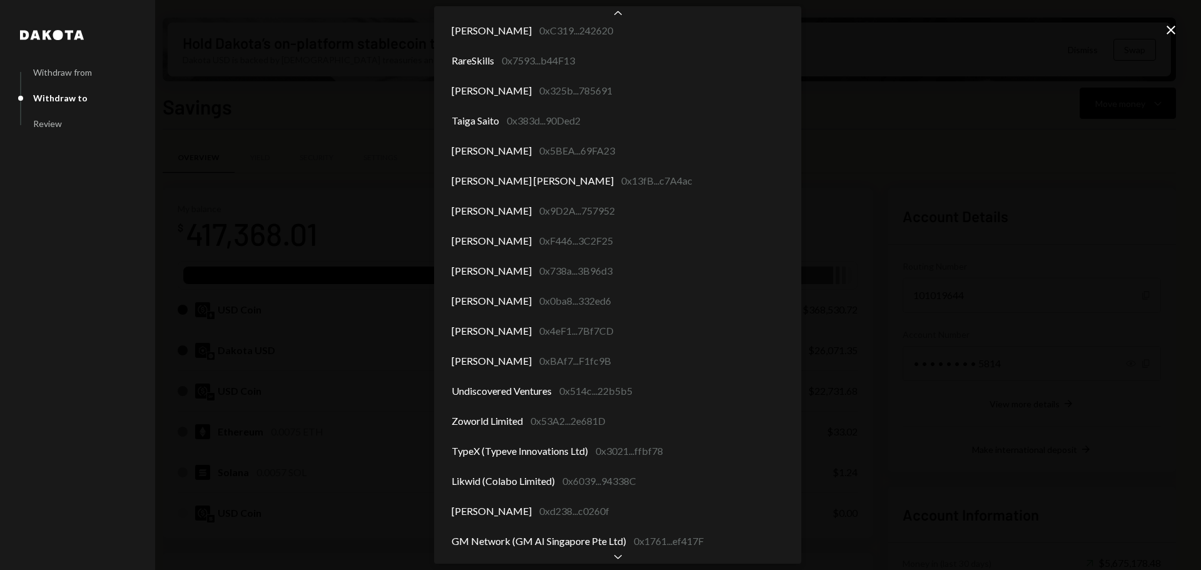
scroll to position [2532, 0]
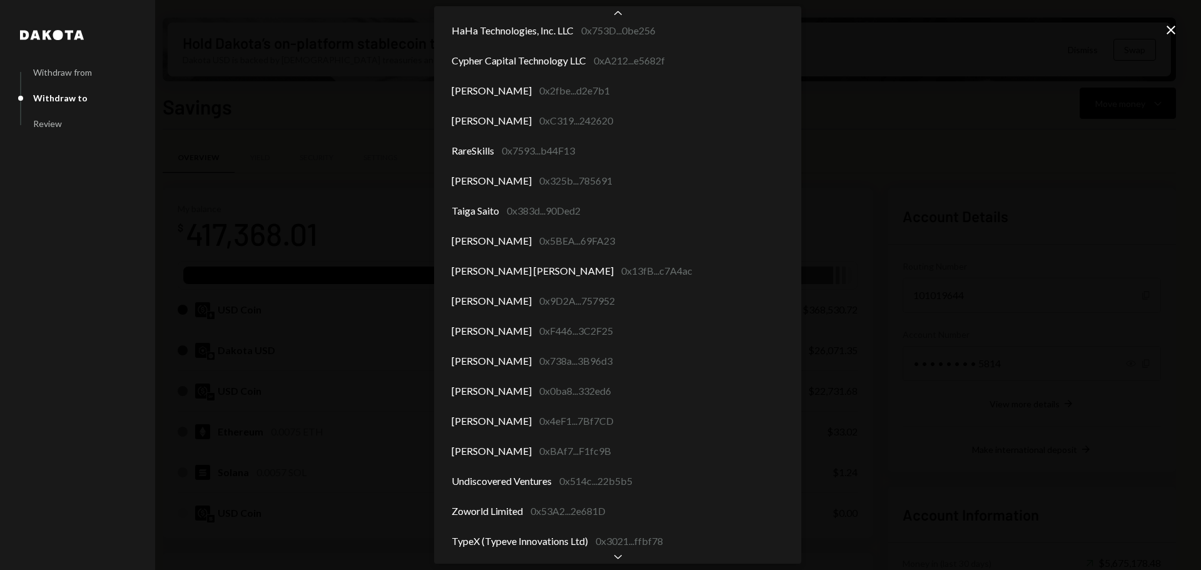
click at [986, 223] on div "**********" at bounding box center [600, 285] width 1201 height 570
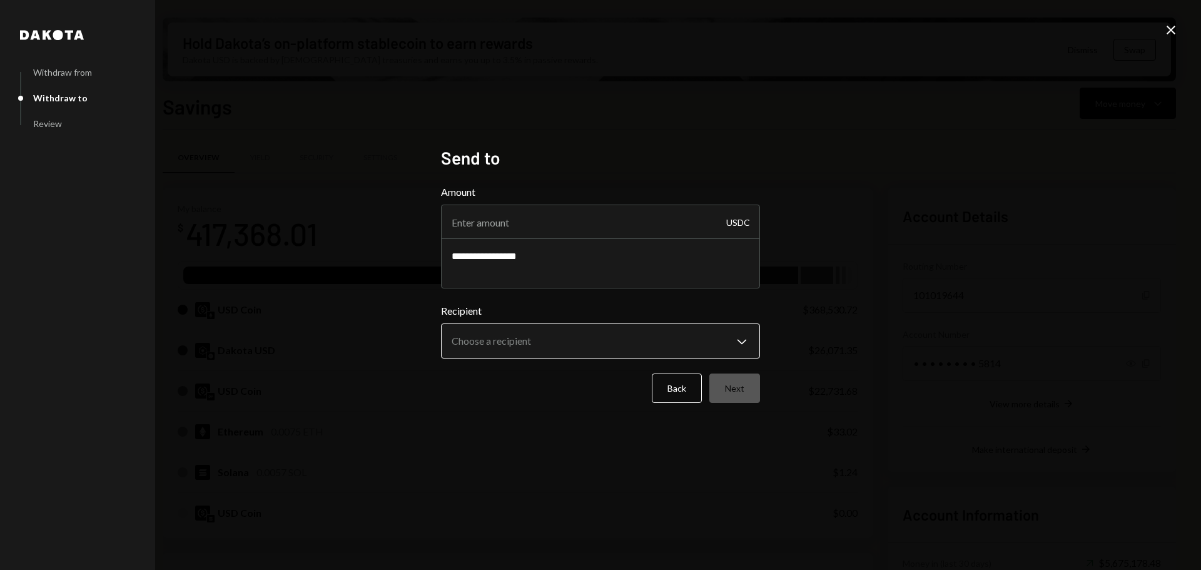
click at [654, 340] on body "M Monad Foundation Caret Down Home Home Inbox Inbox Activities Transactions Acc…" at bounding box center [600, 285] width 1201 height 570
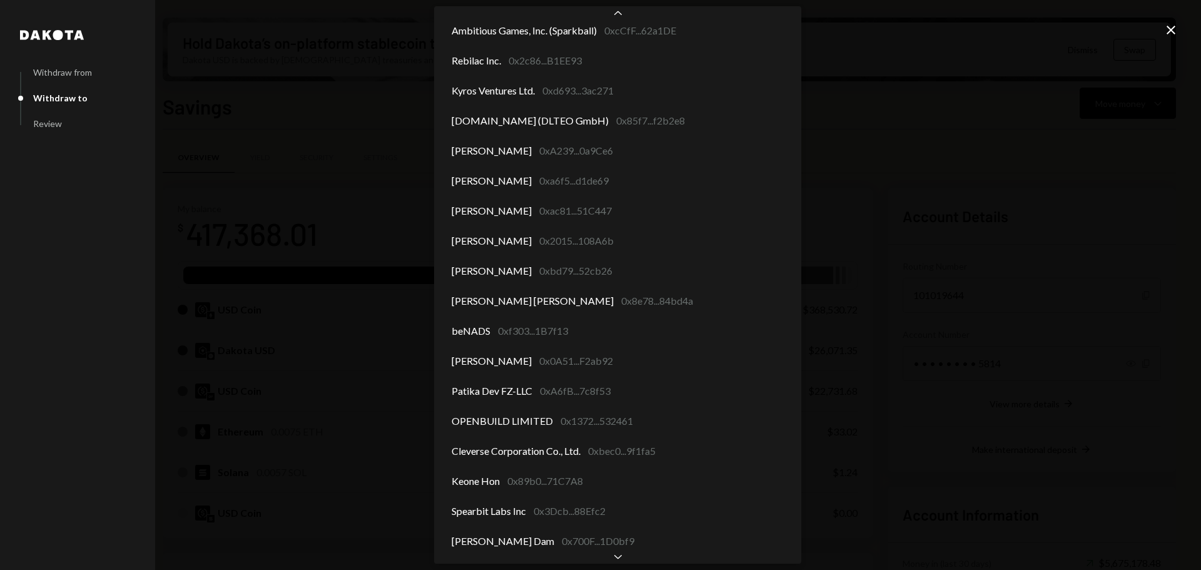
scroll to position [1632, 0]
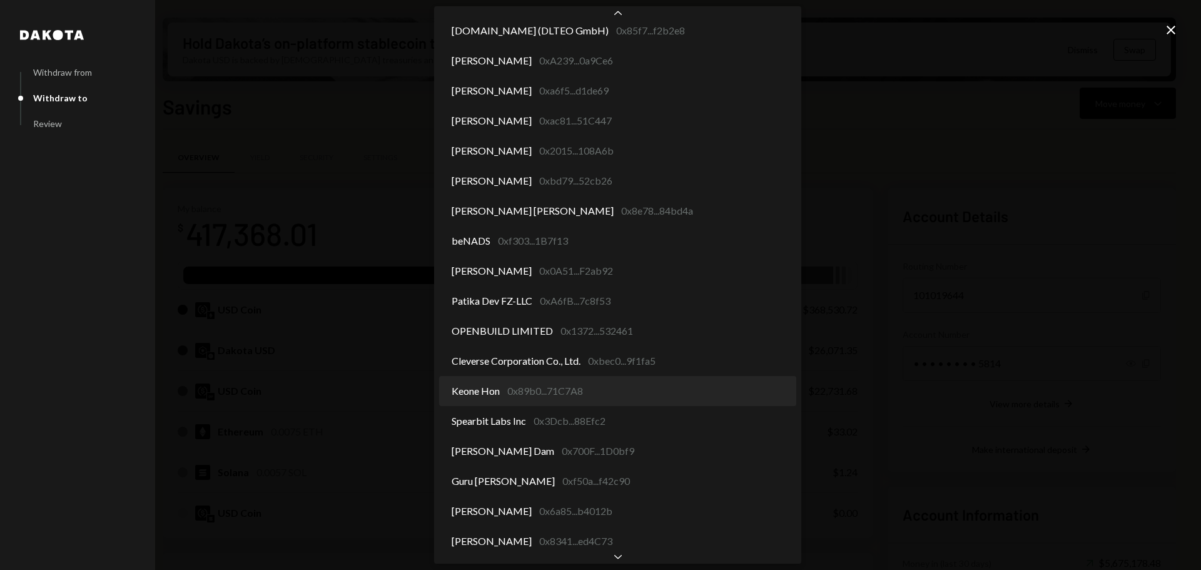
select select "**********"
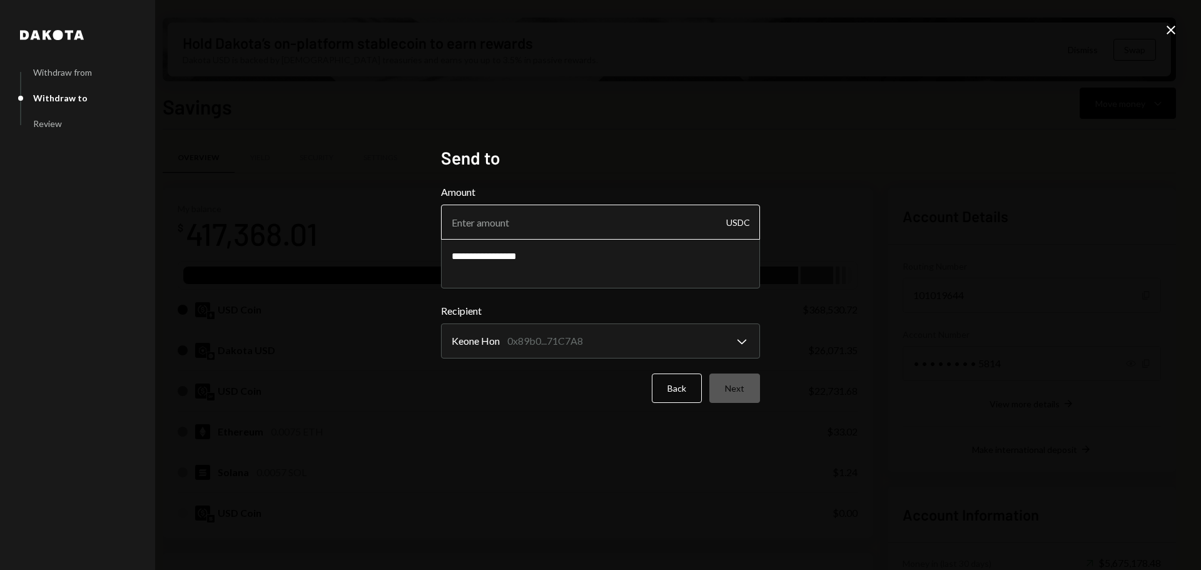
click at [577, 208] on input "Amount" at bounding box center [600, 221] width 319 height 35
paste input "13750.00"
type input "13750.00"
click at [745, 387] on button "Next" at bounding box center [734, 387] width 51 height 29
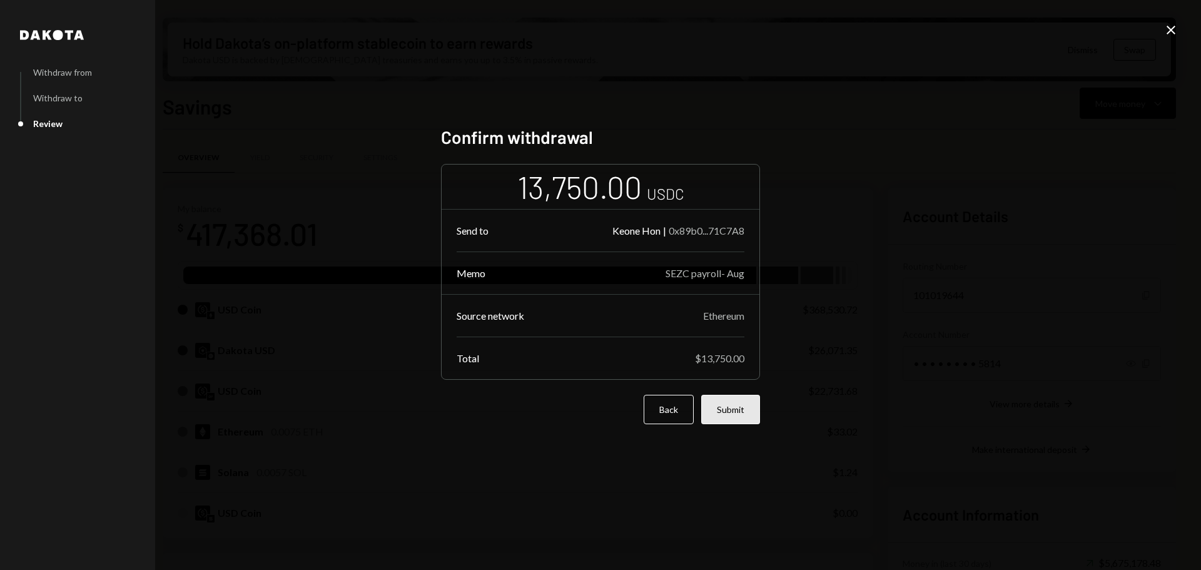
click at [729, 398] on button "Submit" at bounding box center [730, 409] width 59 height 29
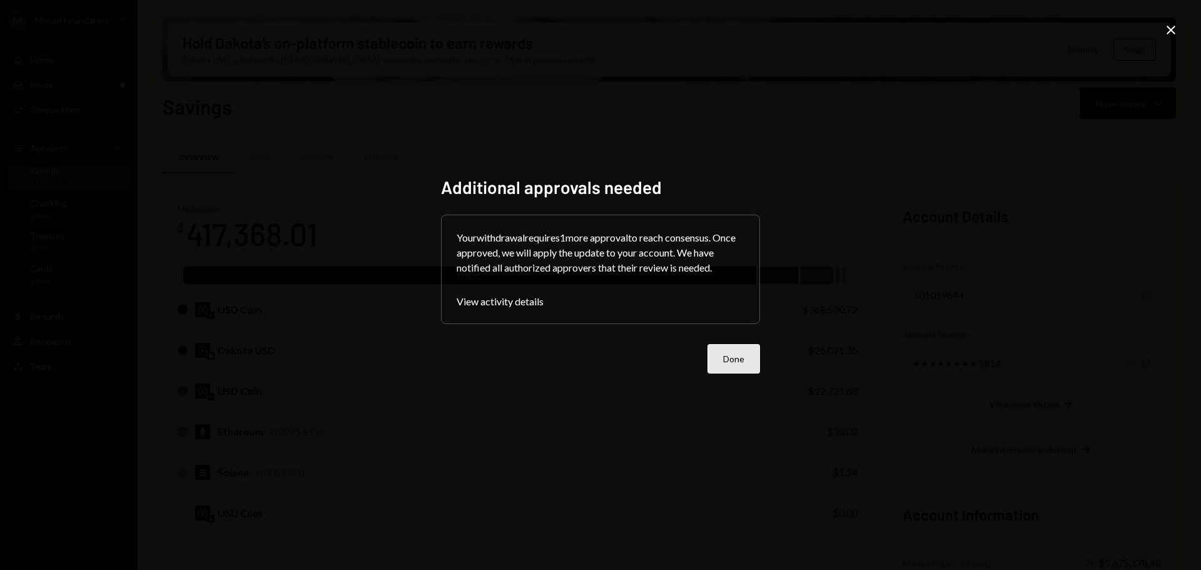
click at [743, 355] on button "Done" at bounding box center [733, 358] width 53 height 29
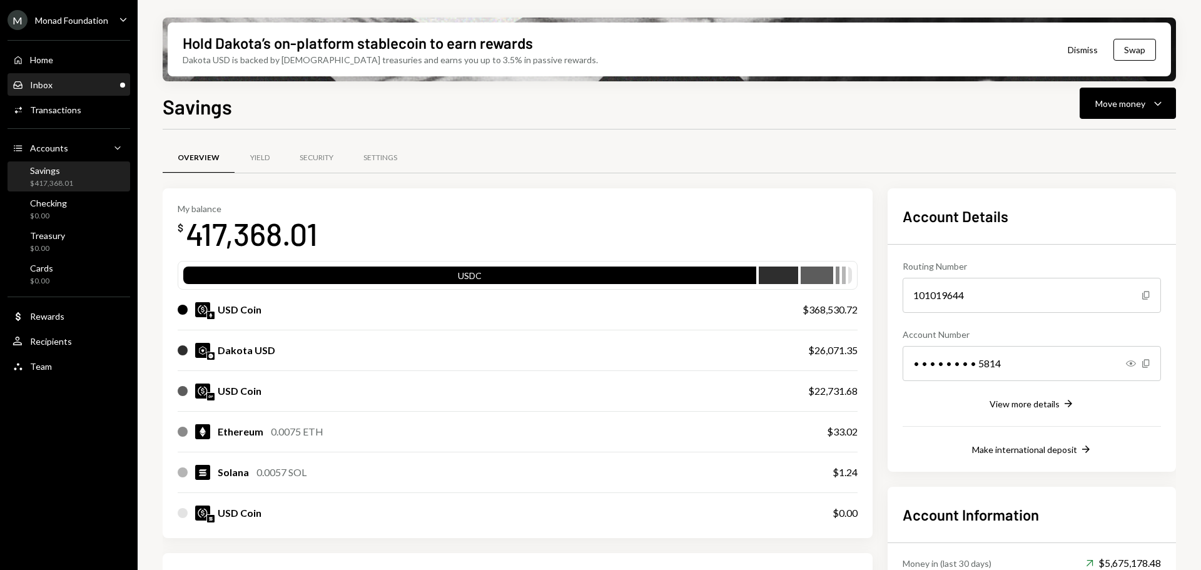
click at [58, 76] on div "Inbox Inbox" at bounding box center [69, 84] width 113 height 21
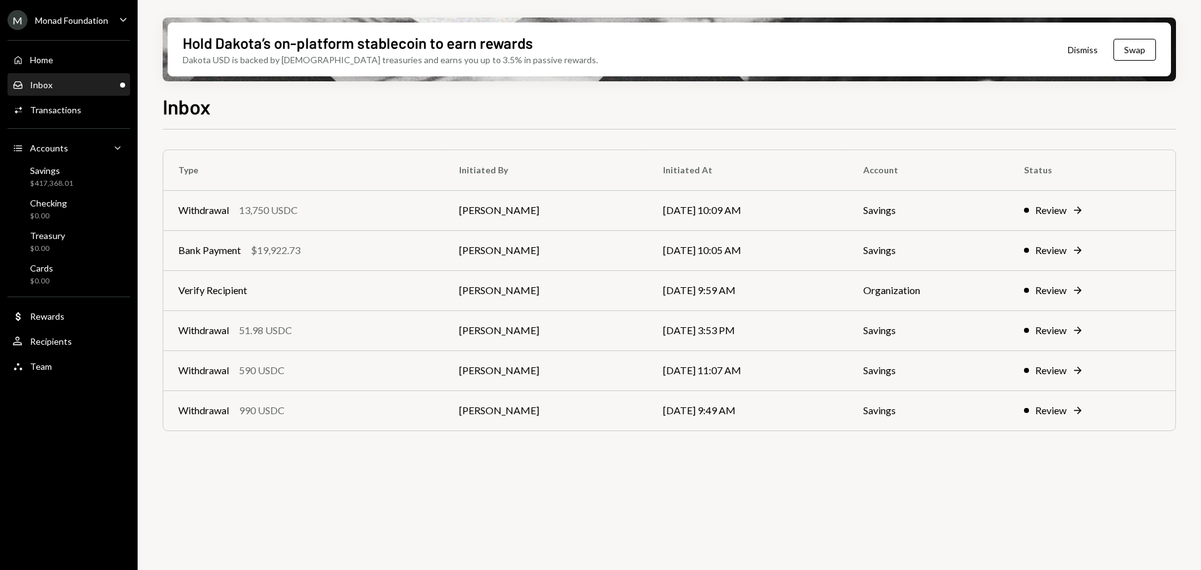
click at [694, 495] on div "Type Initiated By Initiated At Account Status Withdrawal 13,750 USDC Octavia Te…" at bounding box center [669, 356] width 1013 height 455
click at [63, 175] on div "Savings" at bounding box center [51, 170] width 43 height 11
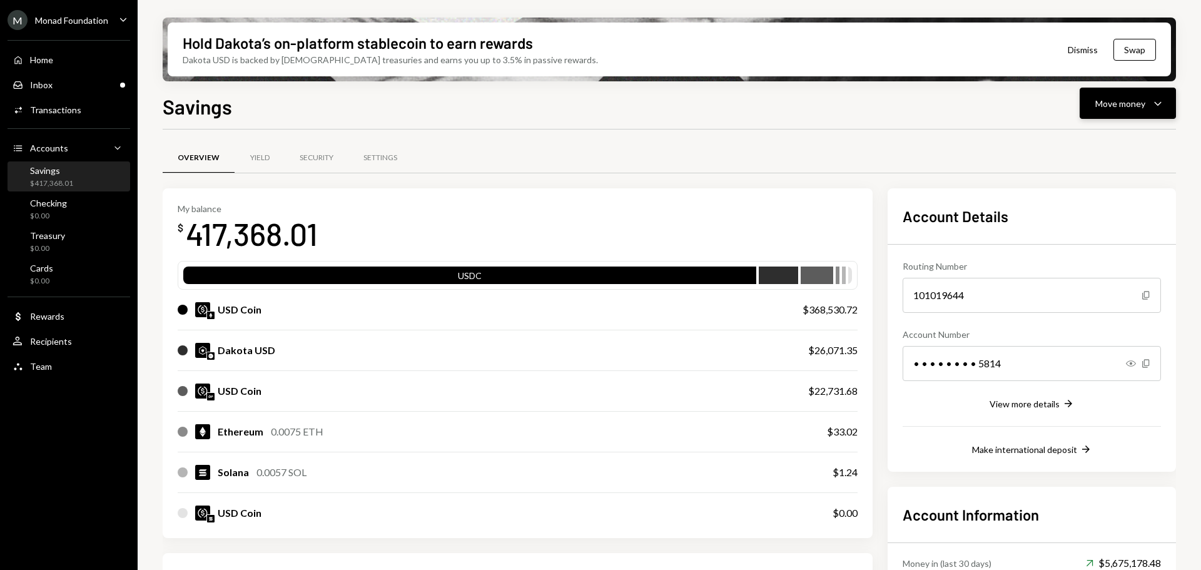
click at [1152, 104] on icon "Caret Down" at bounding box center [1157, 103] width 15 height 15
click at [1124, 136] on div "Send" at bounding box center [1117, 140] width 91 height 13
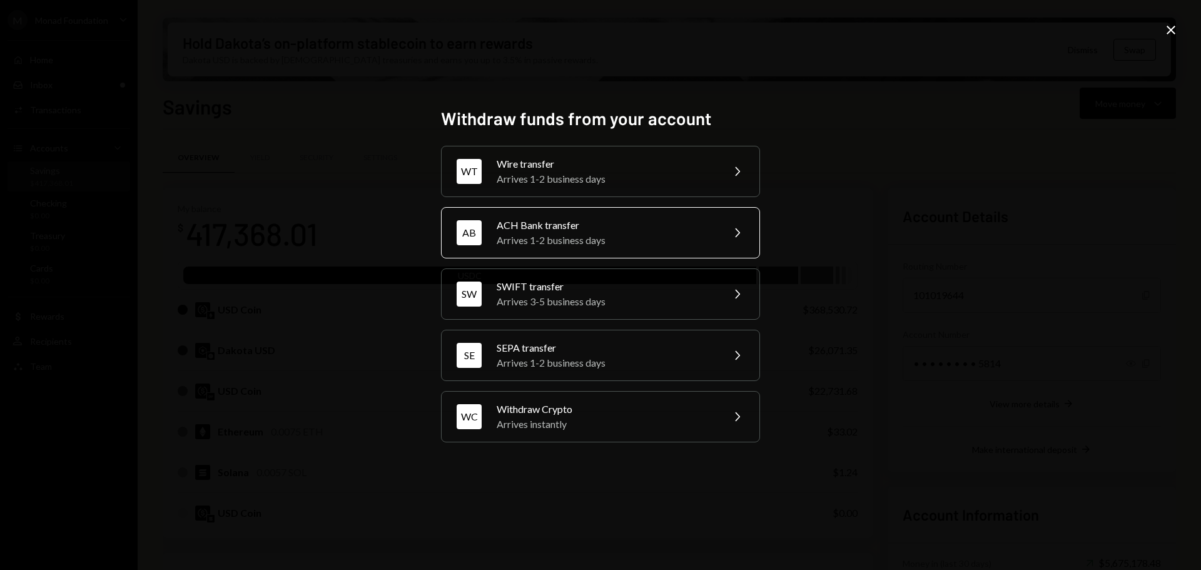
click at [657, 226] on div "ACH Bank transfer" at bounding box center [606, 225] width 218 height 15
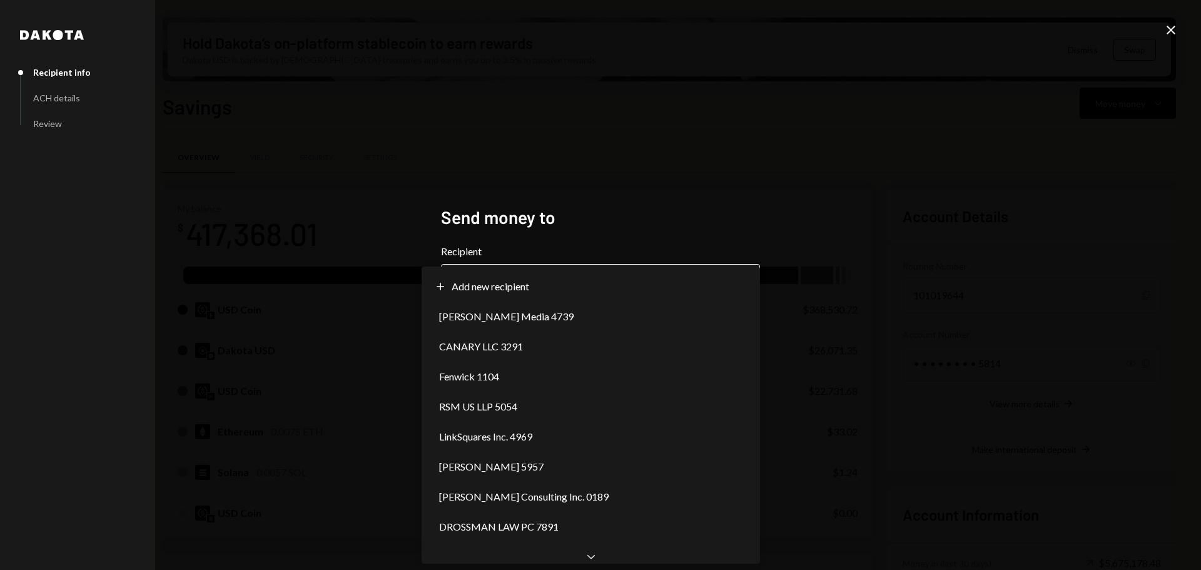
click at [725, 281] on body "M Monad Foundation Caret Down Home Home Inbox Inbox Activities Transactions Acc…" at bounding box center [600, 285] width 1201 height 570
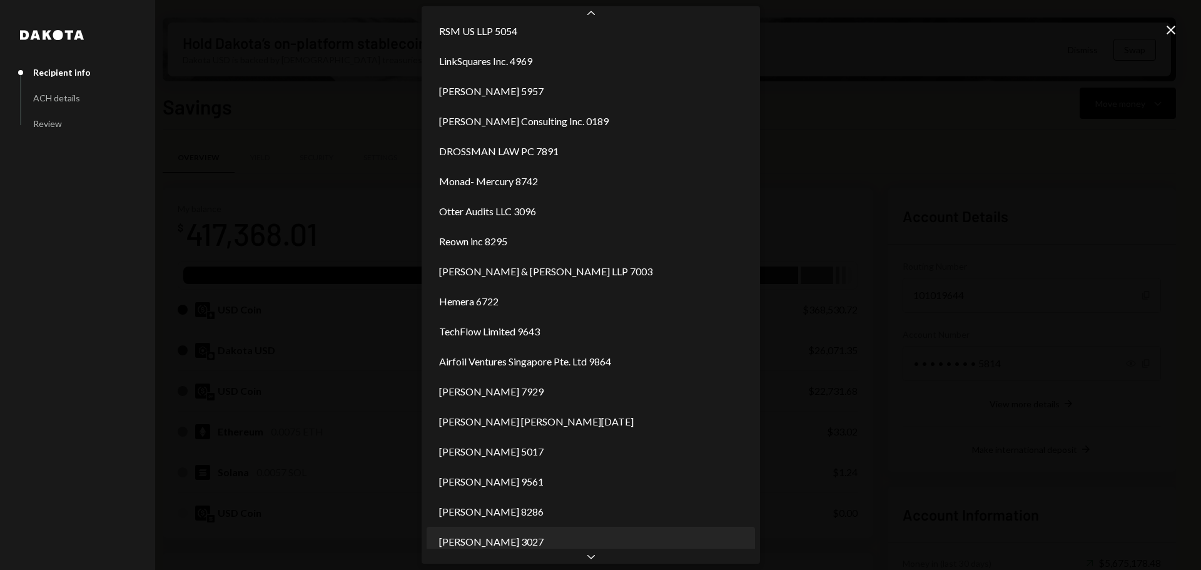
scroll to position [160, 0]
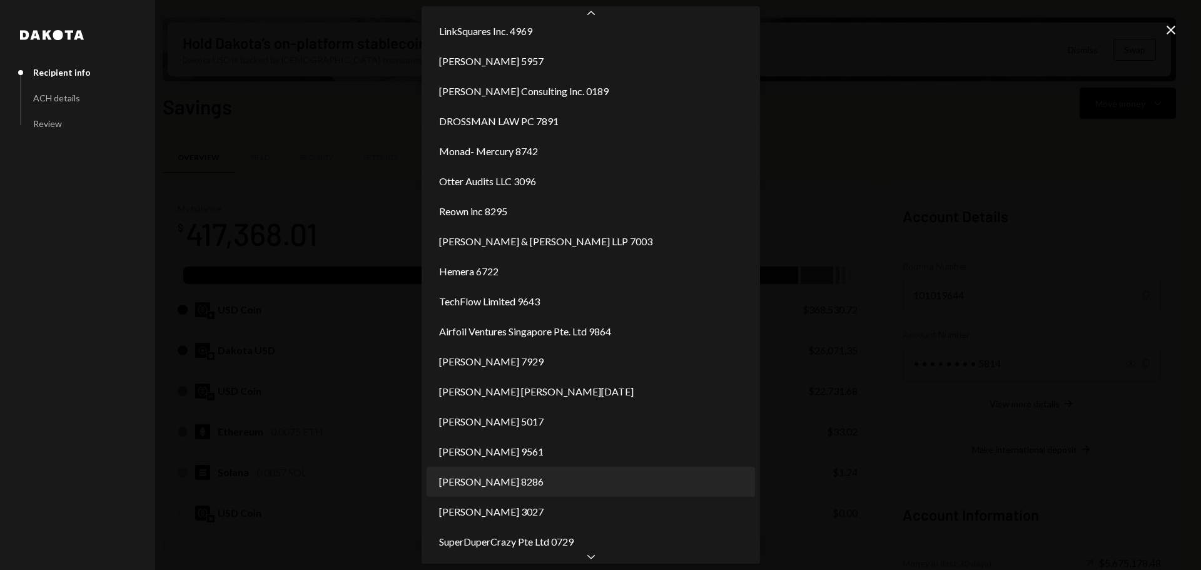
select select "**********"
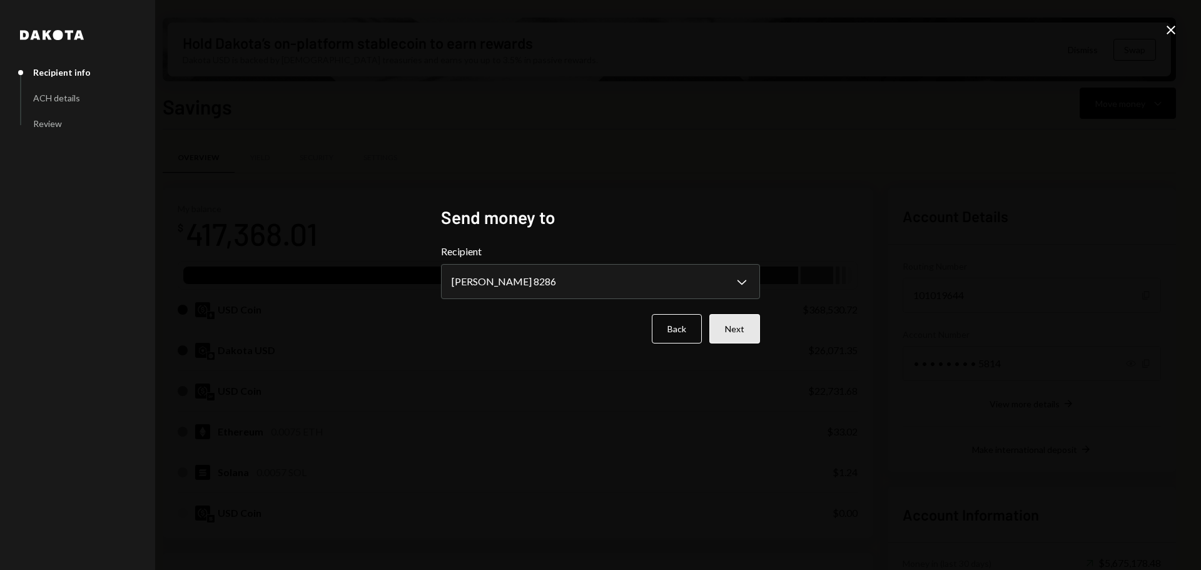
click at [735, 325] on button "Next" at bounding box center [734, 328] width 51 height 29
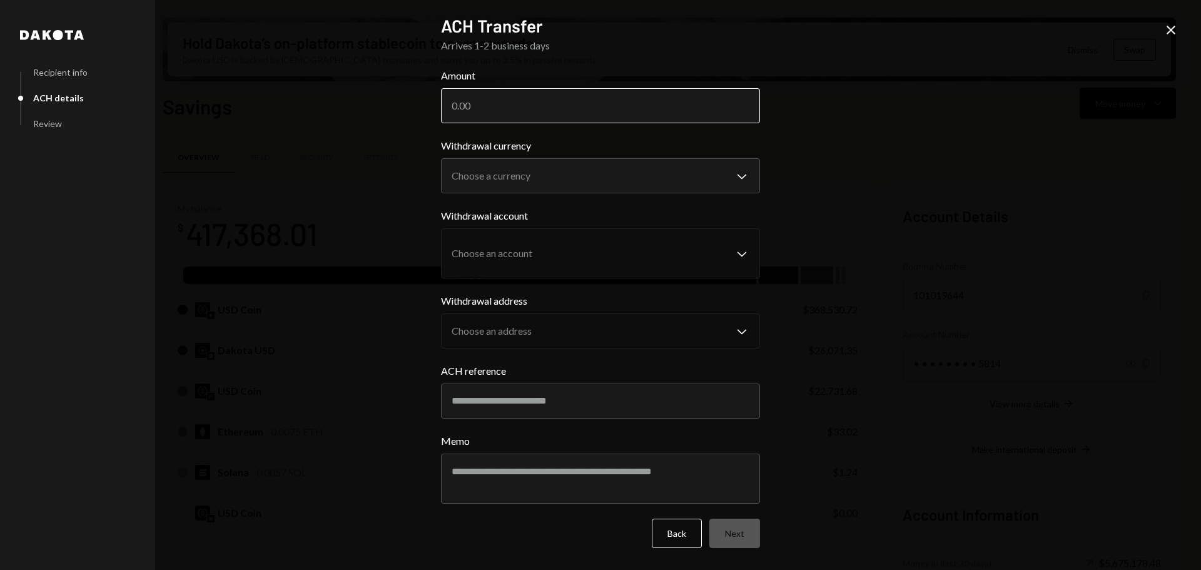
click at [495, 103] on input "Amount" at bounding box center [600, 105] width 319 height 35
paste input "7758.21"
type input "7758.21"
click at [626, 170] on body "M Monad Foundation Caret Down Home Home Inbox Inbox Activities Transactions Acc…" at bounding box center [600, 285] width 1201 height 570
select select "****"
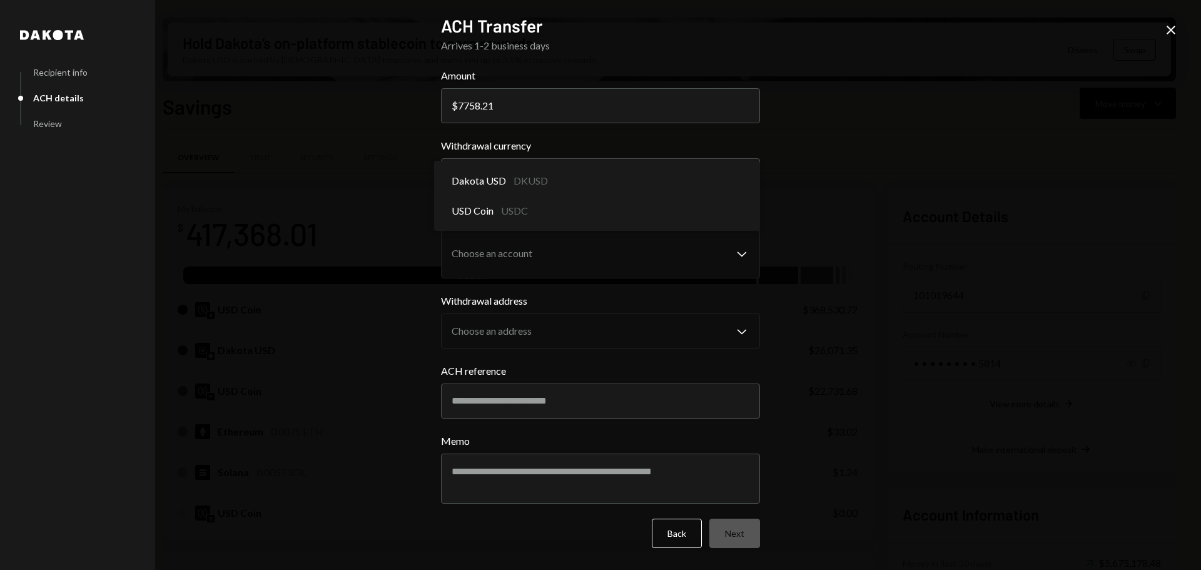
drag, startPoint x: 612, startPoint y: 205, endPoint x: 621, endPoint y: 211, distance: 10.4
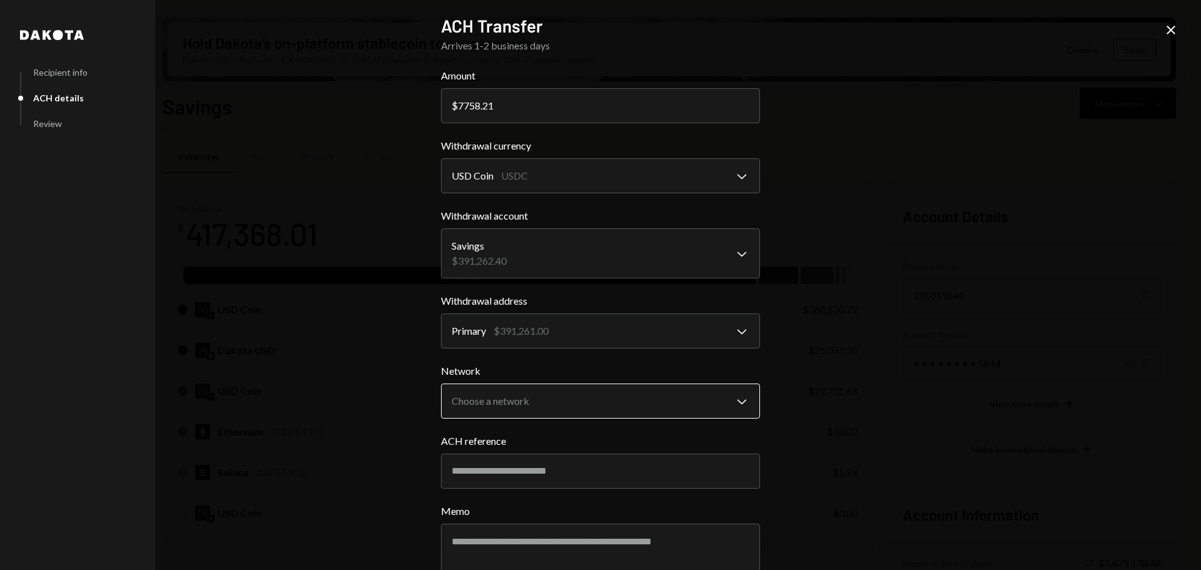
scroll to position [68, 0]
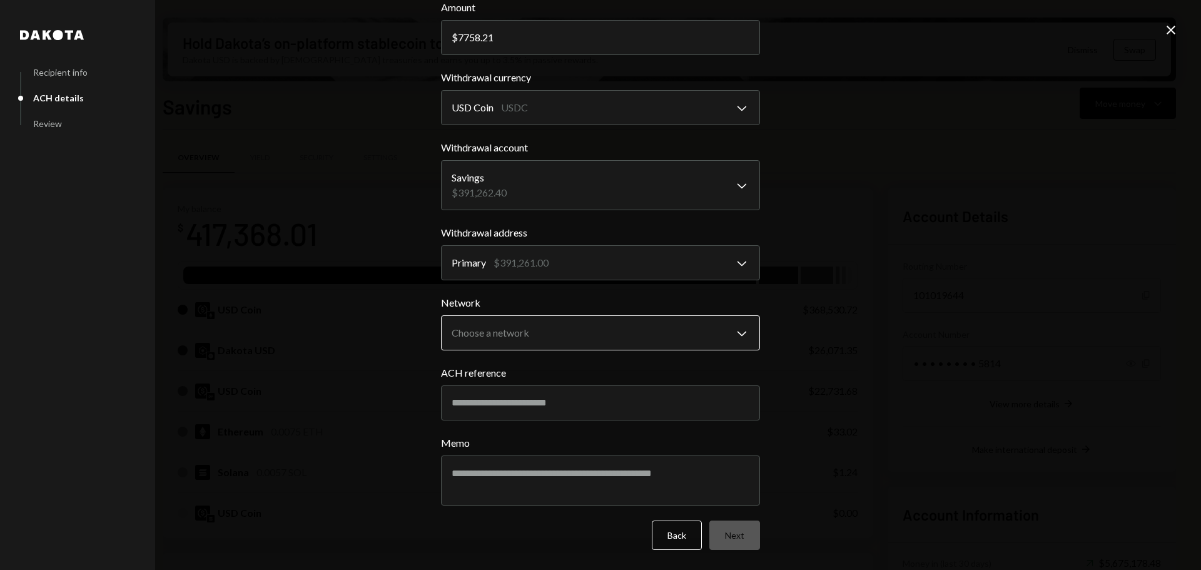
click at [633, 326] on body "M Monad Foundation Caret Down Home Home Inbox Inbox Activities Transactions Acc…" at bounding box center [600, 285] width 1201 height 570
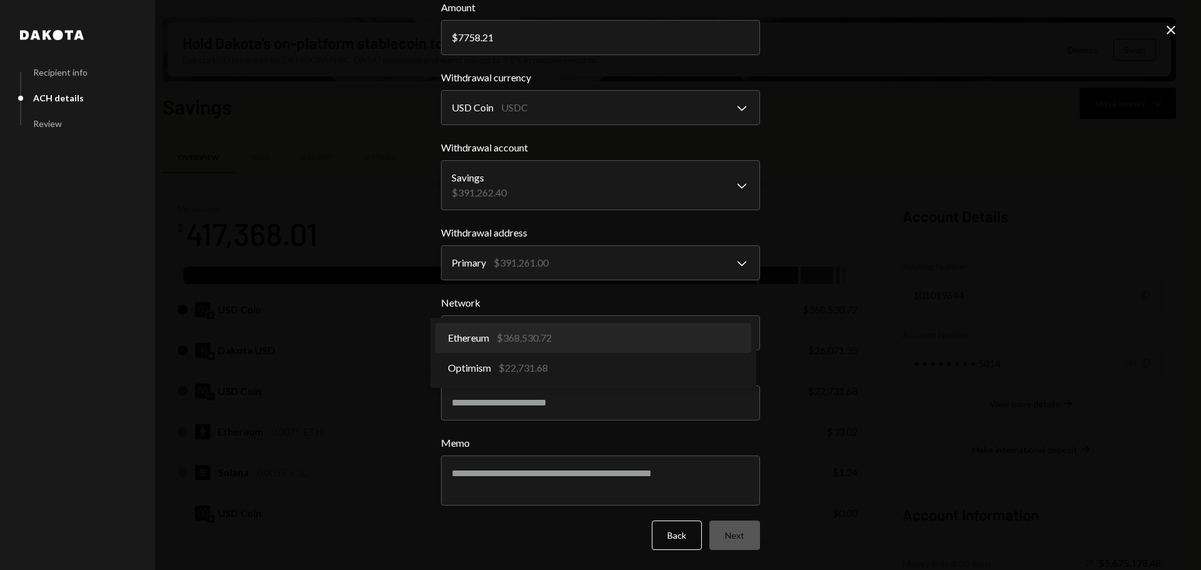
select select "**********"
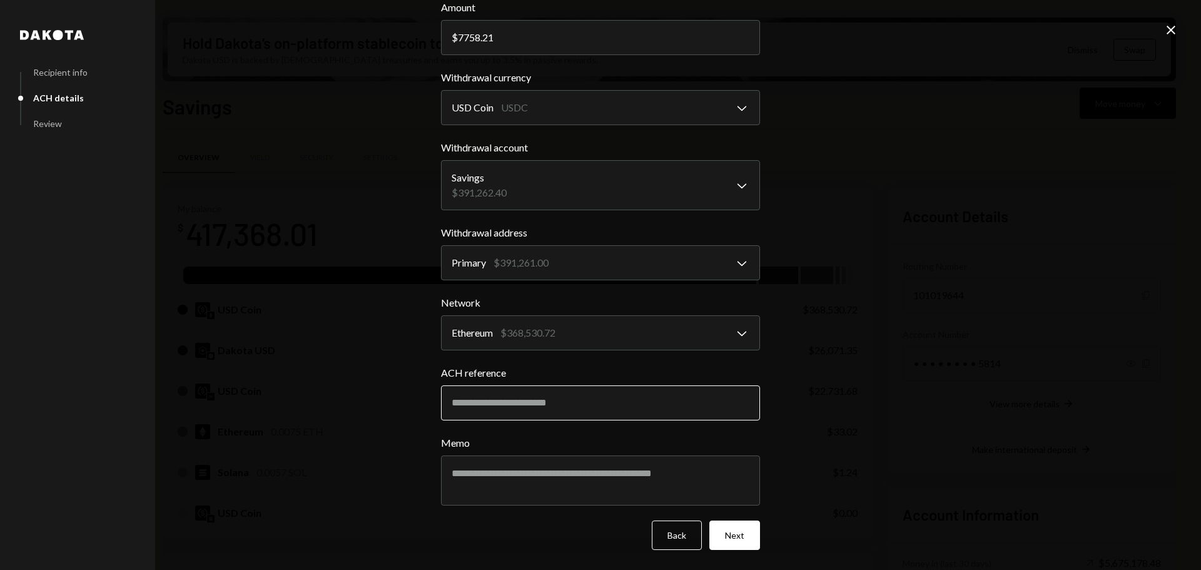
click at [548, 403] on input "ACH reference" at bounding box center [600, 402] width 319 height 35
type input "*******"
click at [609, 476] on textarea "Memo" at bounding box center [600, 480] width 319 height 50
type textarea "**********"
click at [732, 543] on button "Next" at bounding box center [734, 534] width 51 height 29
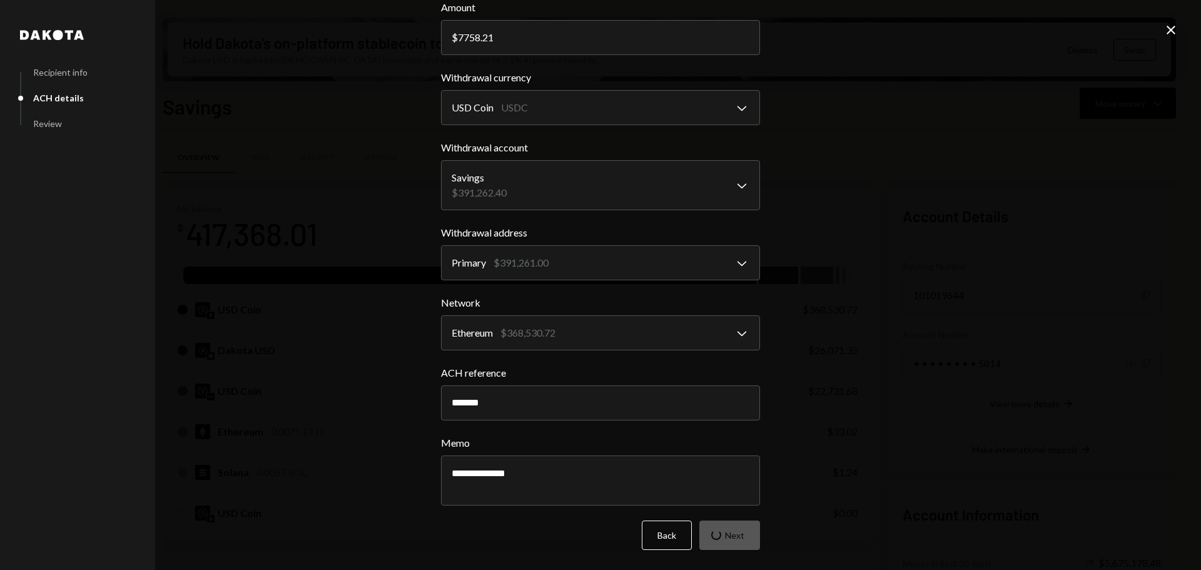
scroll to position [0, 0]
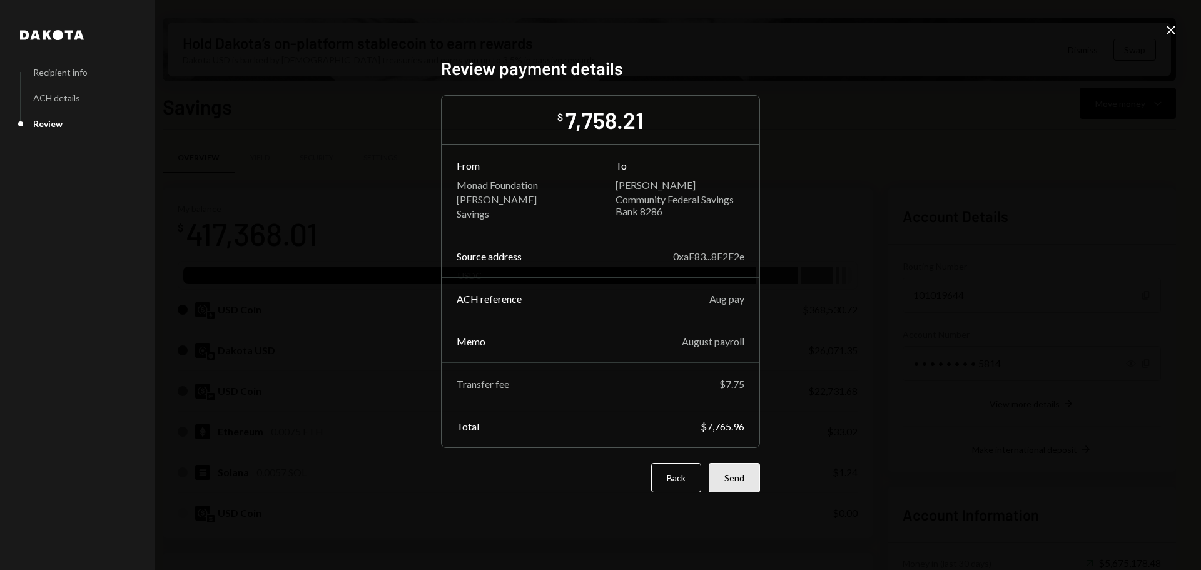
click at [747, 482] on button "Send" at bounding box center [734, 477] width 51 height 29
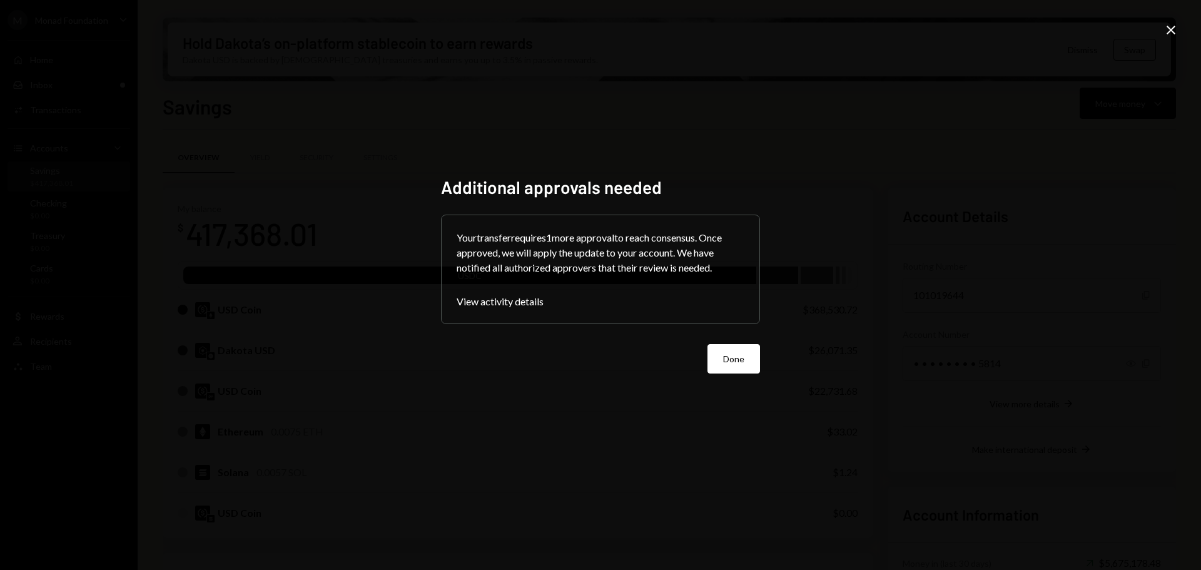
drag, startPoint x: 759, startPoint y: 359, endPoint x: 746, endPoint y: 357, distance: 12.6
click at [747, 357] on button "Done" at bounding box center [733, 358] width 53 height 29
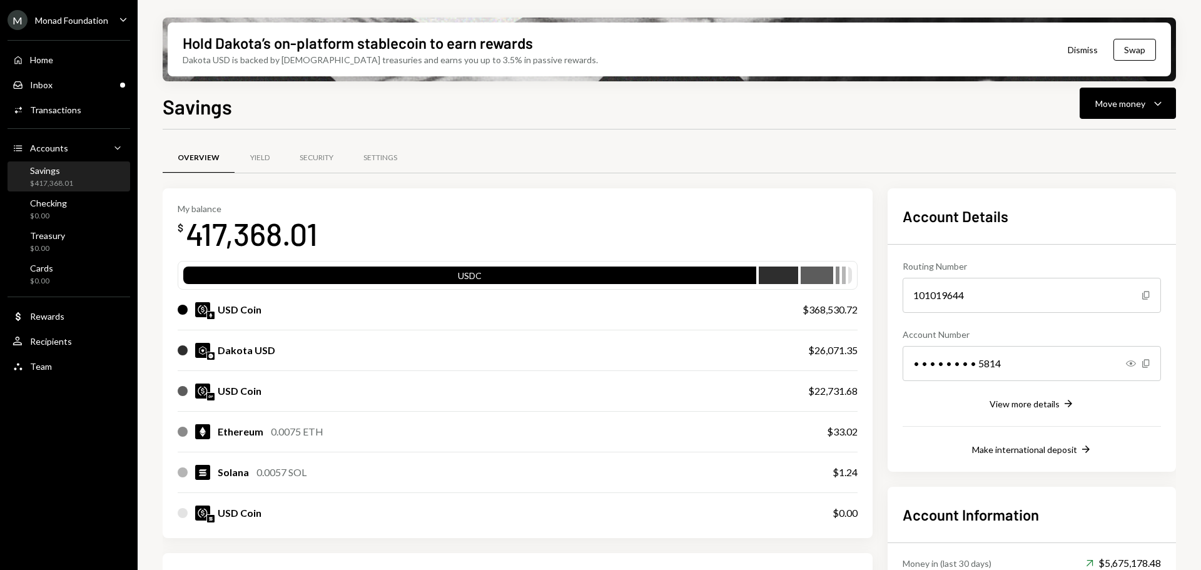
click at [652, 133] on div "Overview Yield Security Settings My balance $ 417,368.01 USDC USD Coin $368,530…" at bounding box center [669, 516] width 1013 height 774
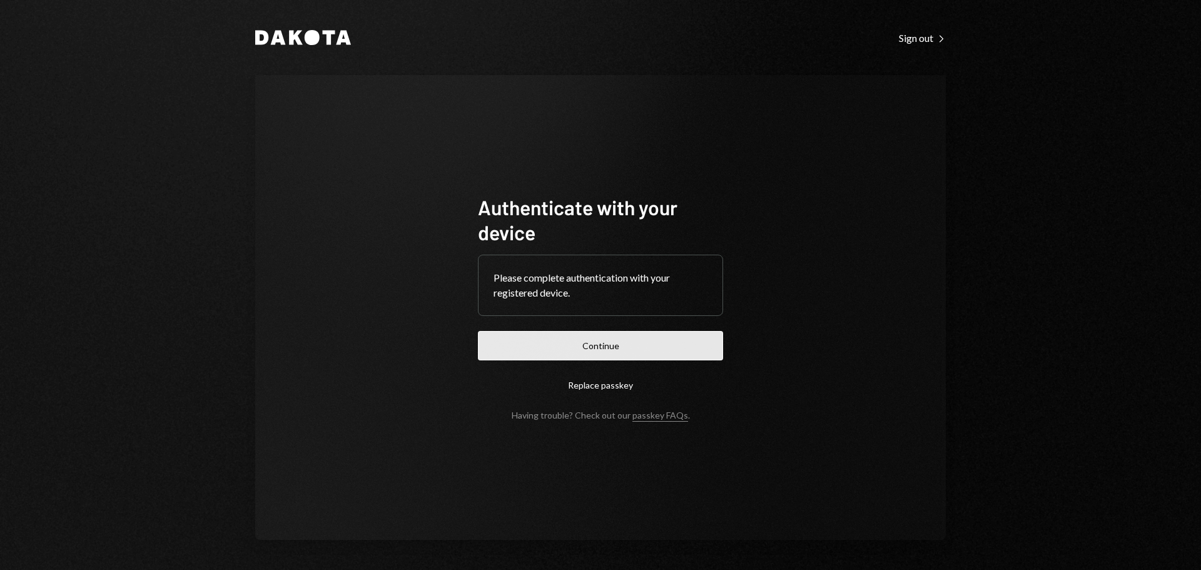
click at [660, 341] on button "Continue" at bounding box center [600, 345] width 245 height 29
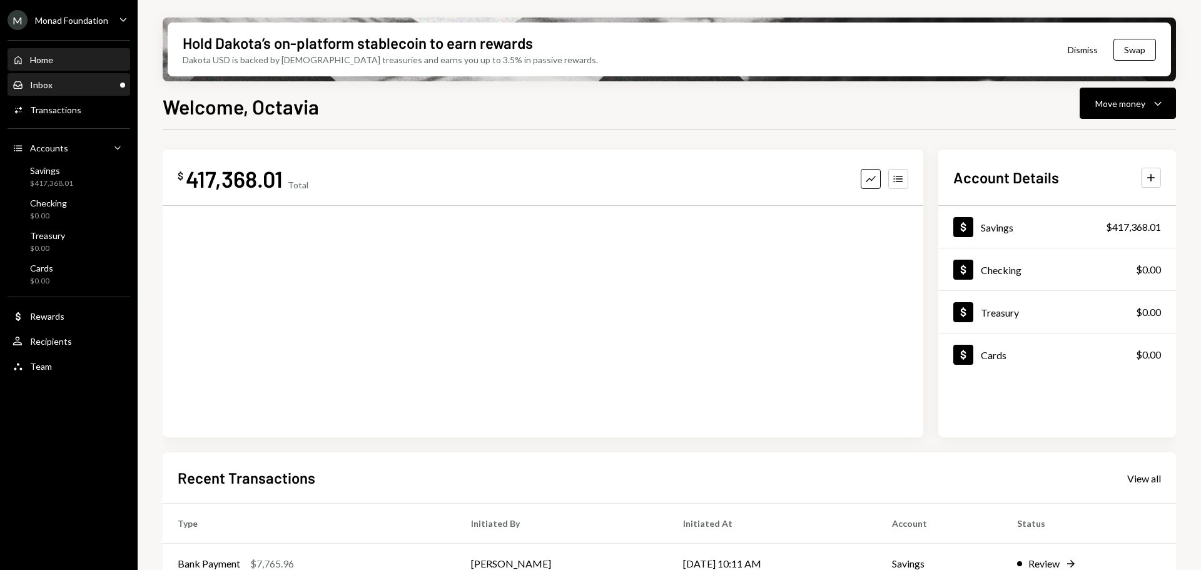
click at [51, 88] on div "Inbox" at bounding box center [41, 84] width 23 height 11
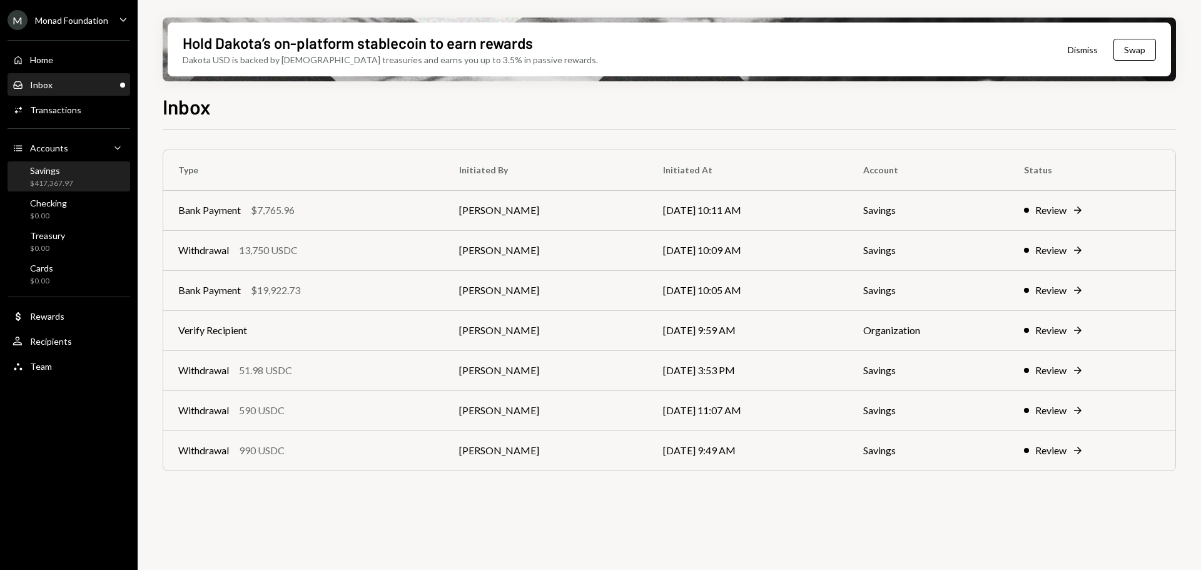
click at [69, 177] on div "Savings $417,367.97" at bounding box center [51, 177] width 43 height 24
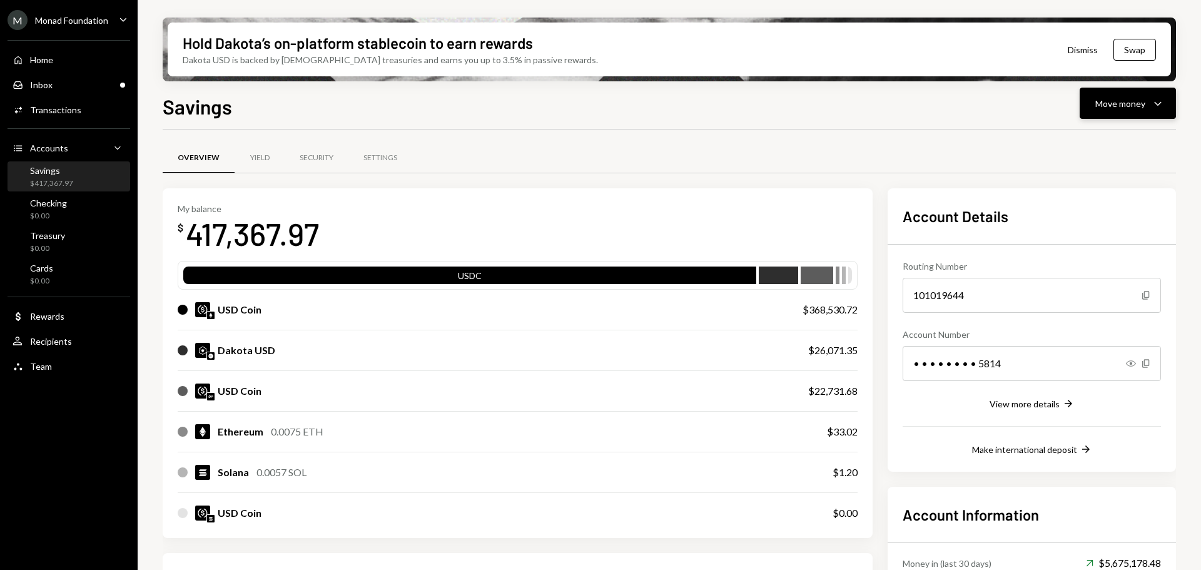
click at [1156, 103] on icon "button" at bounding box center [1157, 104] width 7 height 4
click at [1102, 138] on div "Send" at bounding box center [1117, 140] width 91 height 13
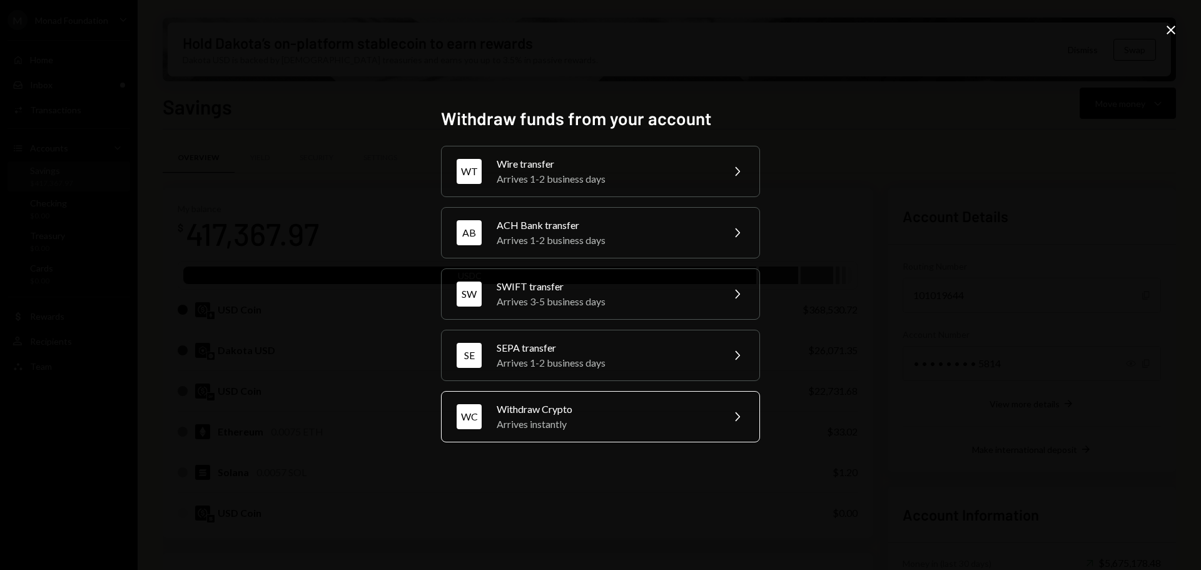
click at [610, 418] on div "Arrives instantly" at bounding box center [606, 423] width 218 height 15
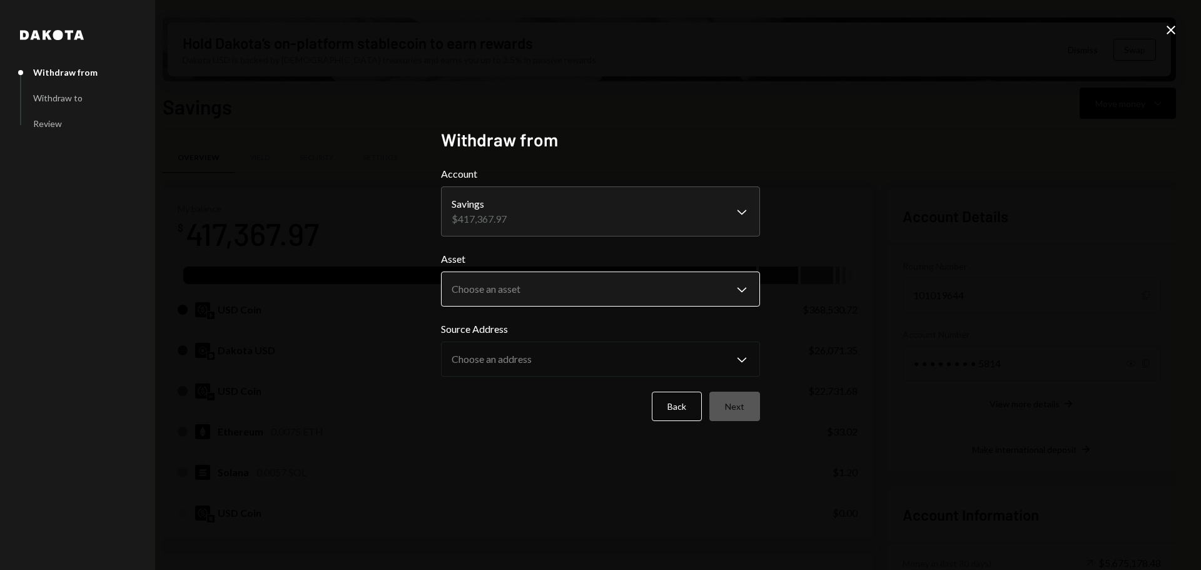
click at [577, 292] on body "M Monad Foundation Caret Down Home Home Inbox Inbox Activities Transactions Acc…" at bounding box center [600, 285] width 1201 height 570
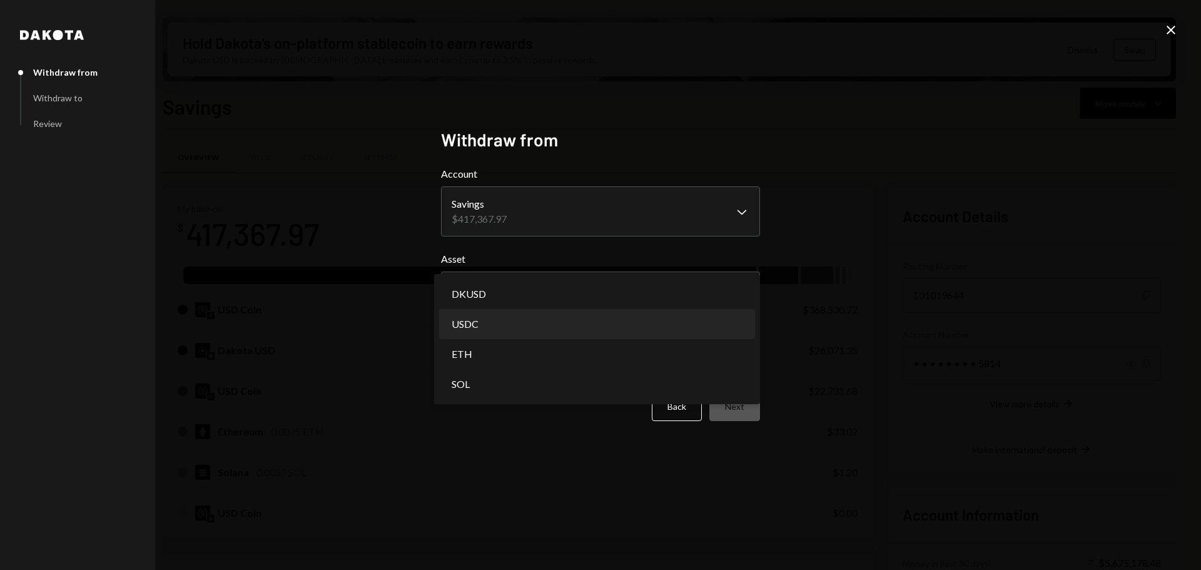
select select "****"
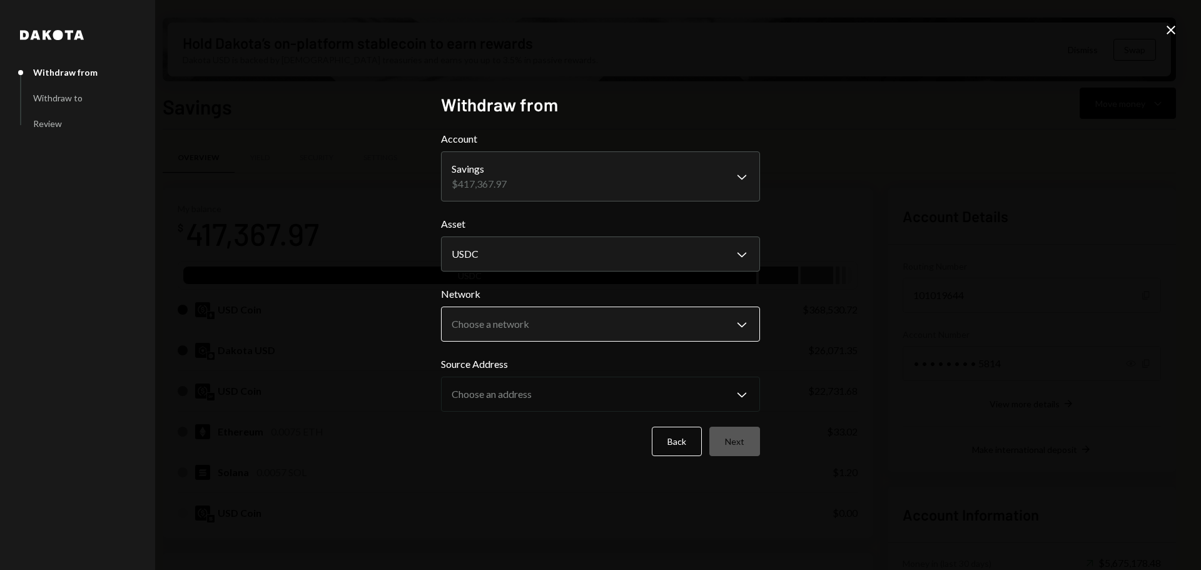
click at [578, 317] on body "M Monad Foundation Caret Down Home Home Inbox Inbox Activities Transactions Acc…" at bounding box center [600, 285] width 1201 height 570
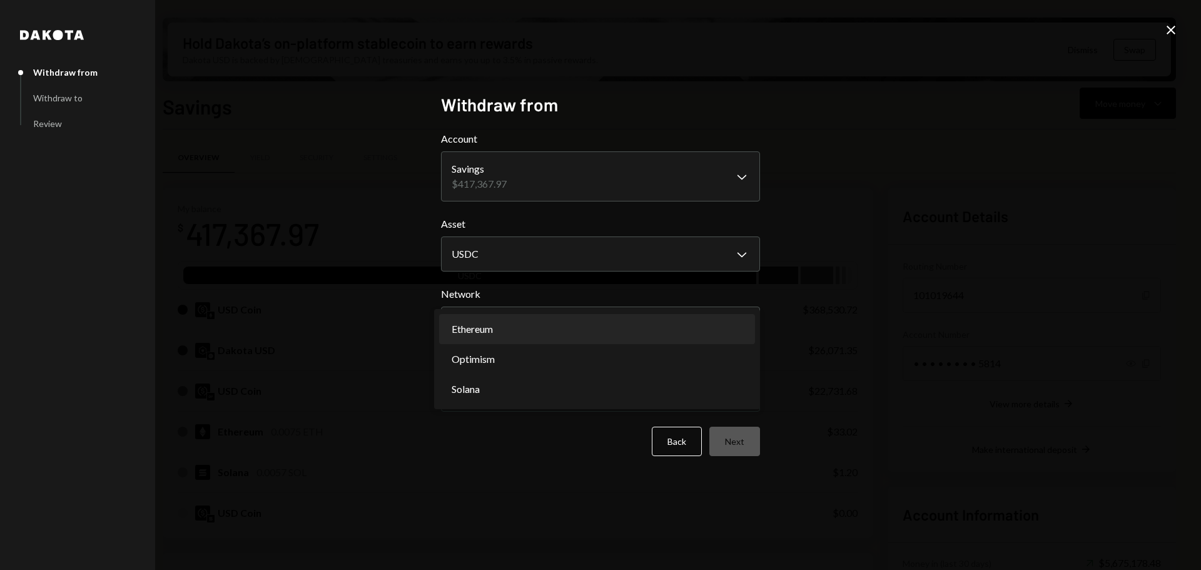
select select "**********"
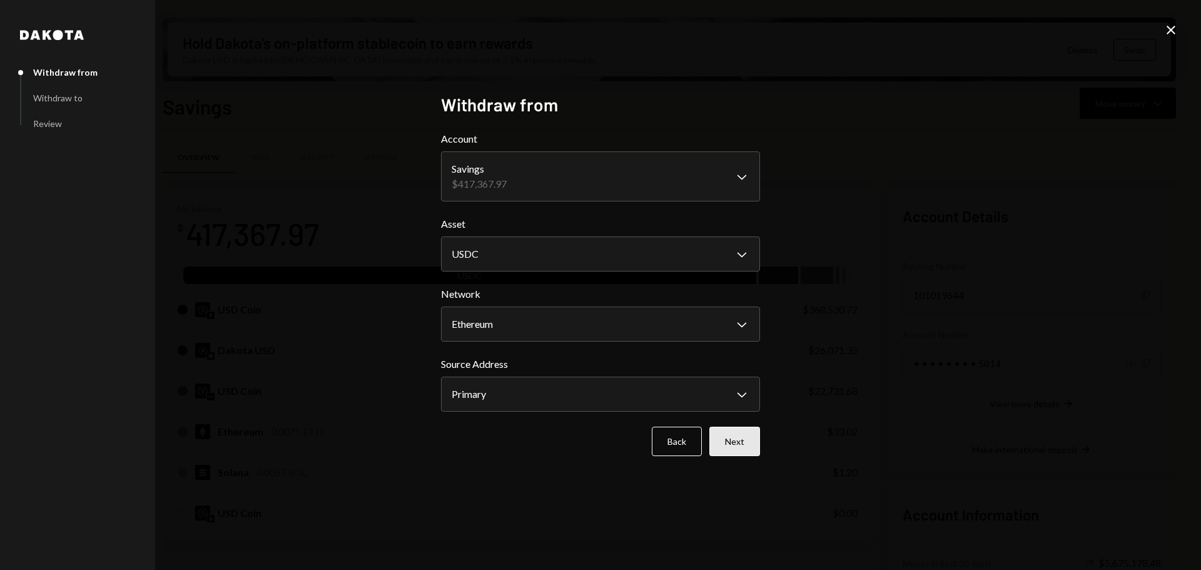
click at [745, 433] on button "Next" at bounding box center [734, 440] width 51 height 29
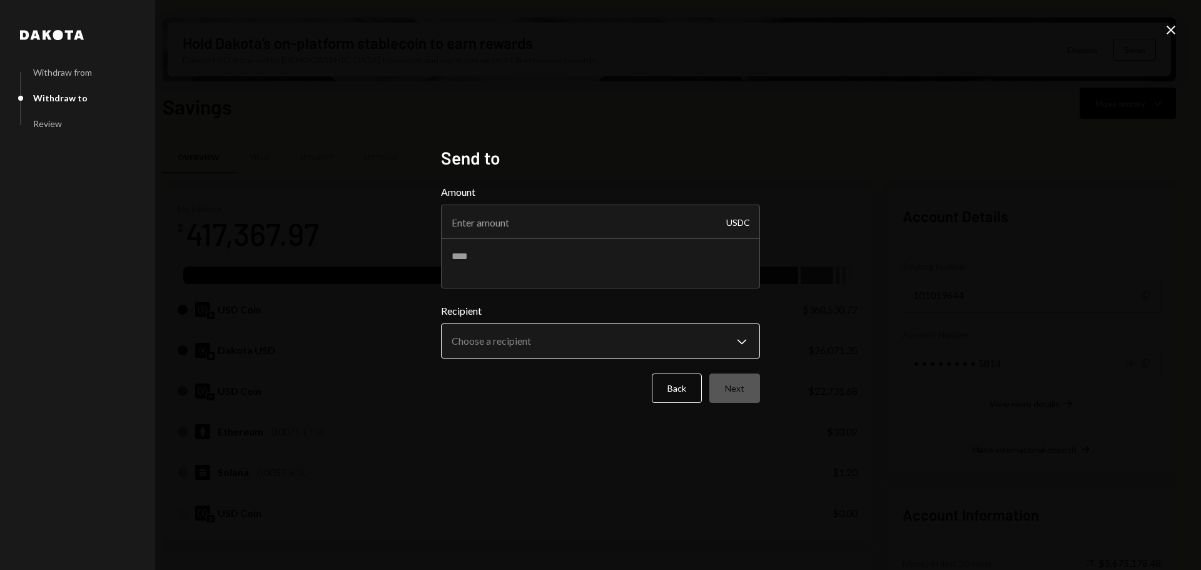
click at [663, 339] on body "M Monad Foundation Caret Down Home Home Inbox Inbox Activities Transactions Acc…" at bounding box center [600, 285] width 1201 height 570
click at [745, 341] on body "M Monad Foundation Caret Down Home Home Inbox Inbox Activities Transactions Acc…" at bounding box center [600, 285] width 1201 height 570
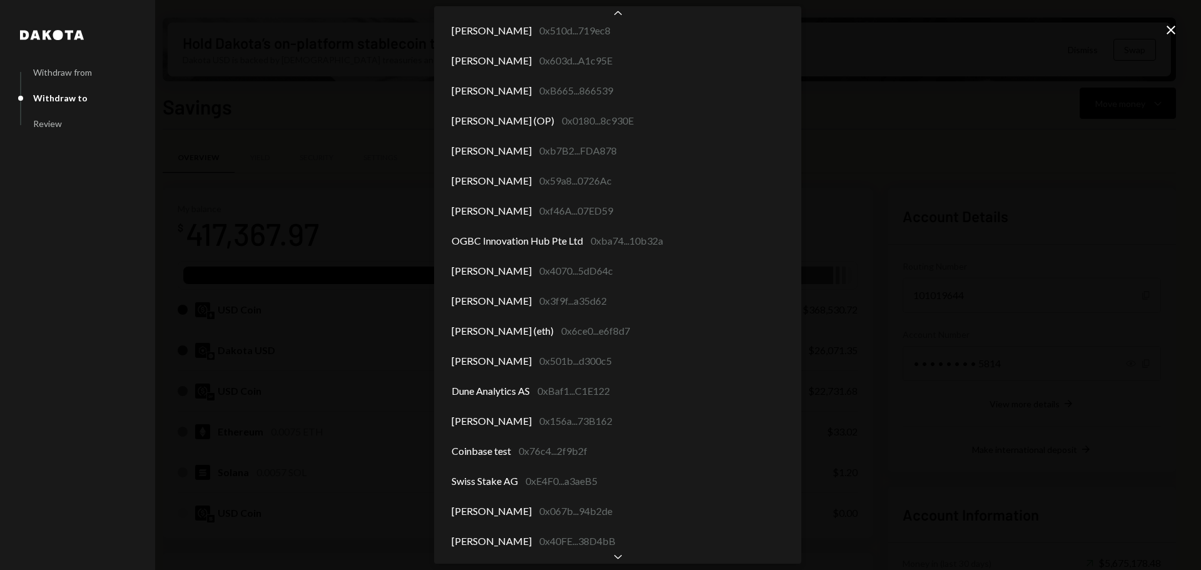
scroll to position [5053, 0]
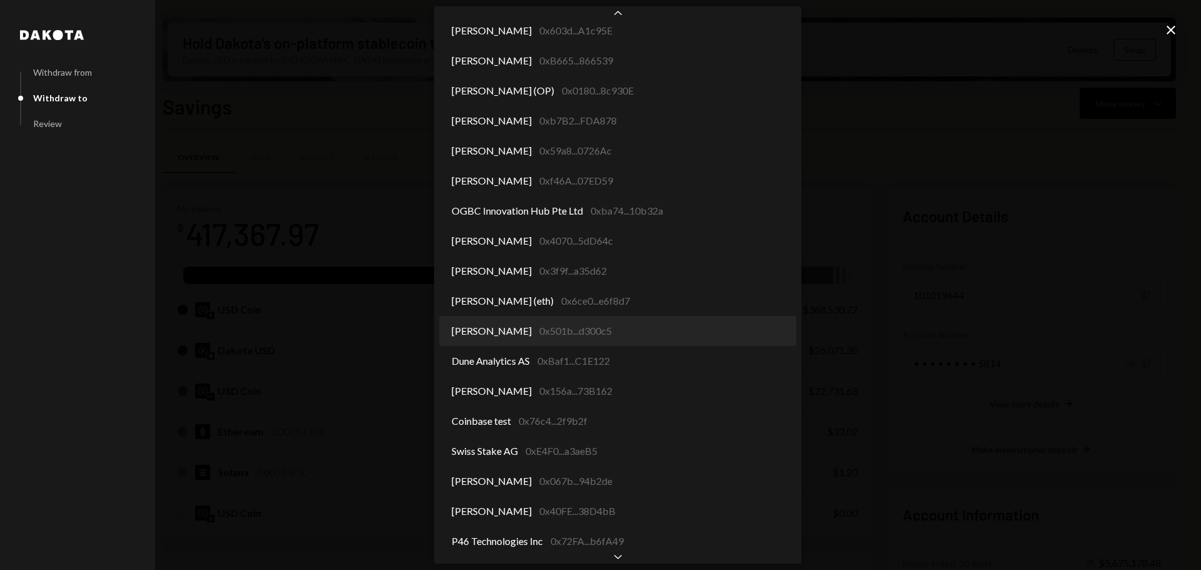
select select "**********"
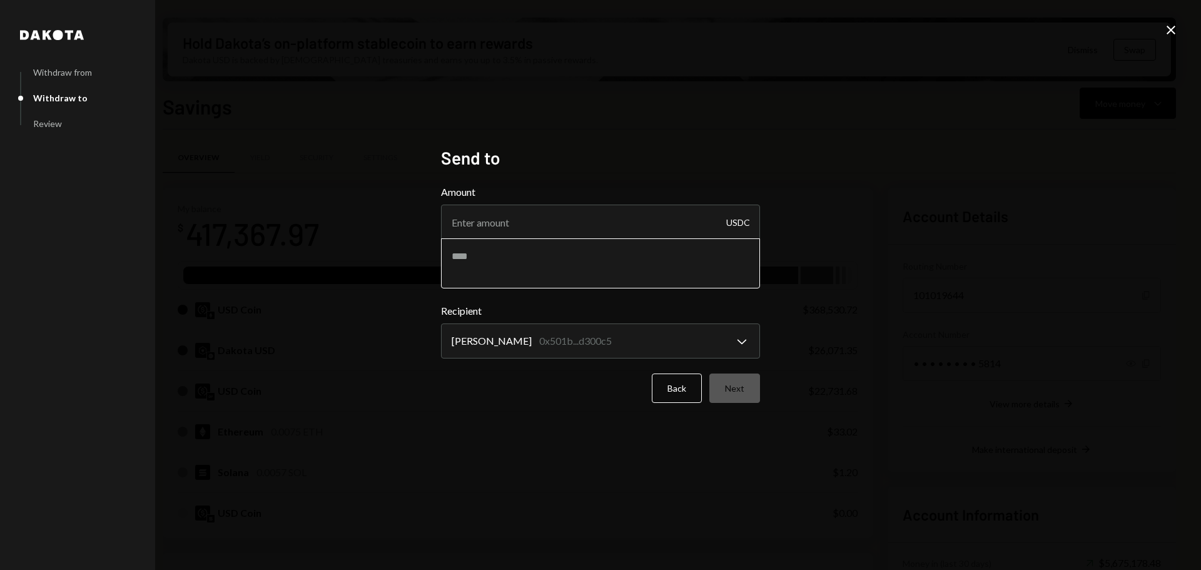
click at [483, 254] on textarea at bounding box center [600, 263] width 319 height 50
paste textarea "**********"
type textarea "**********"
click at [564, 226] on input "Amount" at bounding box center [600, 221] width 319 height 35
paste input "81.37"
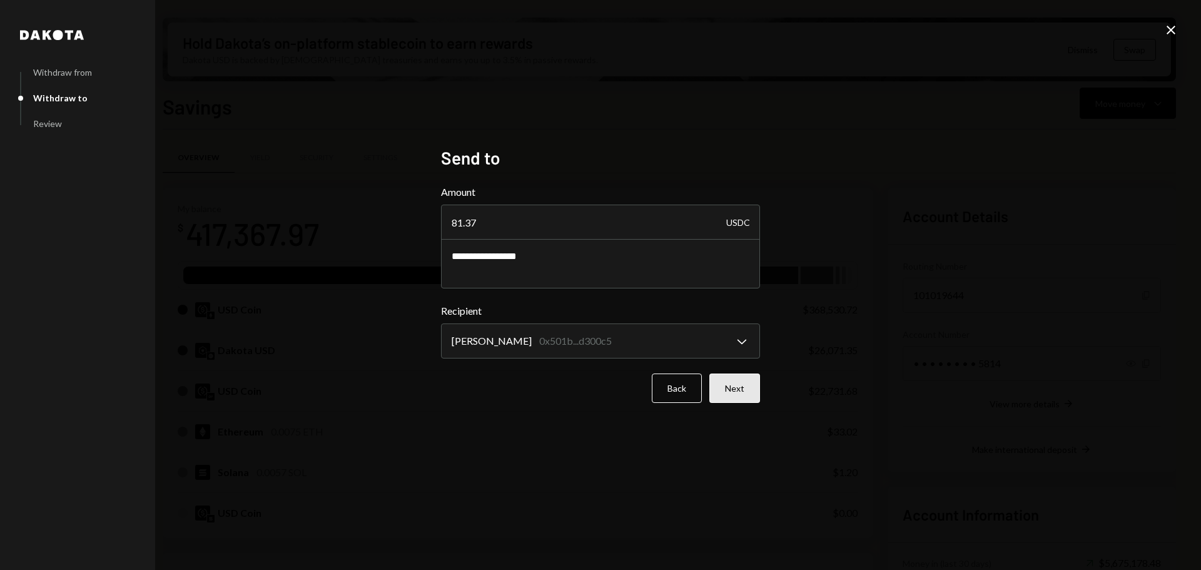
type input "81.37"
click at [741, 381] on button "Next" at bounding box center [734, 387] width 51 height 29
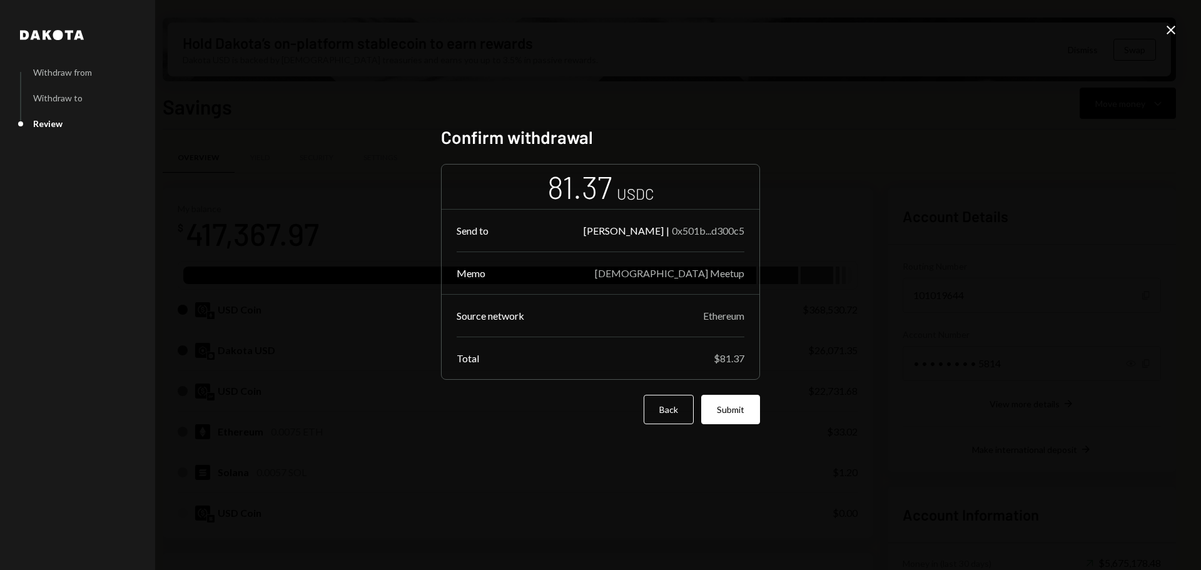
drag, startPoint x: 744, startPoint y: 412, endPoint x: 747, endPoint y: 406, distance: 6.4
click at [744, 413] on button "Submit" at bounding box center [730, 409] width 59 height 29
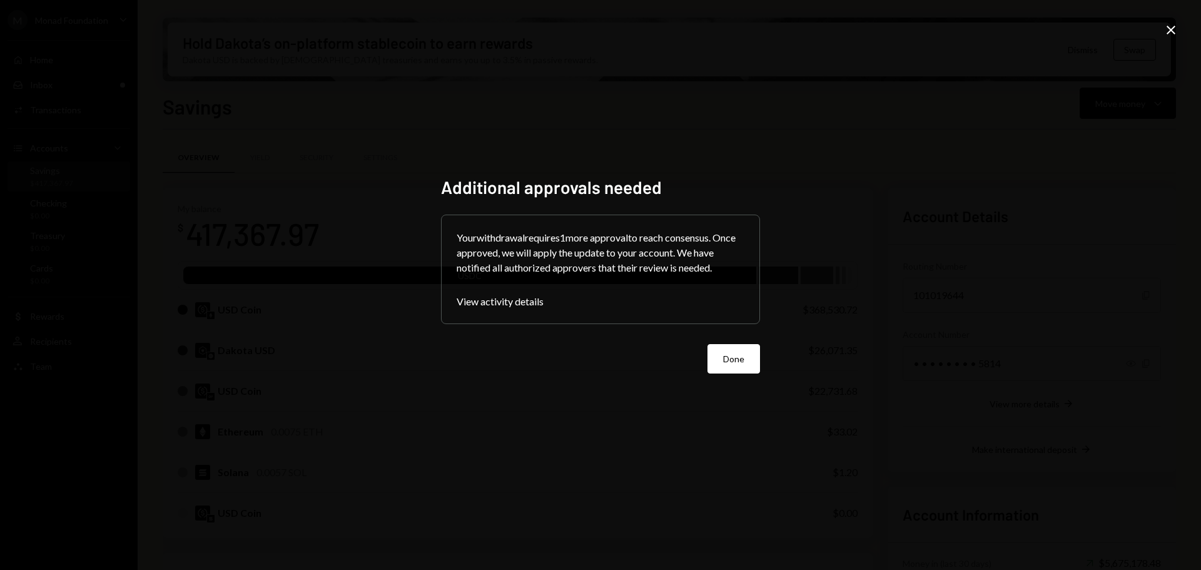
click at [744, 366] on button "Done" at bounding box center [733, 358] width 53 height 29
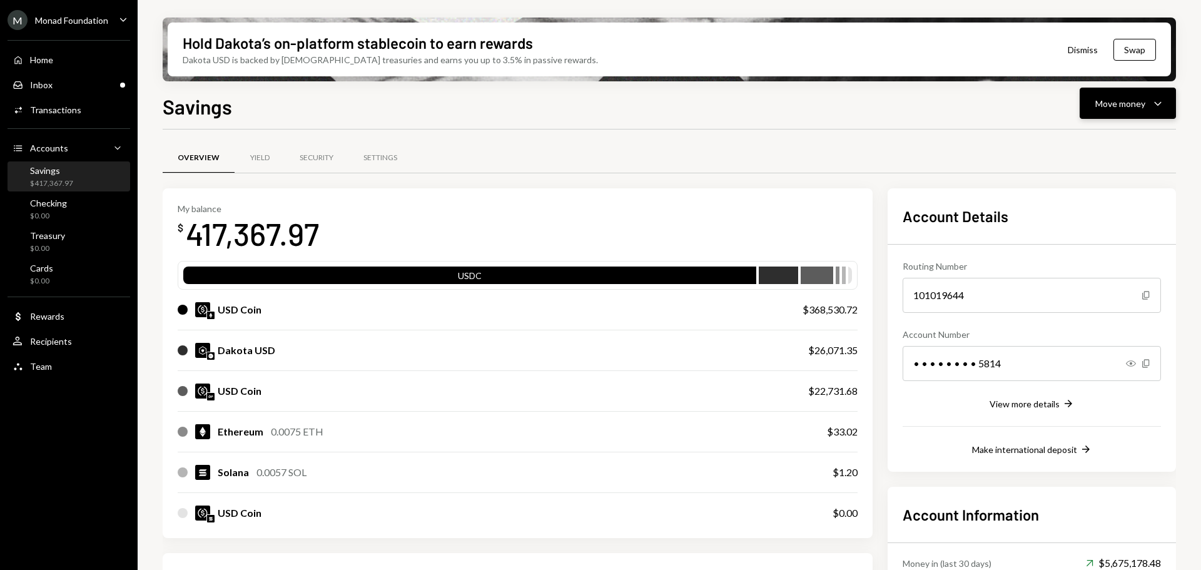
click at [1122, 109] on div "Move money" at bounding box center [1120, 103] width 50 height 13
click at [1097, 137] on div "Send" at bounding box center [1117, 140] width 91 height 13
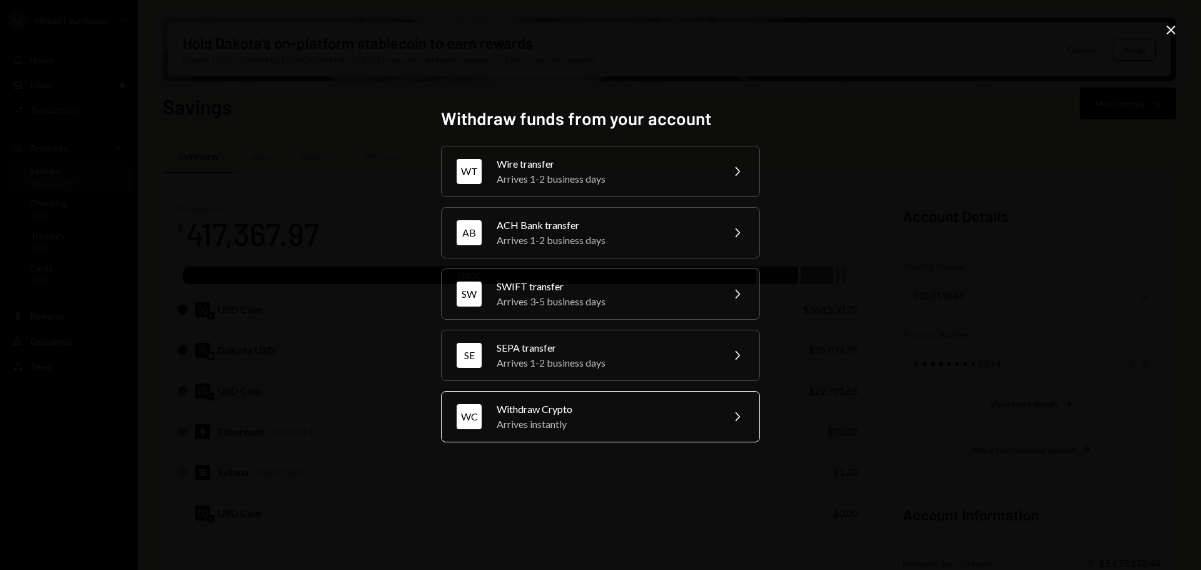
click at [658, 406] on div "Withdraw Crypto" at bounding box center [606, 408] width 218 height 15
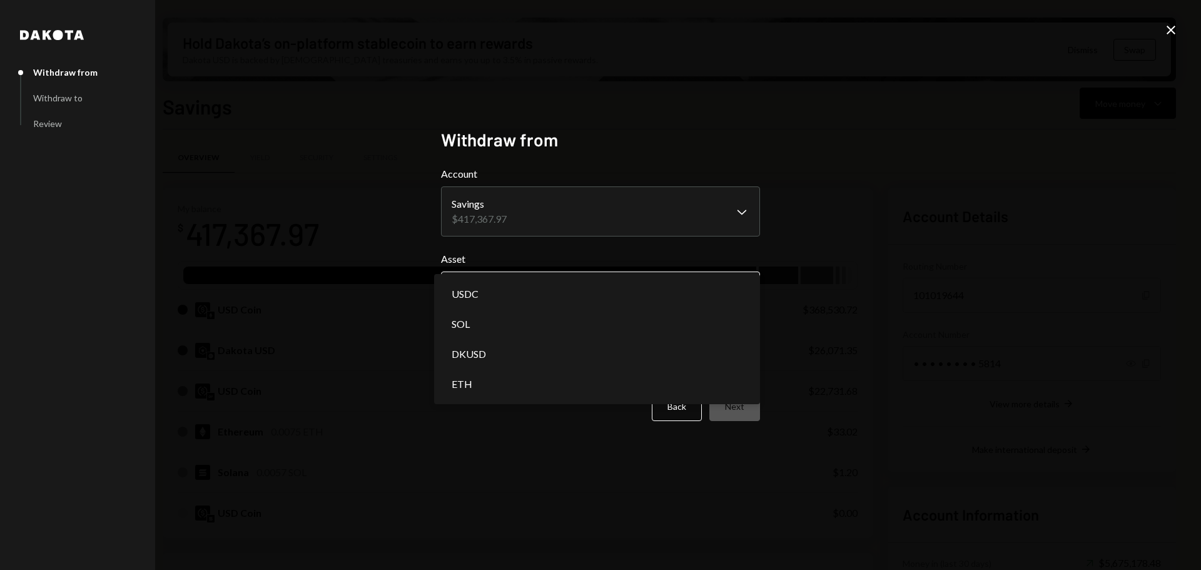
click at [646, 289] on body "M Monad Foundation Caret Down Home Home Inbox Inbox Activities Transactions Acc…" at bounding box center [600, 285] width 1201 height 570
select select "****"
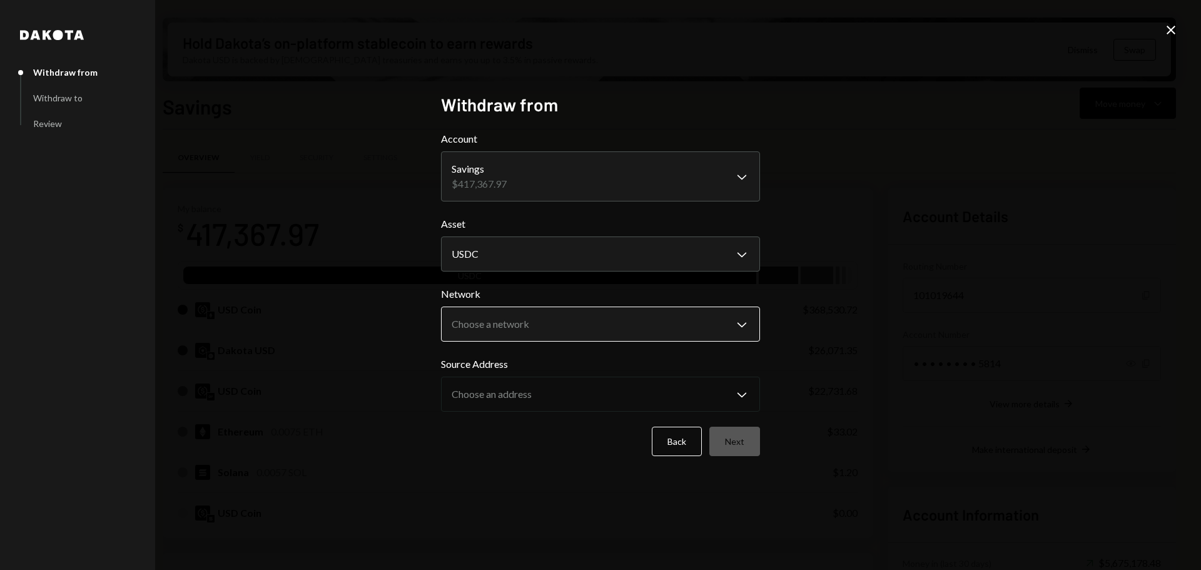
click at [624, 328] on body "M Monad Foundation Caret Down Home Home Inbox Inbox Activities Transactions Acc…" at bounding box center [600, 285] width 1201 height 570
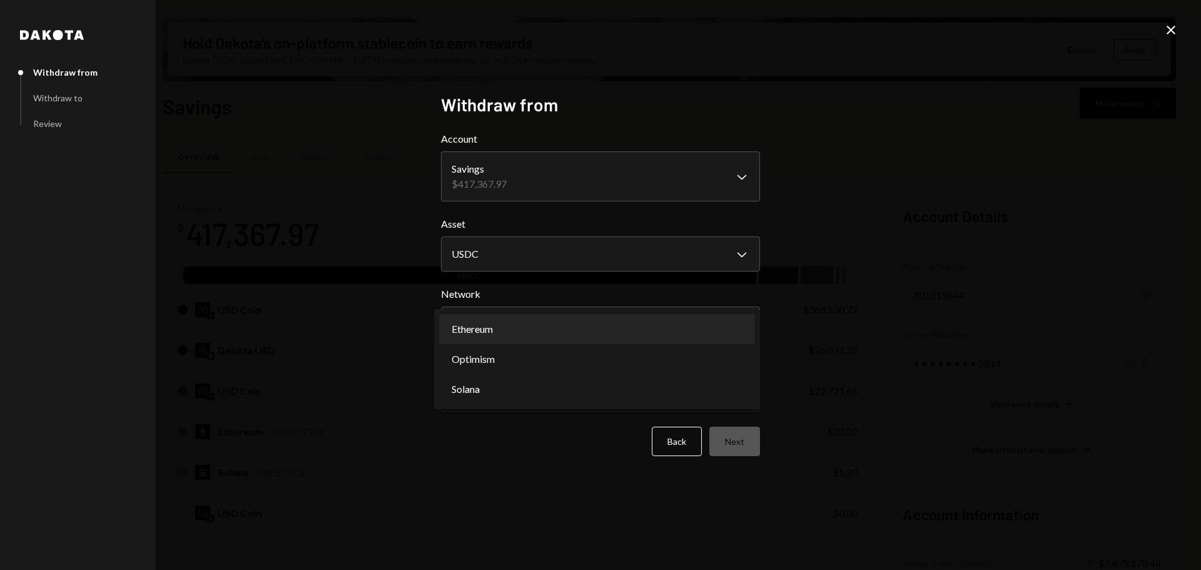
select select "**********"
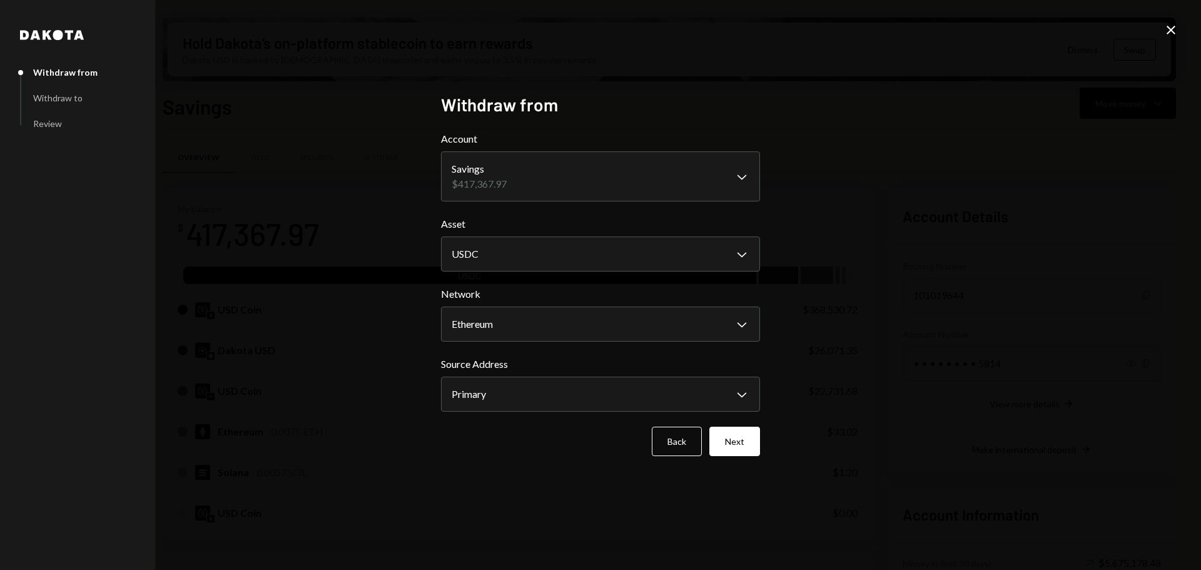
click at [744, 441] on button "Next" at bounding box center [734, 440] width 51 height 29
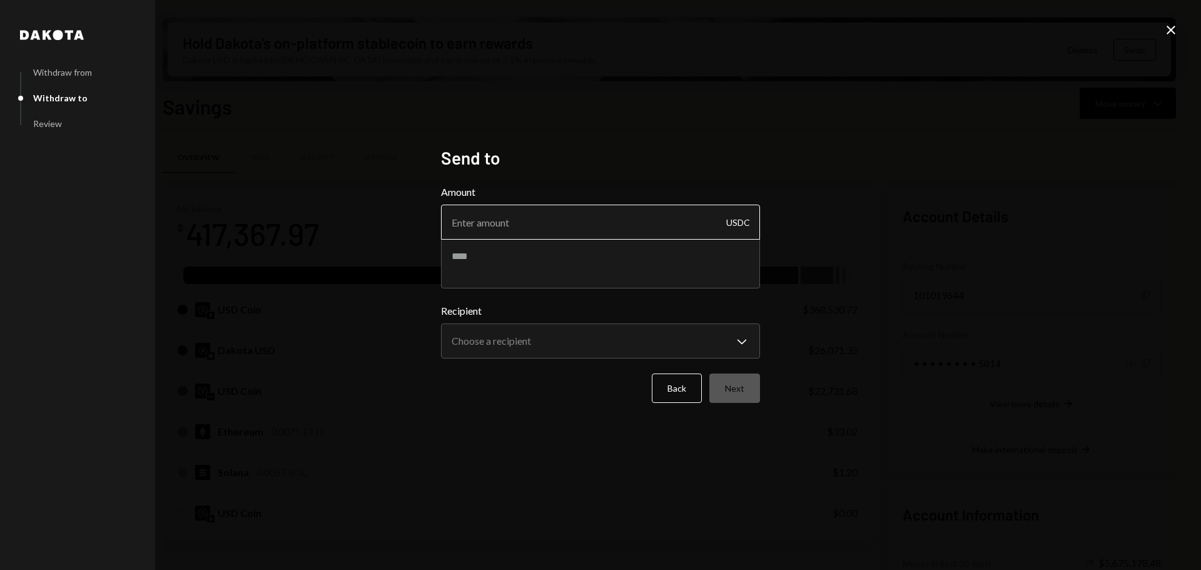
click at [562, 216] on input "Amount" at bounding box center [600, 221] width 319 height 35
type input "290"
click at [537, 245] on textarea at bounding box center [600, 263] width 319 height 50
paste textarea "**********"
type textarea "**********"
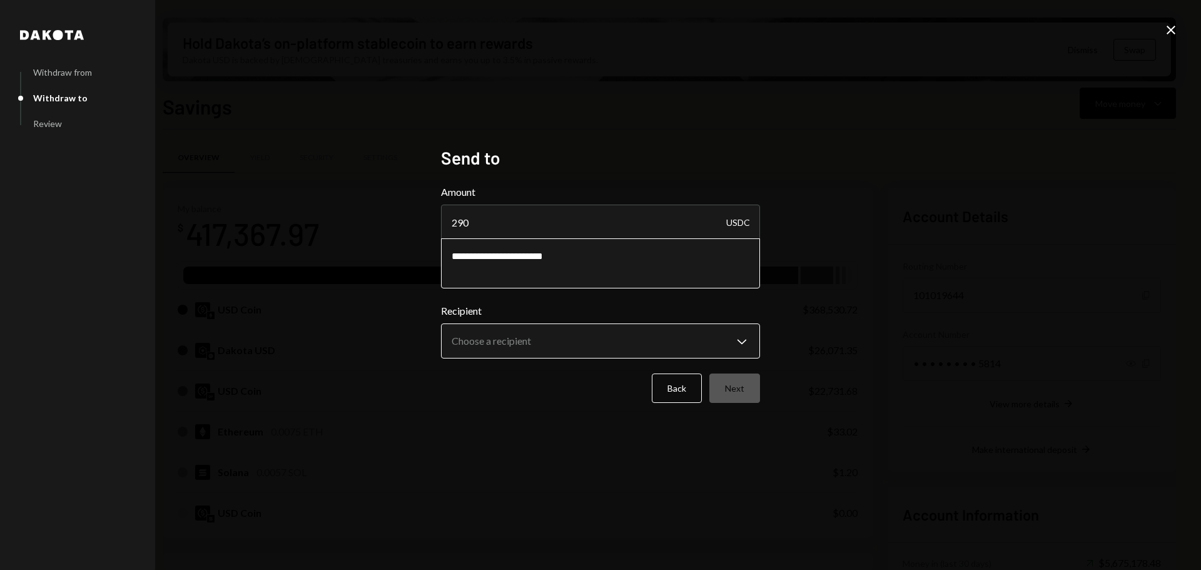
click at [579, 336] on body "M Monad Foundation Caret Down Home Home Inbox Inbox Activities Transactions Acc…" at bounding box center [600, 285] width 1201 height 570
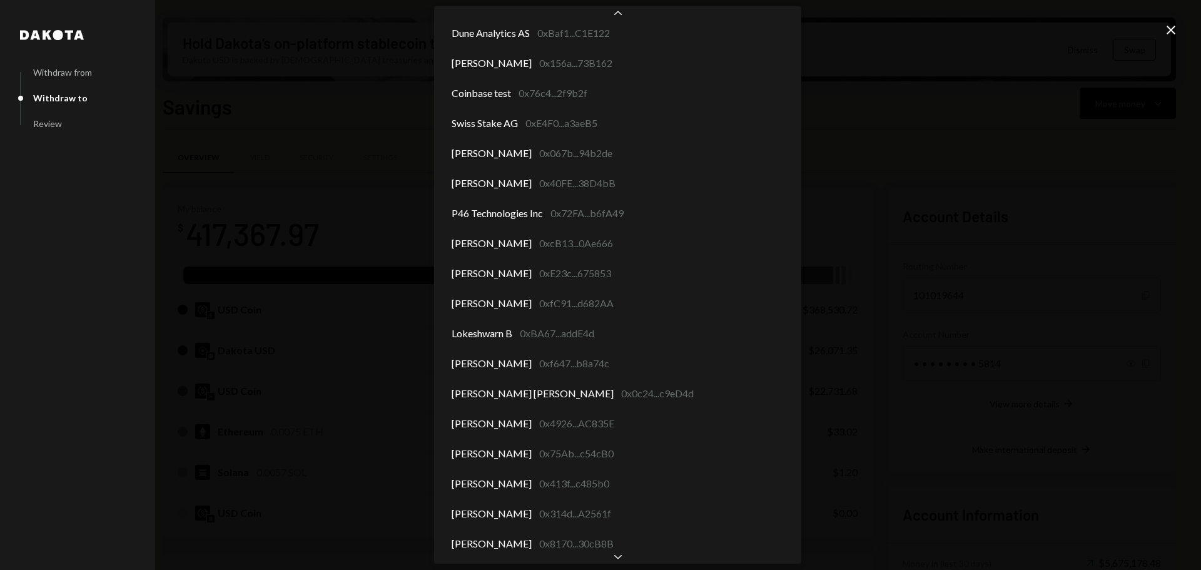
scroll to position [5381, 0]
select select "**********"
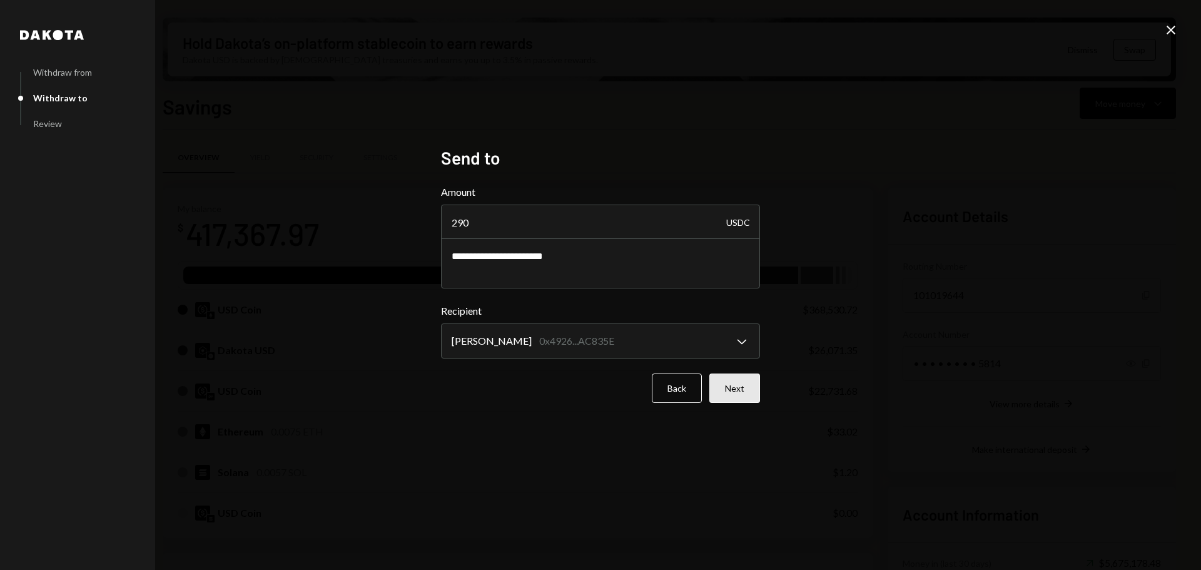
click at [742, 395] on button "Next" at bounding box center [734, 387] width 51 height 29
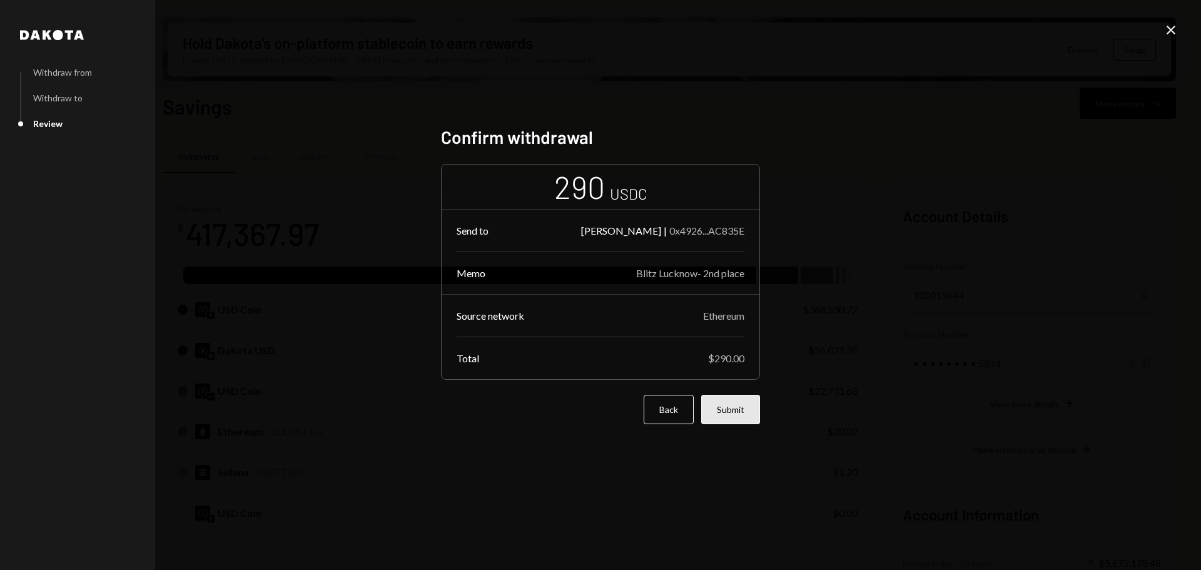
click at [734, 405] on button "Submit" at bounding box center [730, 409] width 59 height 29
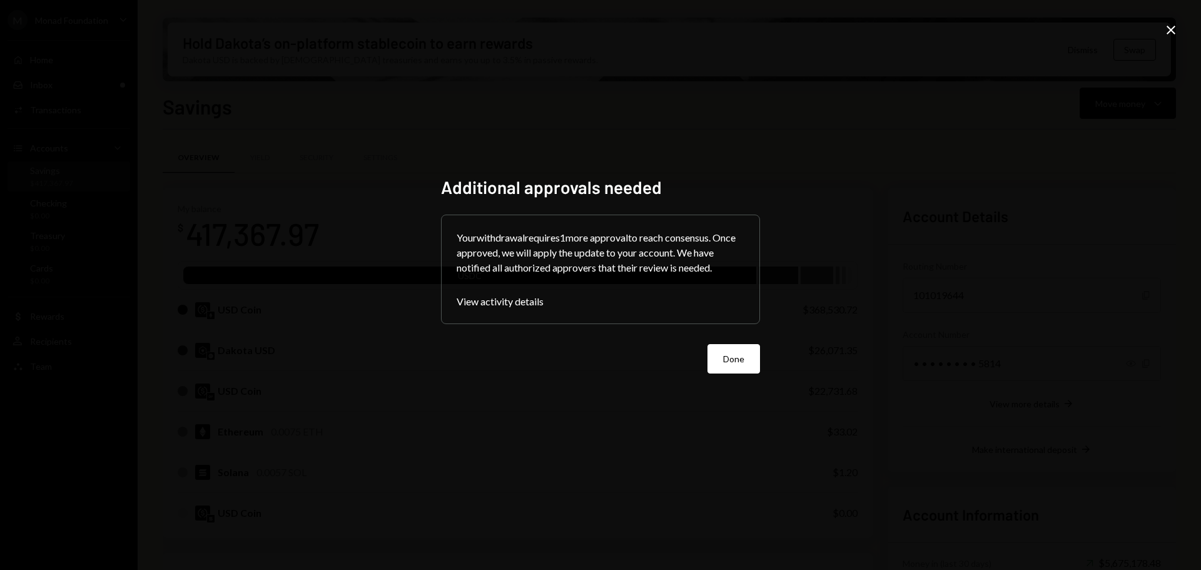
click at [743, 360] on button "Done" at bounding box center [733, 358] width 53 height 29
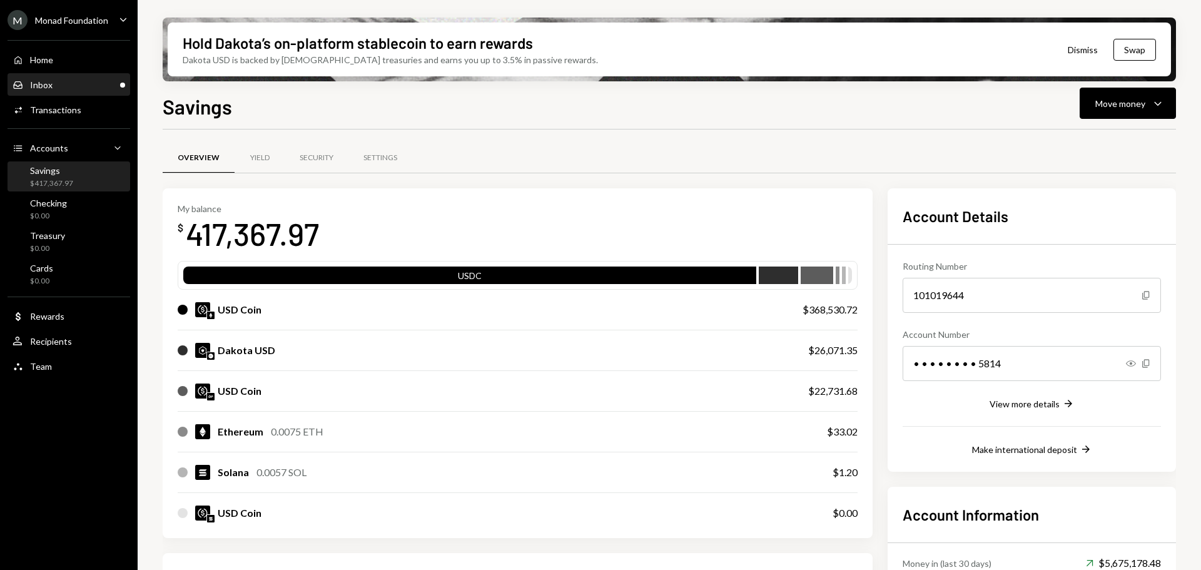
click at [48, 89] on div "Inbox" at bounding box center [41, 84] width 23 height 11
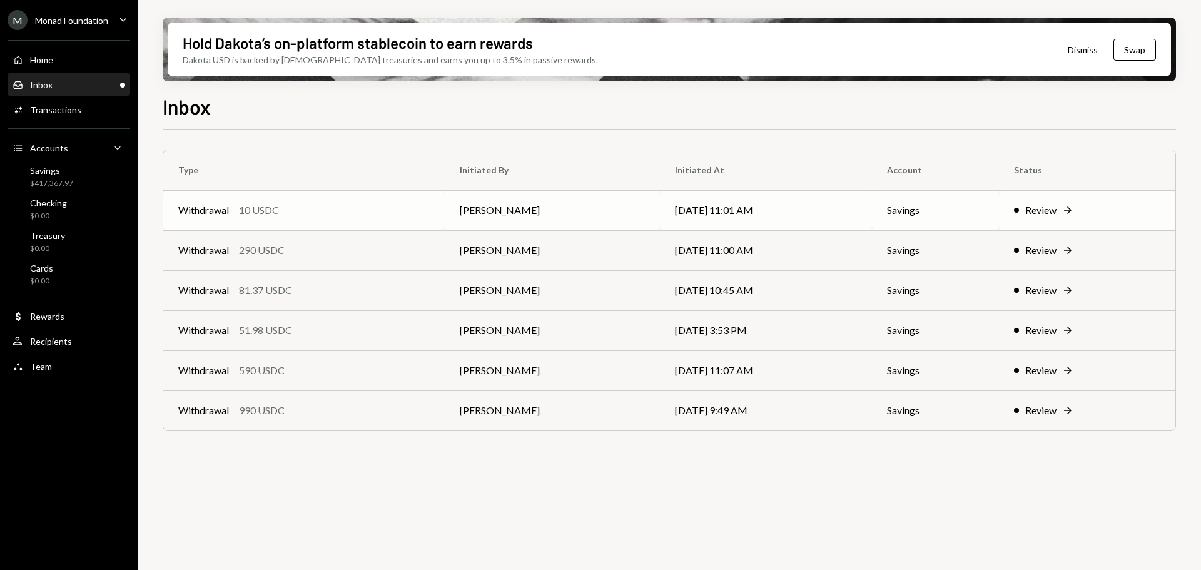
click at [290, 209] on div "Withdrawal 10 USDC" at bounding box center [303, 210] width 251 height 15
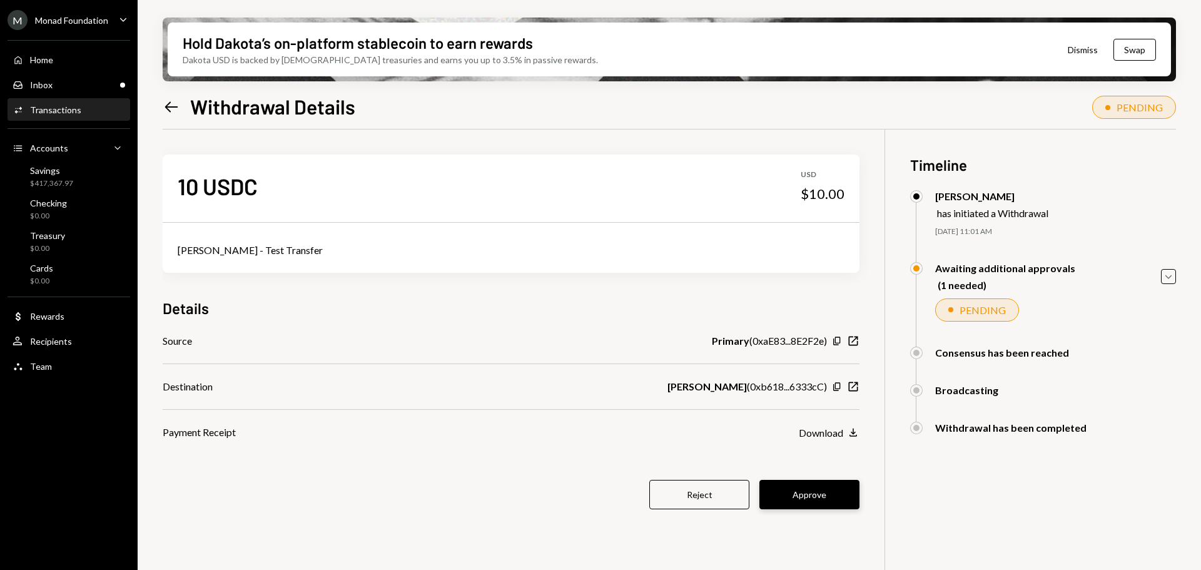
click at [815, 493] on button "Approve" at bounding box center [809, 494] width 100 height 29
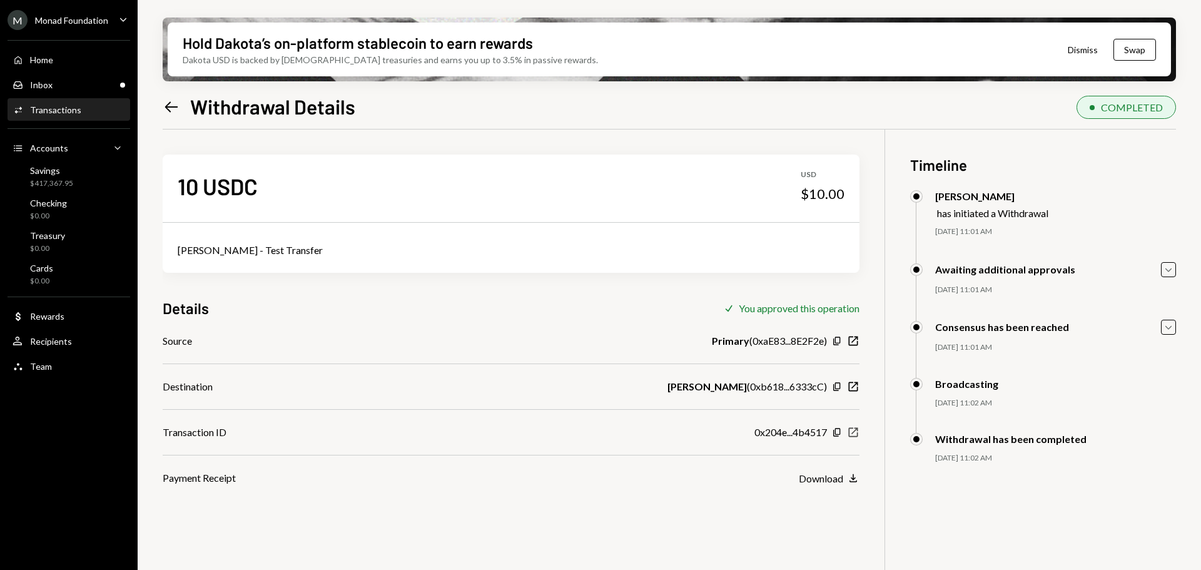
click at [852, 432] on icon "button" at bounding box center [853, 432] width 9 height 9
click at [108, 18] on div "Monad Foundation" at bounding box center [71, 20] width 73 height 11
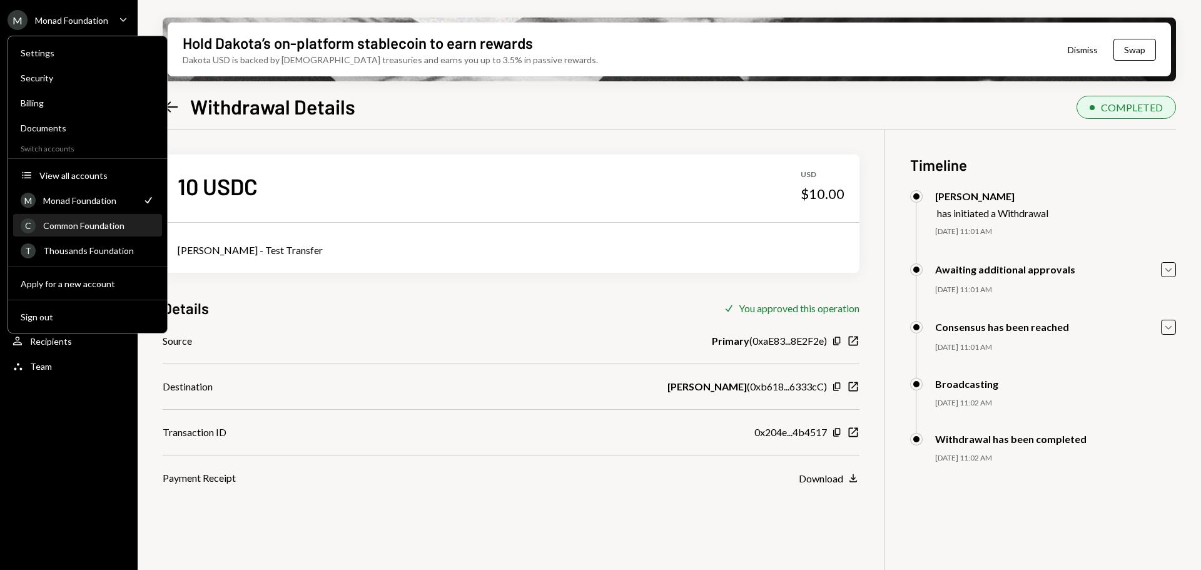
click at [80, 225] on div "Common Foundation" at bounding box center [98, 225] width 111 height 11
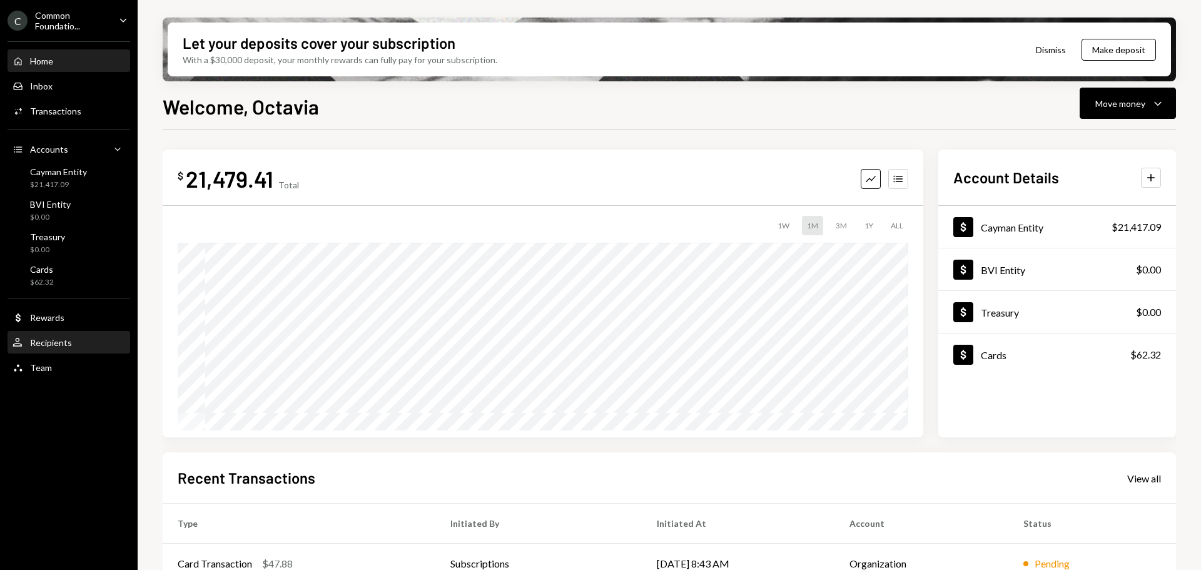
click at [64, 345] on div "Recipients" at bounding box center [51, 342] width 42 height 11
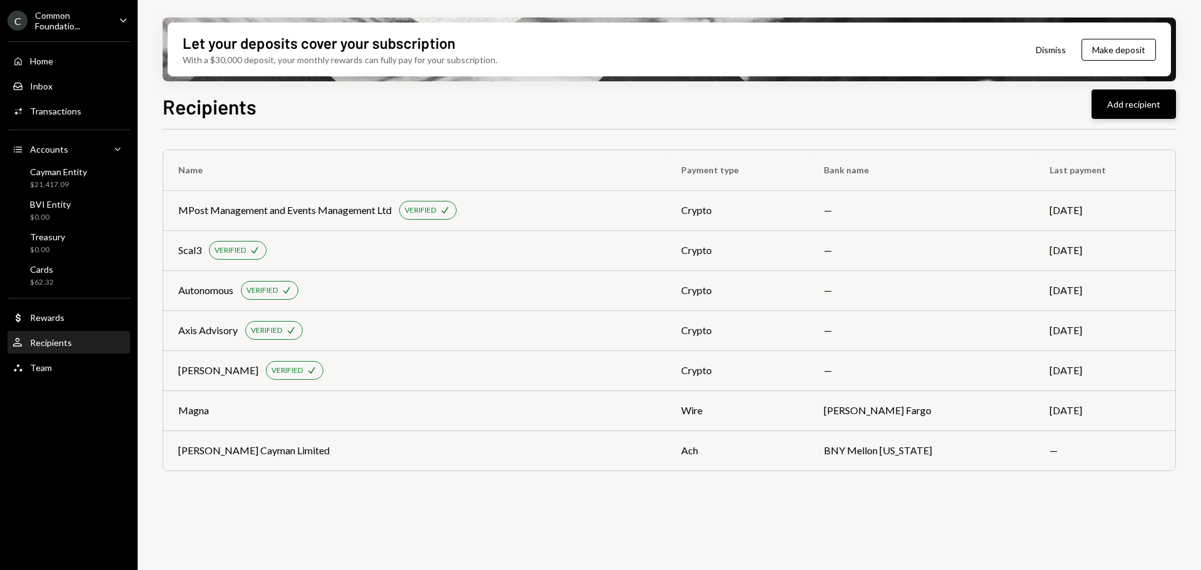
click at [1109, 100] on button "Add recipient" at bounding box center [1133, 103] width 84 height 29
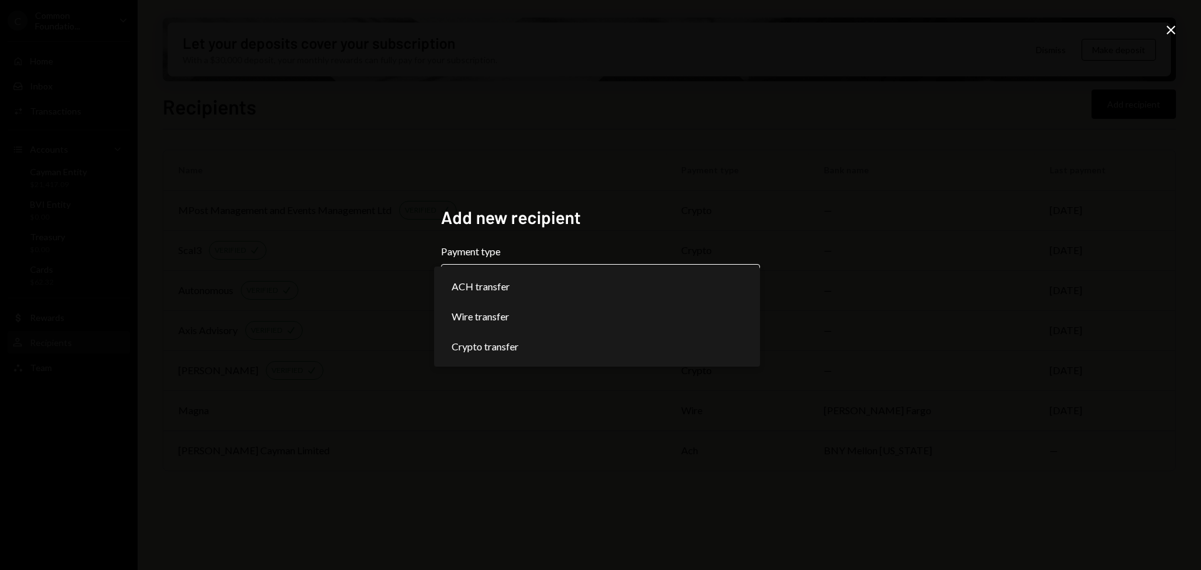
click at [743, 275] on body "**********" at bounding box center [600, 285] width 1201 height 570
click at [1173, 34] on icon "Close" at bounding box center [1170, 30] width 15 height 15
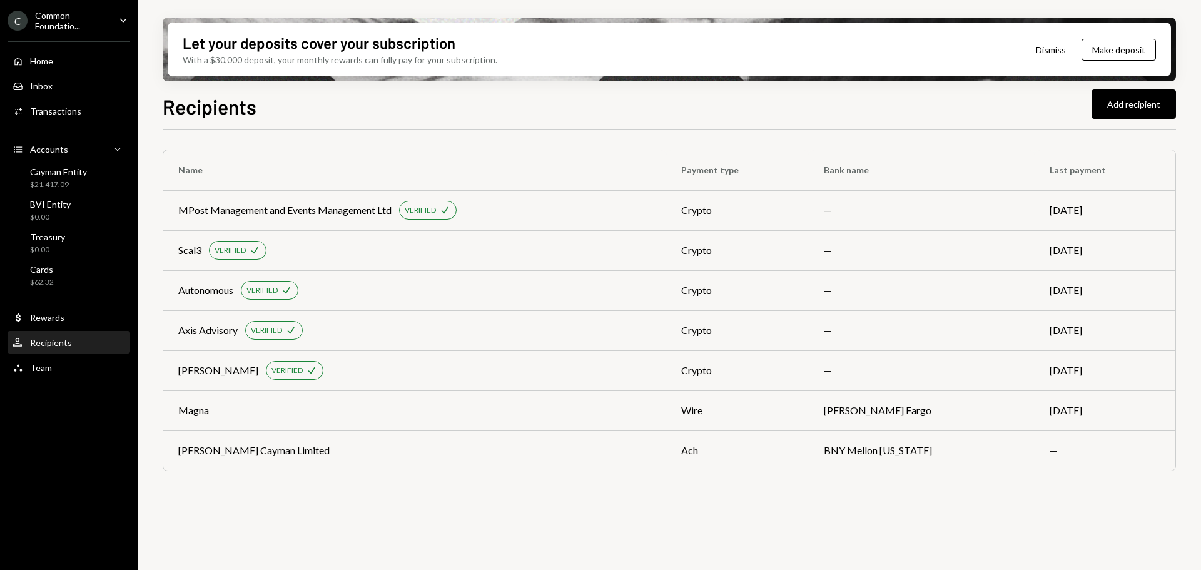
click at [964, 500] on div "Name Payment type Bank name Last payment MPost Management and Events Management…" at bounding box center [669, 356] width 1013 height 455
click at [68, 180] on div "$21,417.09" at bounding box center [58, 184] width 57 height 11
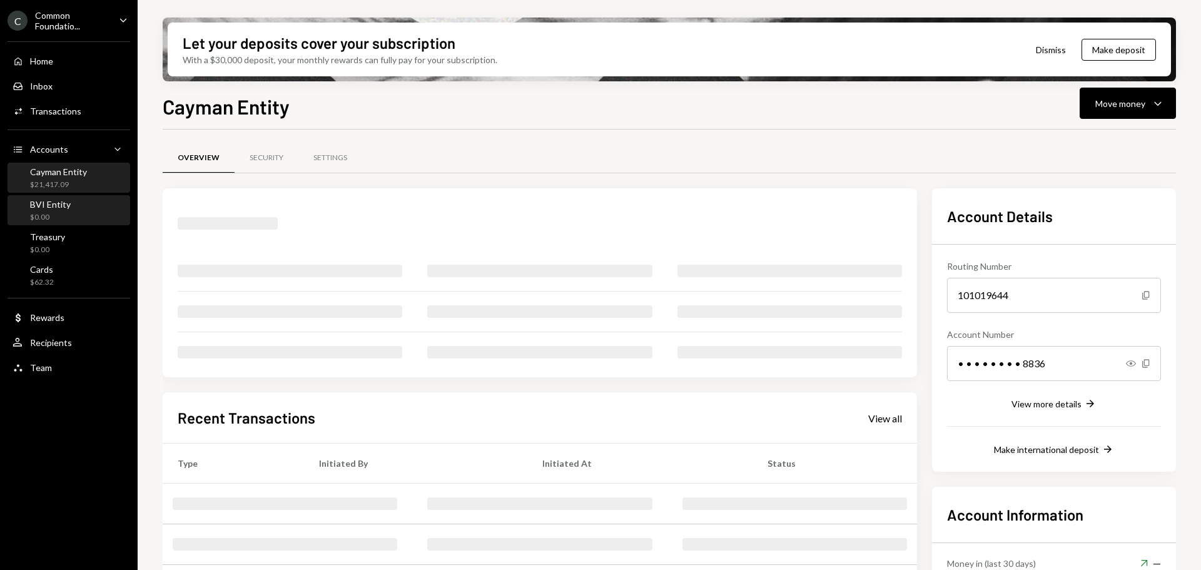
click at [67, 208] on div "BVI Entity" at bounding box center [50, 204] width 41 height 11
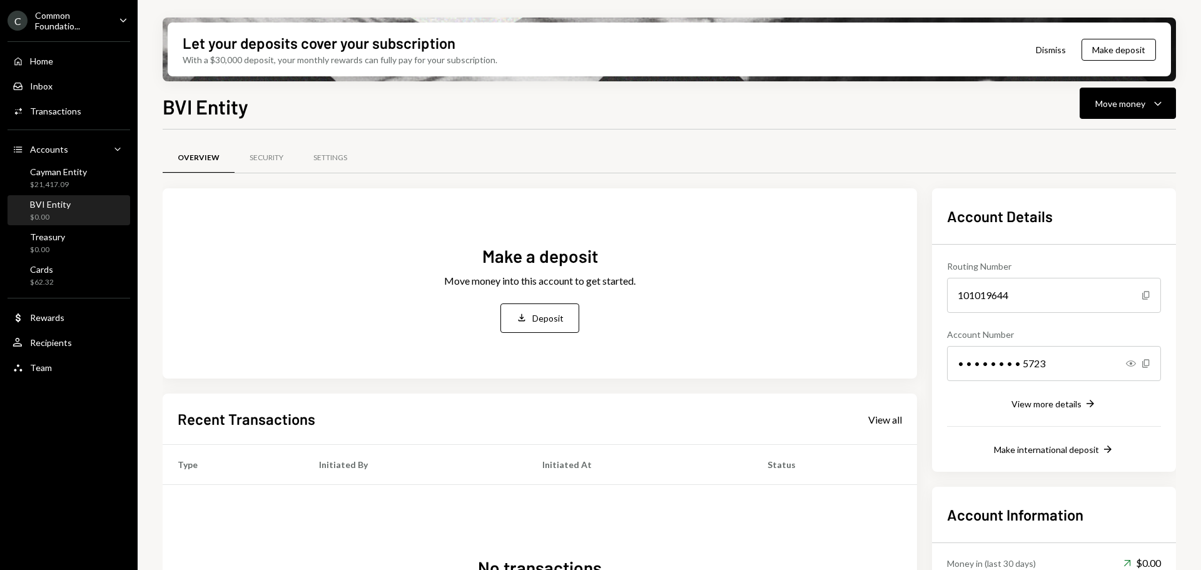
click at [121, 16] on icon "Caret Down" at bounding box center [123, 20] width 14 height 14
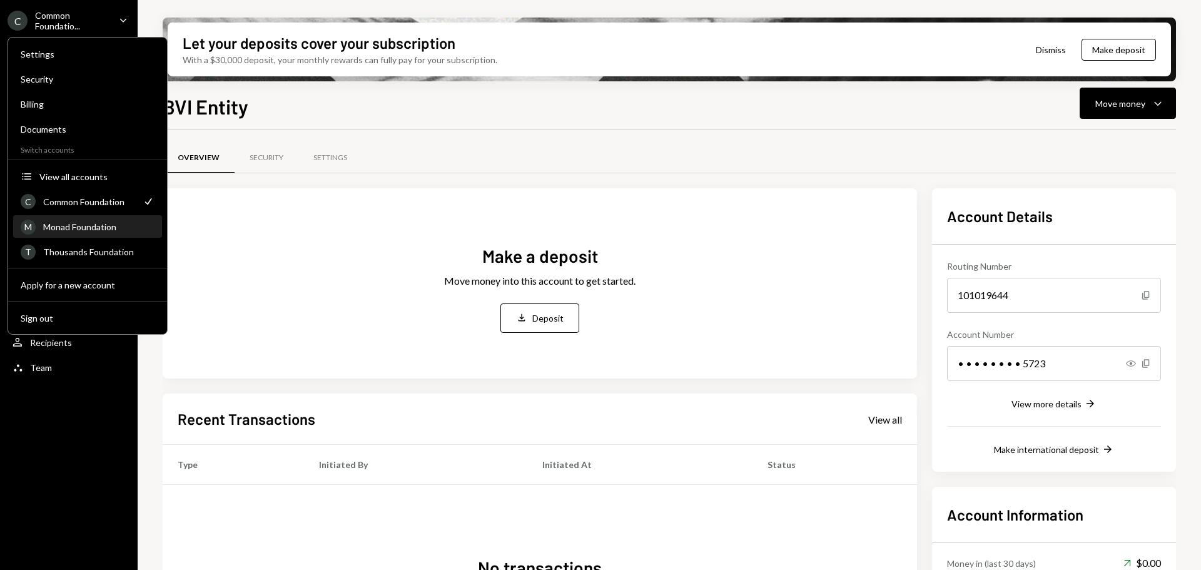
click at [79, 226] on div "Monad Foundation" at bounding box center [98, 226] width 111 height 11
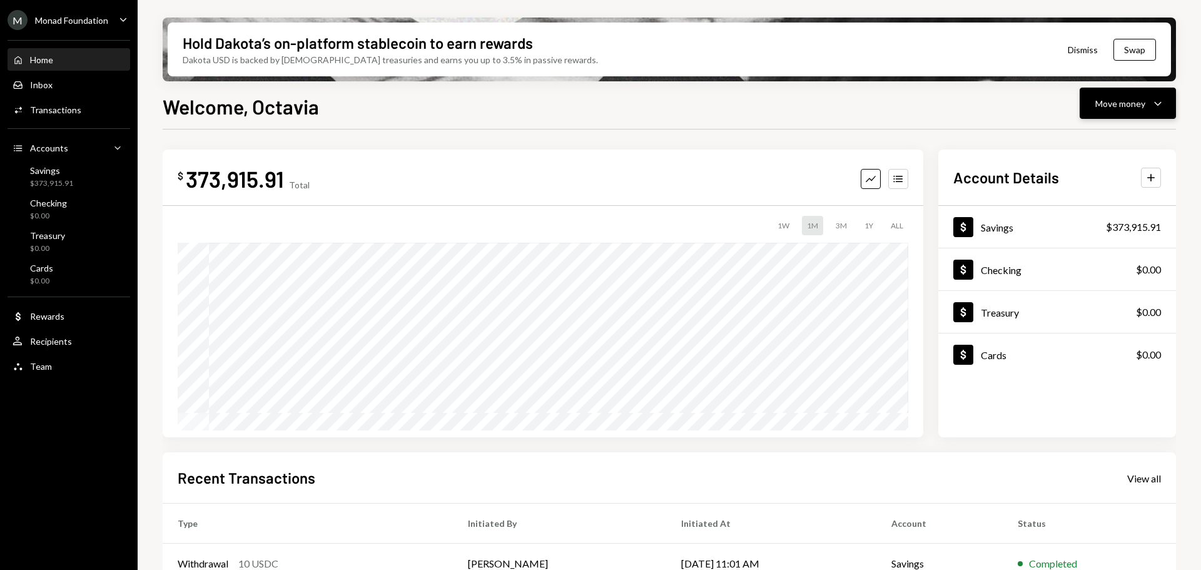
click at [1141, 104] on div "Move money" at bounding box center [1120, 103] width 50 height 13
click at [1107, 134] on div "Send" at bounding box center [1117, 140] width 91 height 13
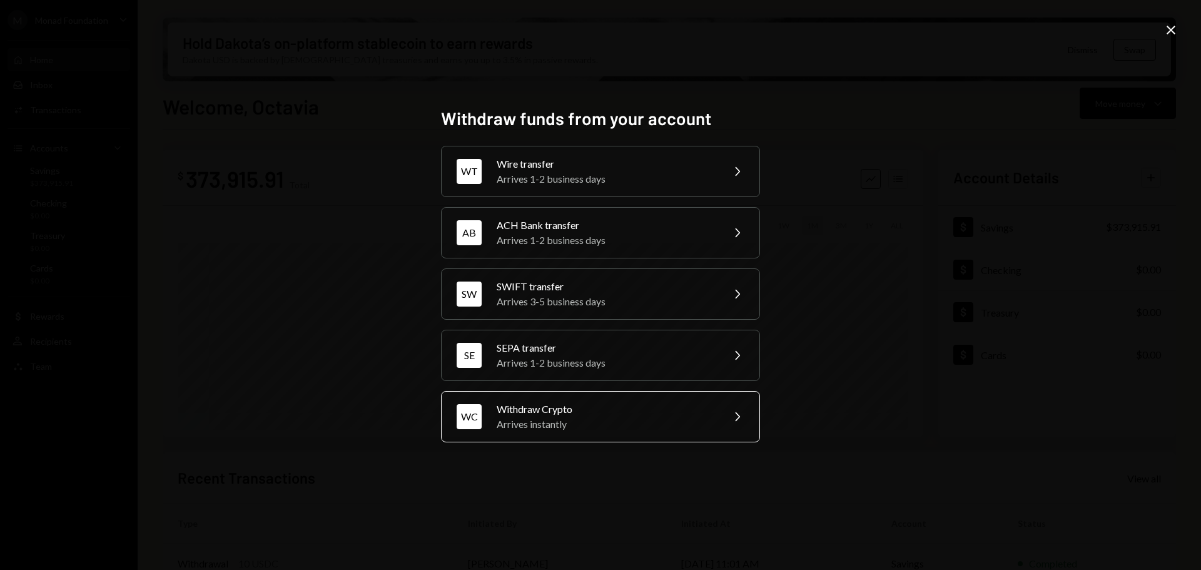
click at [601, 413] on div "Withdraw Crypto" at bounding box center [606, 408] width 218 height 15
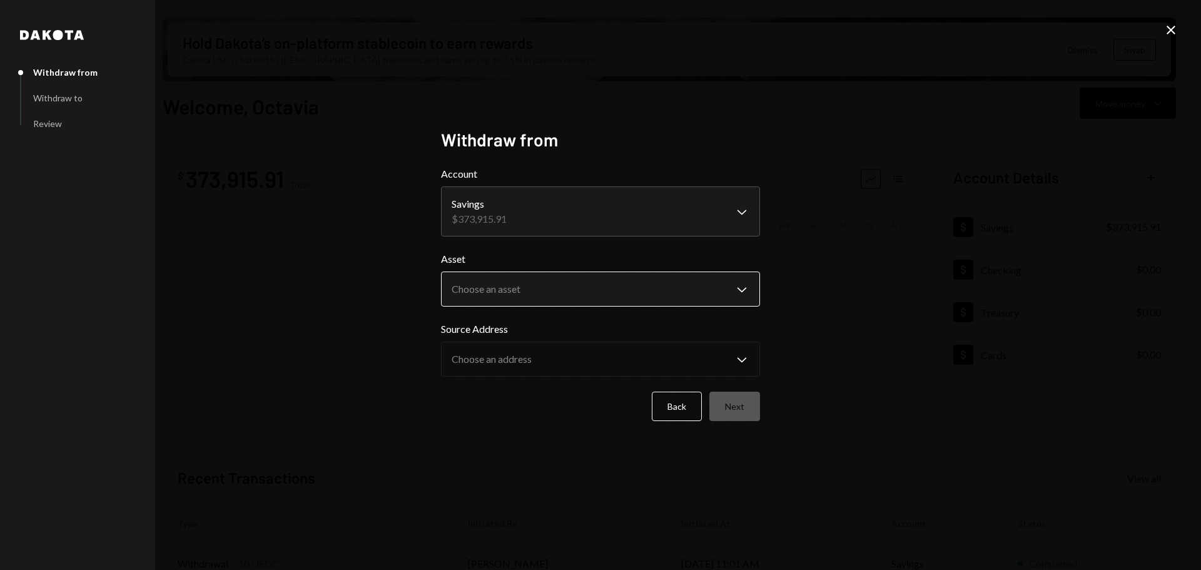
click at [736, 288] on body "M Monad Foundation Caret Down Home Home Inbox Inbox Activities Transactions Acc…" at bounding box center [600, 285] width 1201 height 570
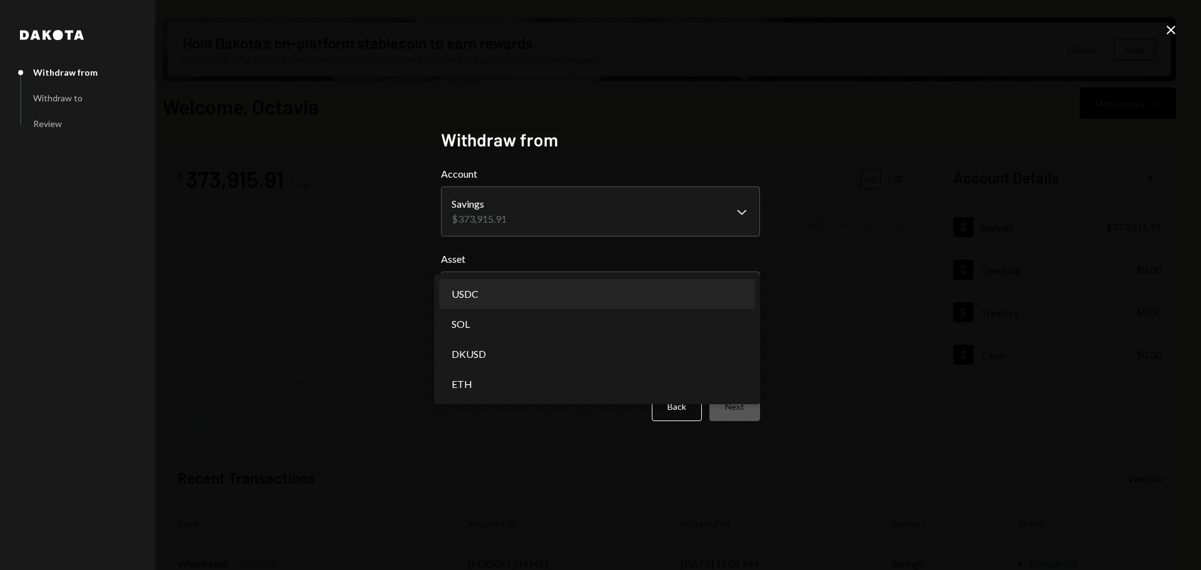
select select "****"
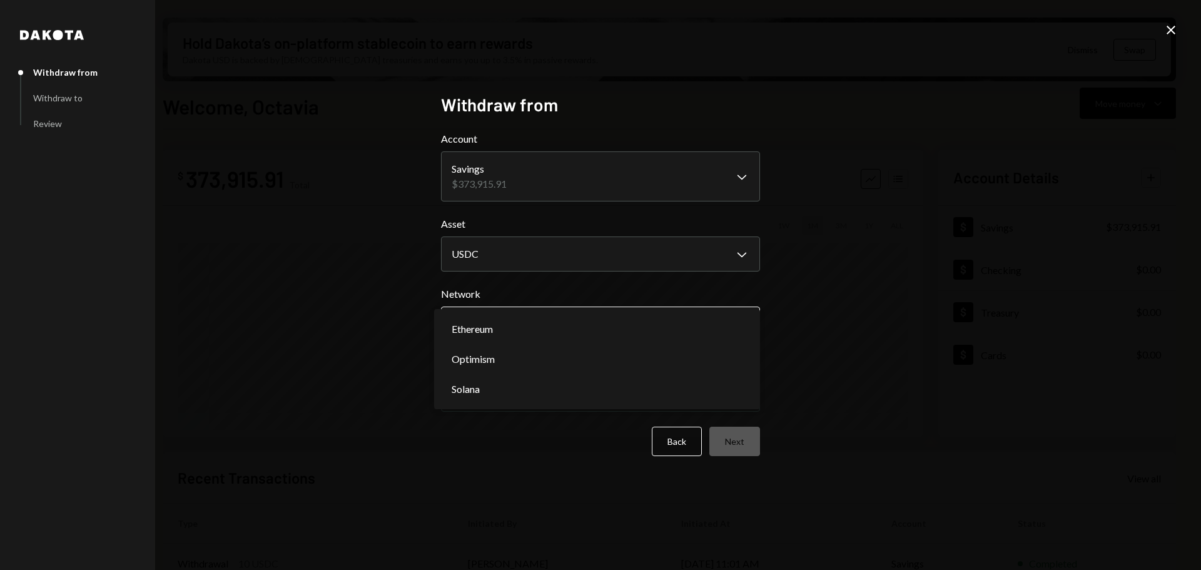
click at [742, 325] on body "M Monad Foundation Caret Down Home Home Inbox Inbox Activities Transactions Acc…" at bounding box center [600, 285] width 1201 height 570
select select "**********"
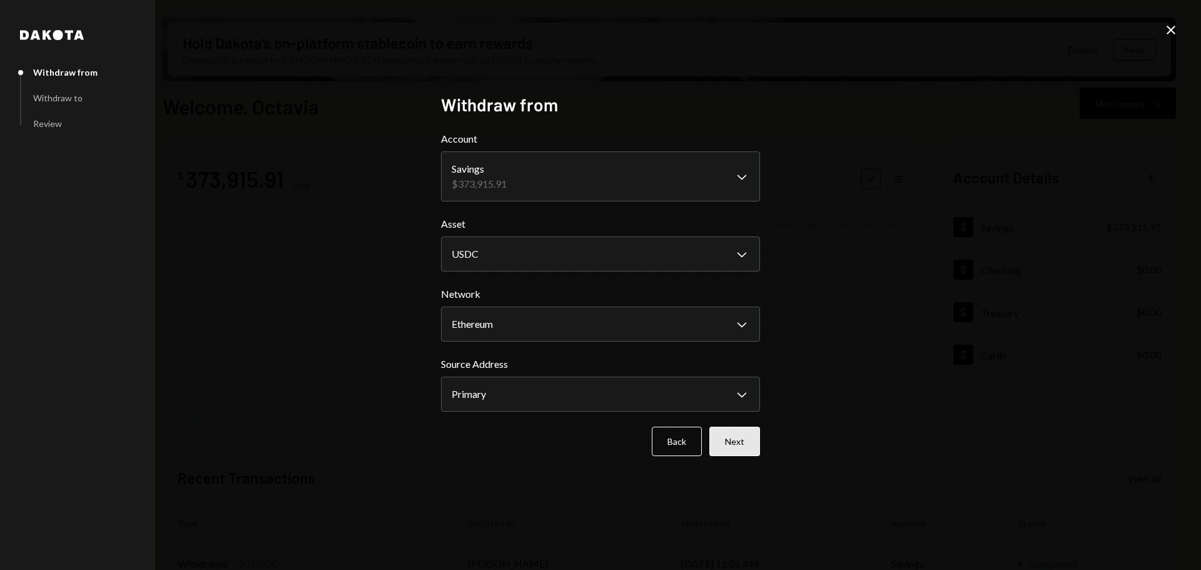
click at [724, 436] on button "Next" at bounding box center [734, 440] width 51 height 29
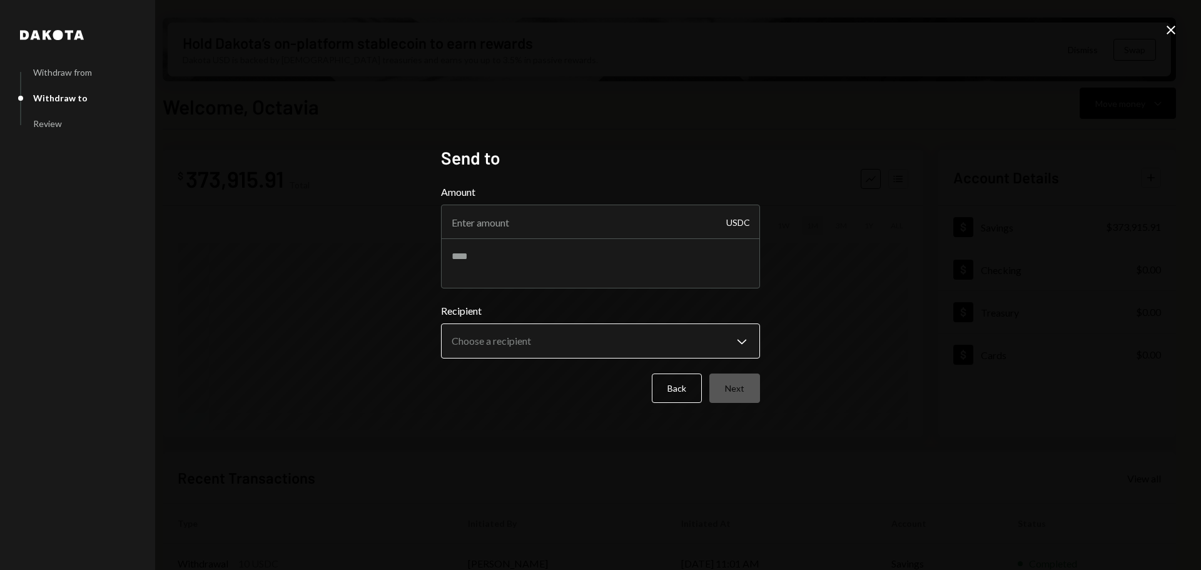
click at [742, 341] on body "M Monad Foundation Caret Down Home Home Inbox Inbox Activities Transactions Acc…" at bounding box center [600, 285] width 1201 height 570
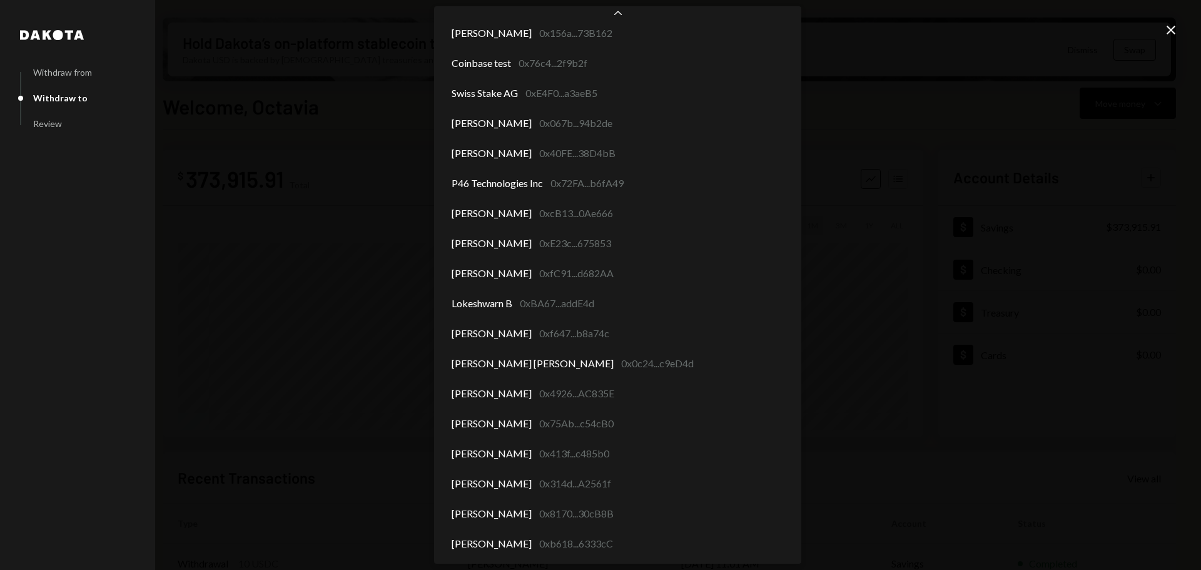
scroll to position [5411, 0]
select select "**********"
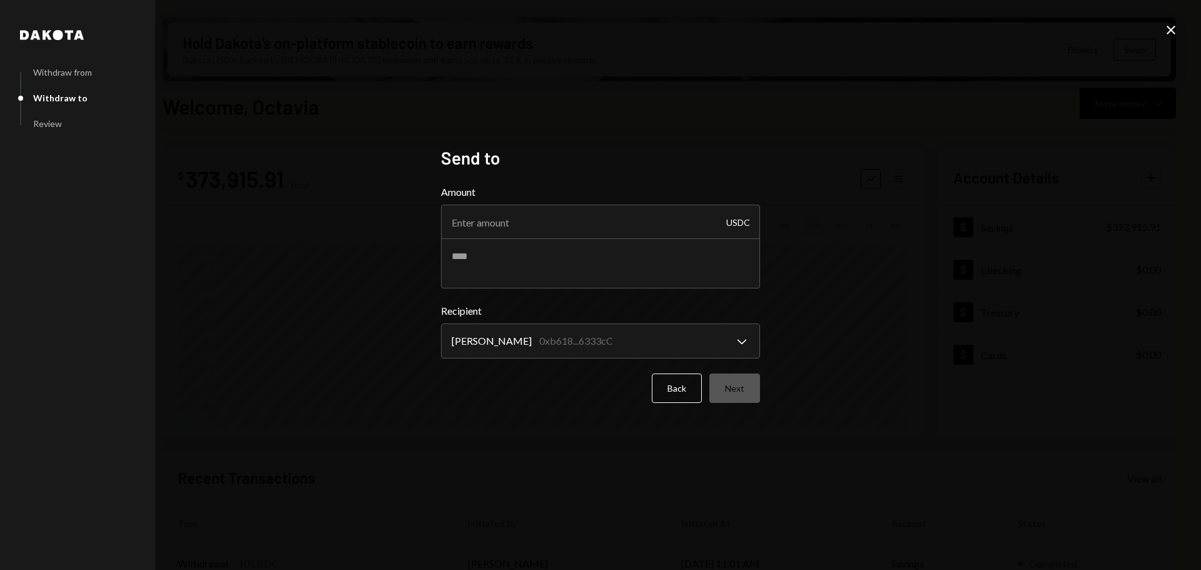
select select "**********"
drag, startPoint x: 571, startPoint y: 502, endPoint x: 452, endPoint y: 478, distance: 121.2
click at [569, 502] on div "**********" at bounding box center [600, 285] width 1201 height 570
click at [484, 221] on input "Amount" at bounding box center [600, 221] width 319 height 35
paste input "58750.00"
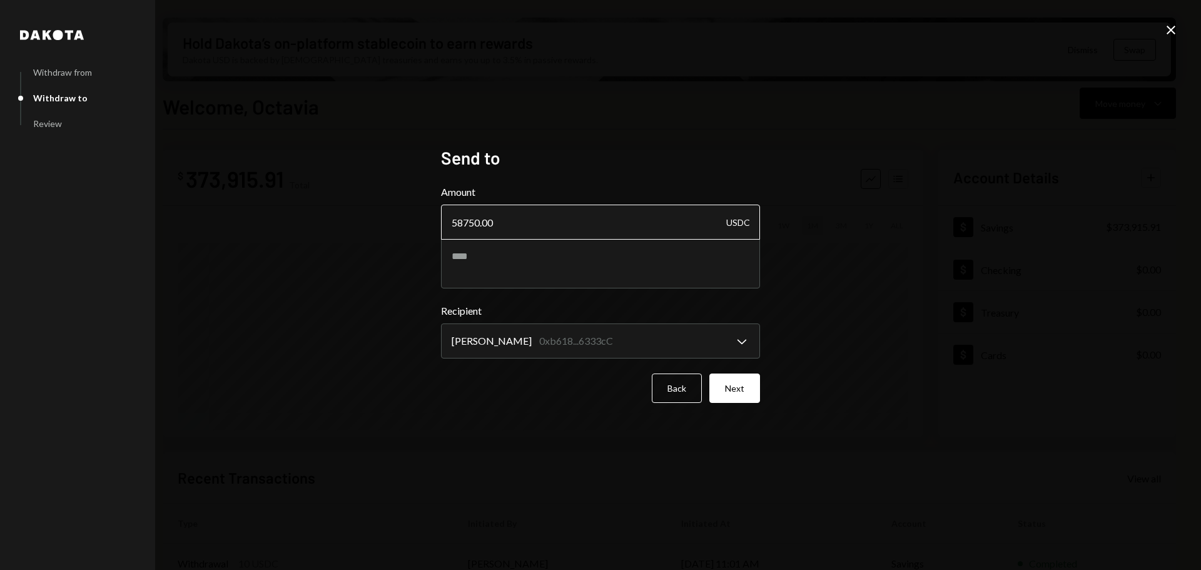
click at [478, 220] on input "58750.00" at bounding box center [600, 221] width 319 height 35
type input "58740.00"
click at [499, 260] on textarea at bounding box center [600, 263] width 319 height 50
type textarea "*"
click at [525, 260] on textarea at bounding box center [600, 263] width 319 height 50
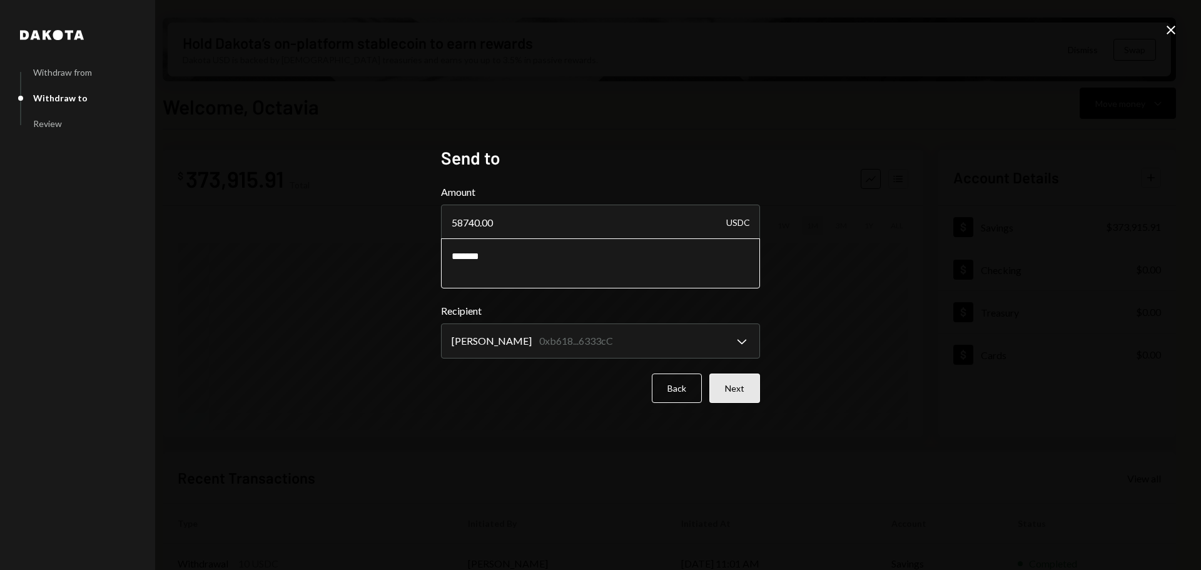
type textarea "*******"
click at [742, 390] on button "Next" at bounding box center [734, 387] width 51 height 29
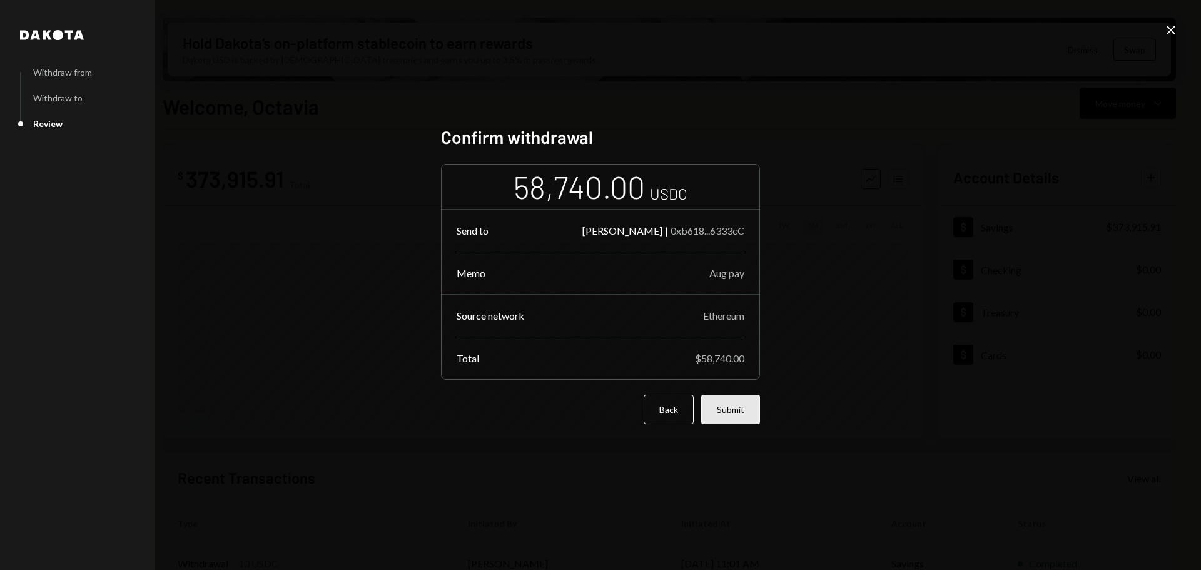
click at [738, 414] on button "Submit" at bounding box center [730, 409] width 59 height 29
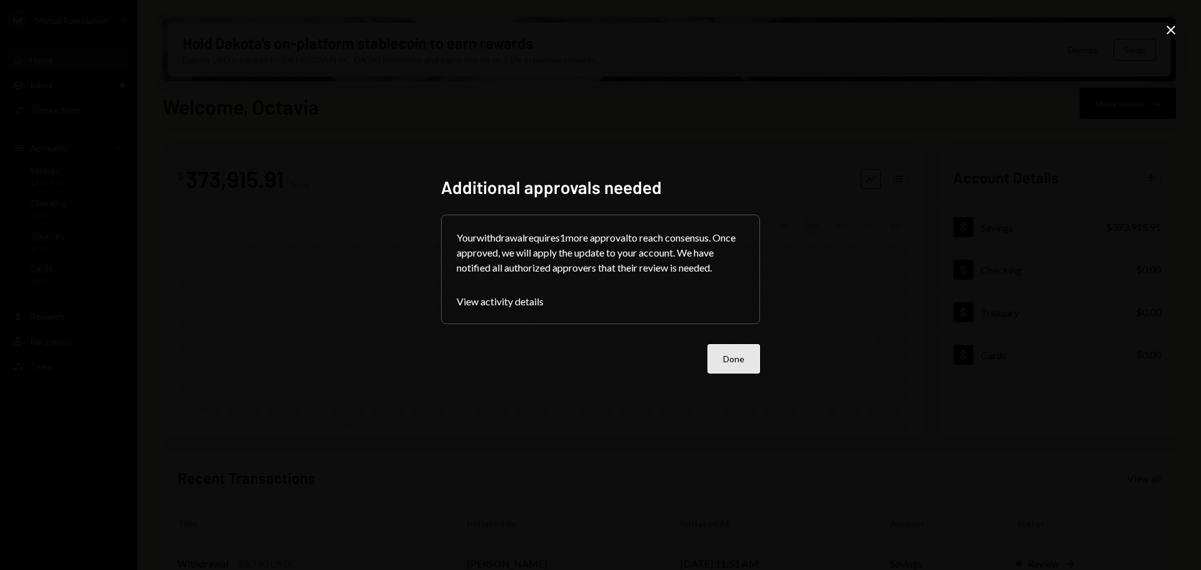
click at [730, 356] on button "Done" at bounding box center [733, 358] width 53 height 29
